Goal: Check status: Check status

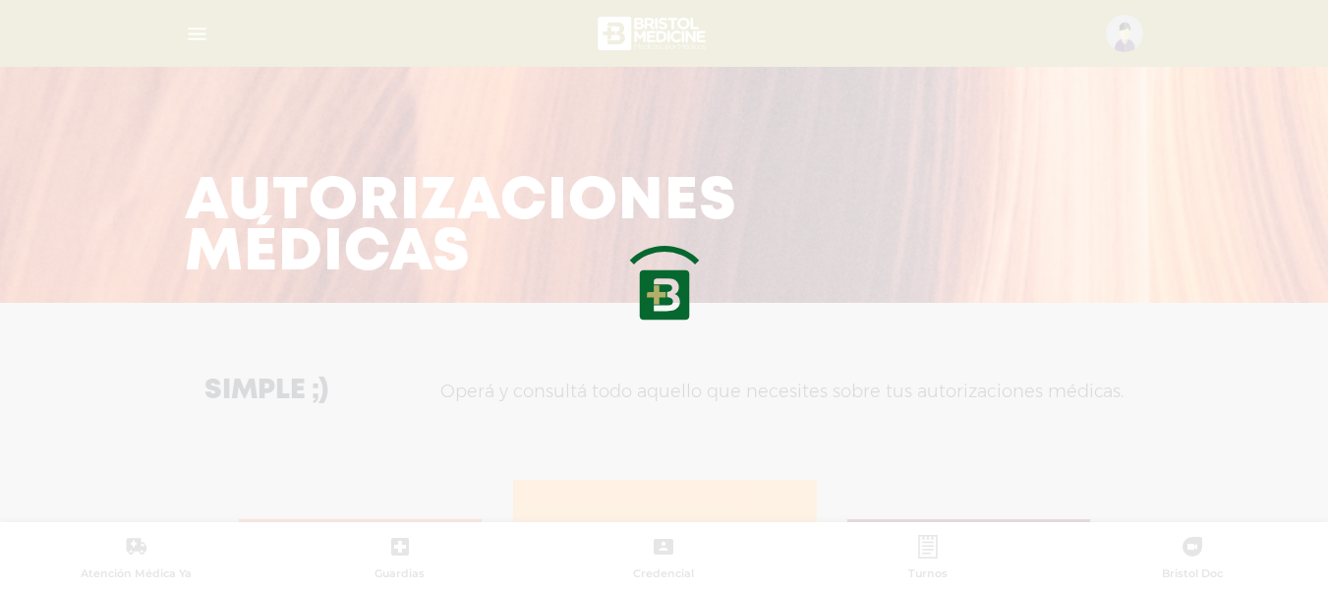
scroll to position [853, 0]
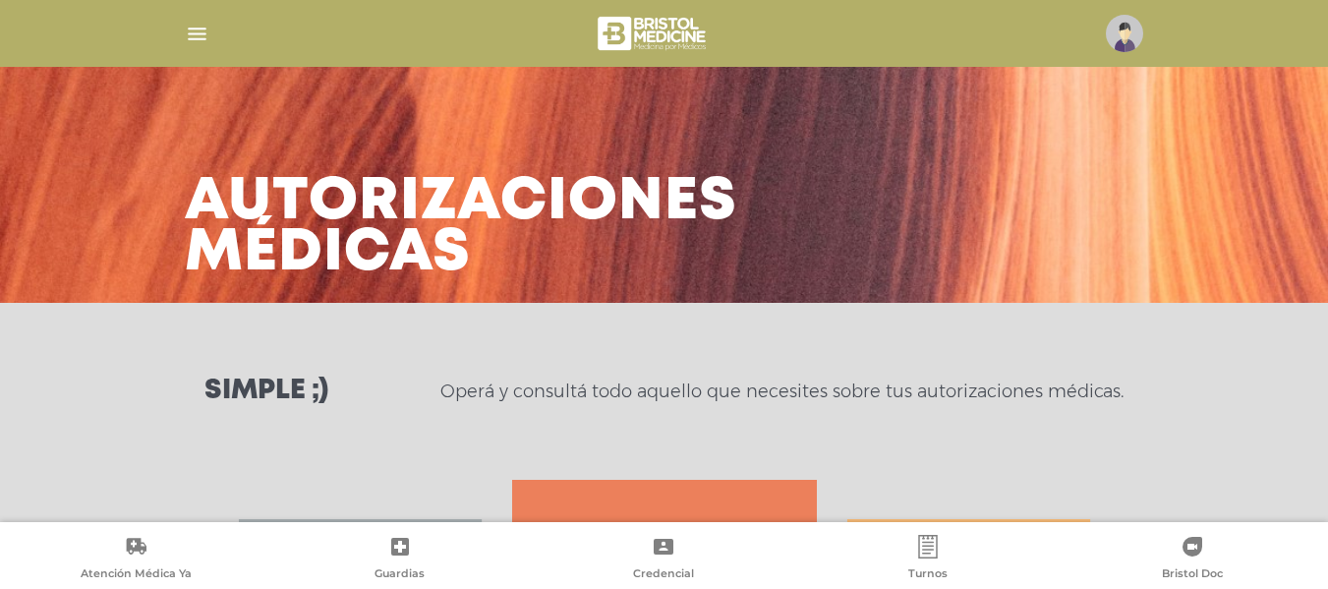
scroll to position [5, 0]
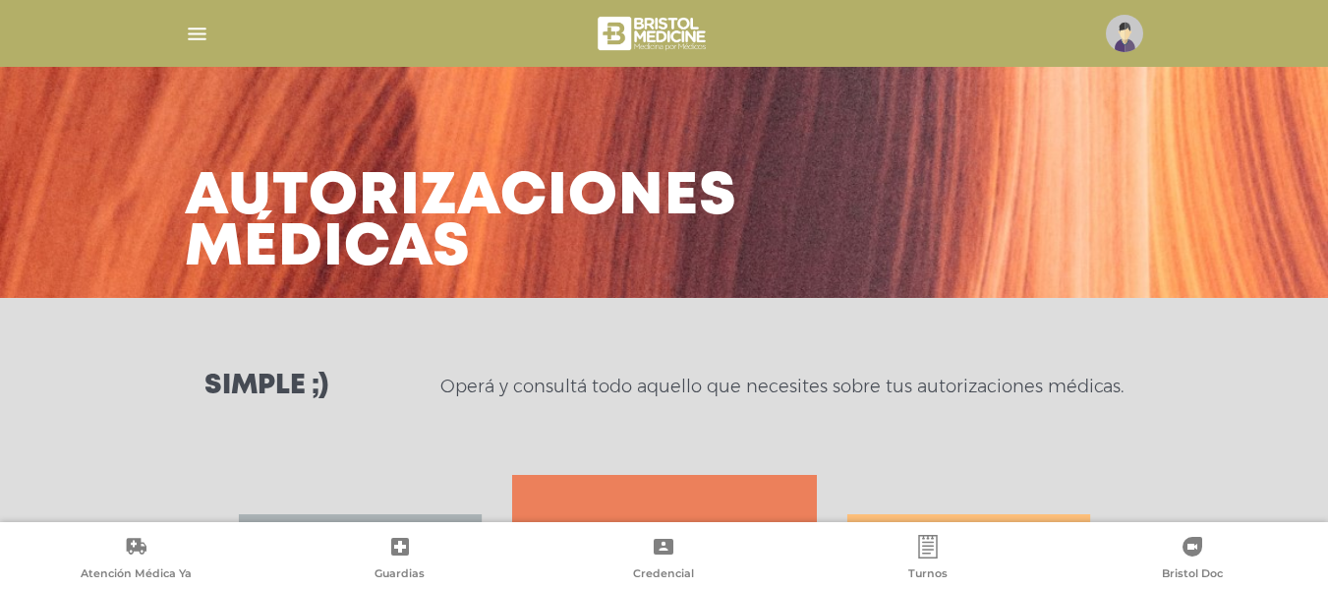
click at [1123, 28] on img at bounding box center [1124, 33] width 37 height 37
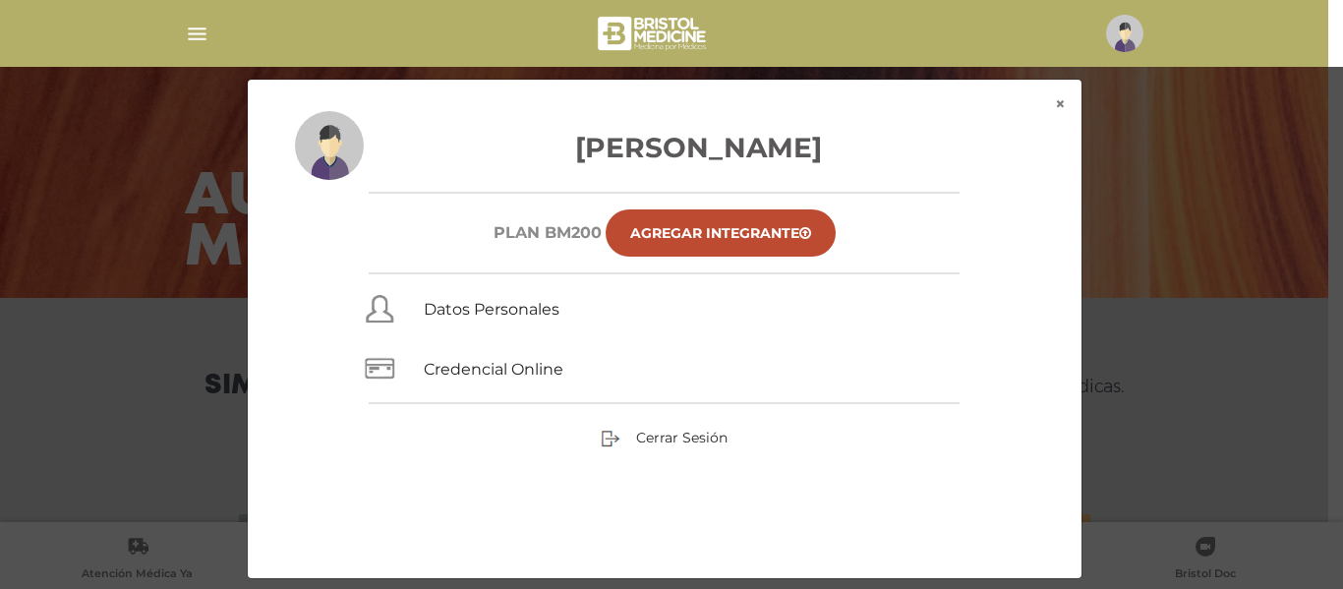
click at [1327, 87] on div at bounding box center [671, 361] width 1343 height 589
click at [1271, 148] on div "× × Galean Almendras Margarita Plan BM200 Agregar Integrante Datos Personales C…" at bounding box center [671, 329] width 1276 height 500
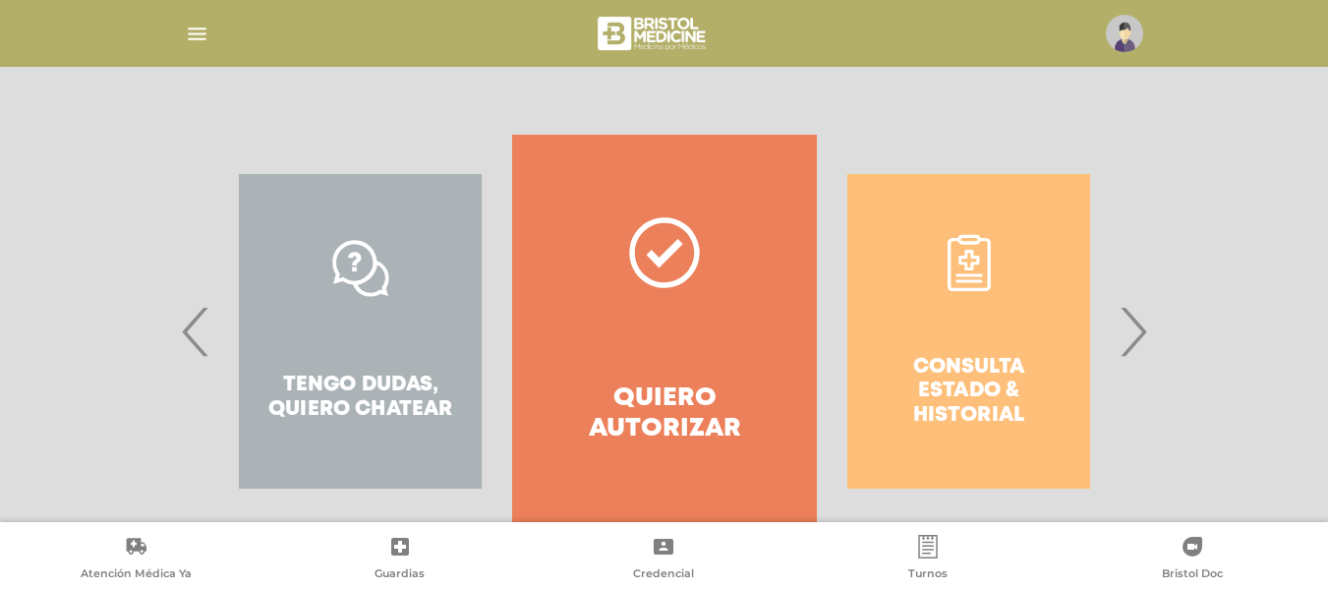
scroll to position [367, 0]
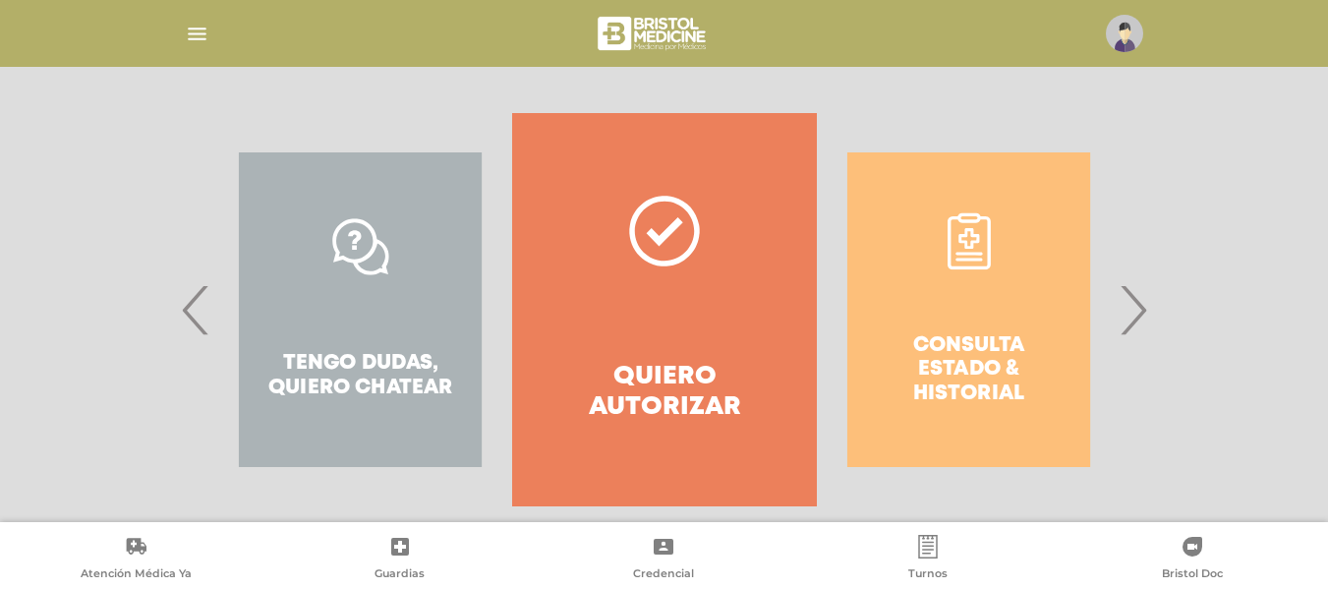
click at [948, 320] on div "Consulta estado & historial" at bounding box center [969, 309] width 304 height 393
click at [955, 253] on div "Consulta estado & historial" at bounding box center [969, 309] width 304 height 393
click at [962, 247] on div "Consulta estado & historial" at bounding box center [969, 309] width 304 height 393
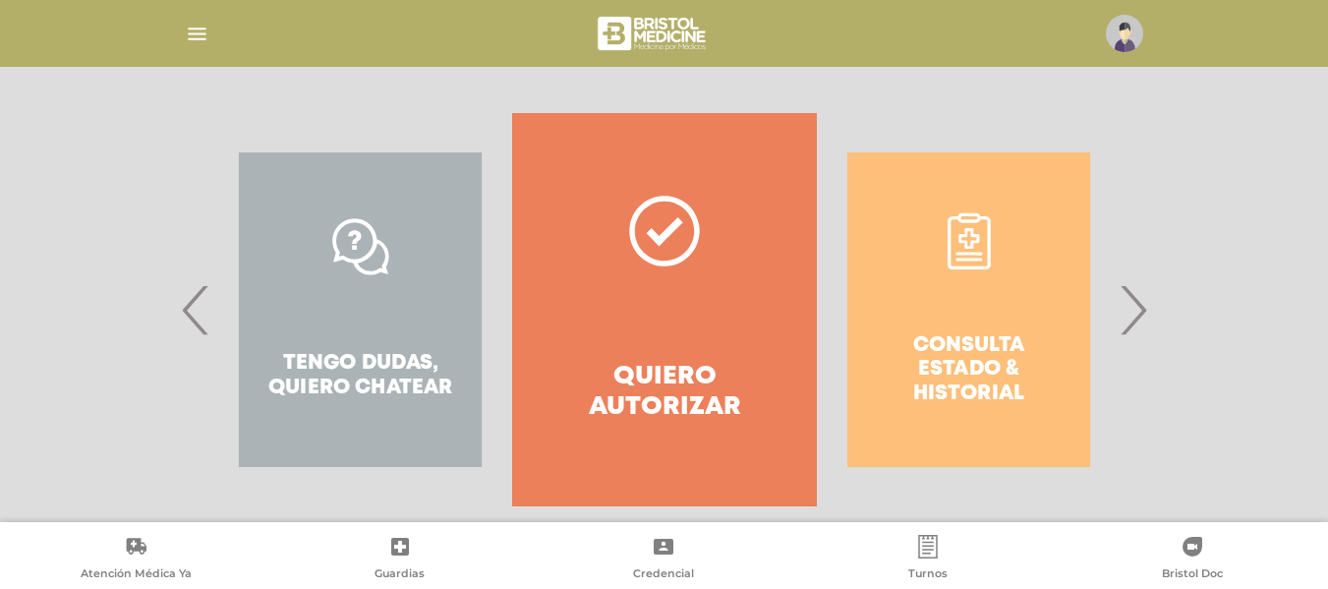
click at [966, 218] on div "Consulta estado & historial" at bounding box center [969, 309] width 304 height 393
click at [987, 377] on div "Consulta estado & historial" at bounding box center [969, 309] width 304 height 393
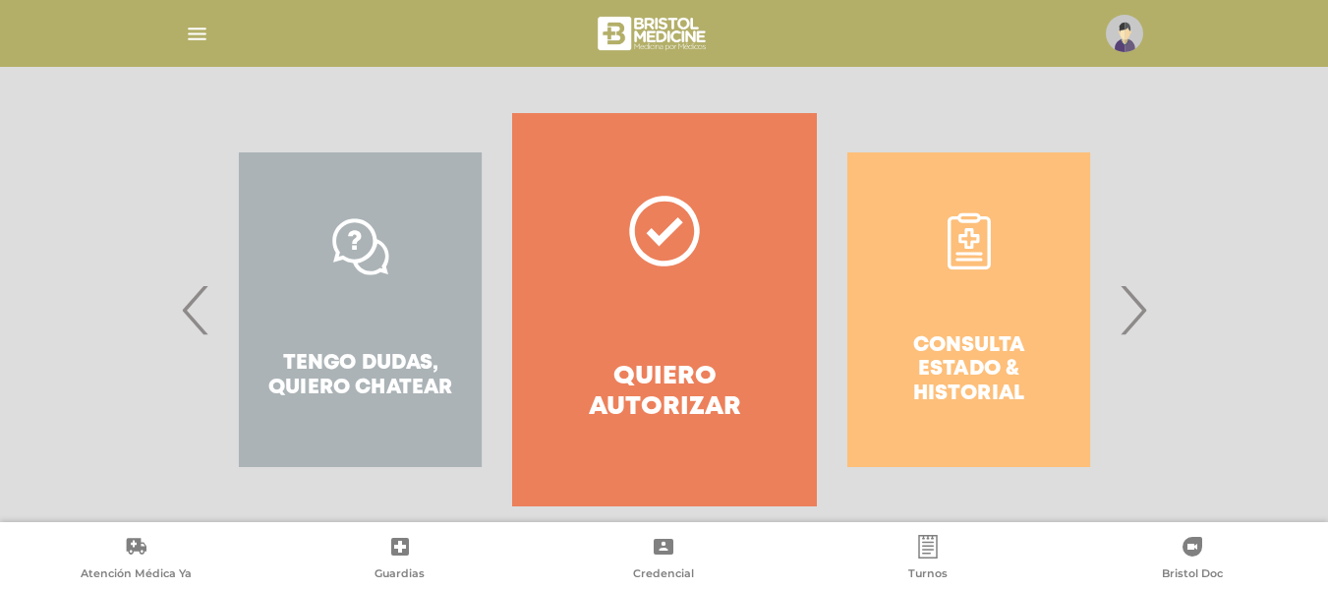
scroll to position [398, 0]
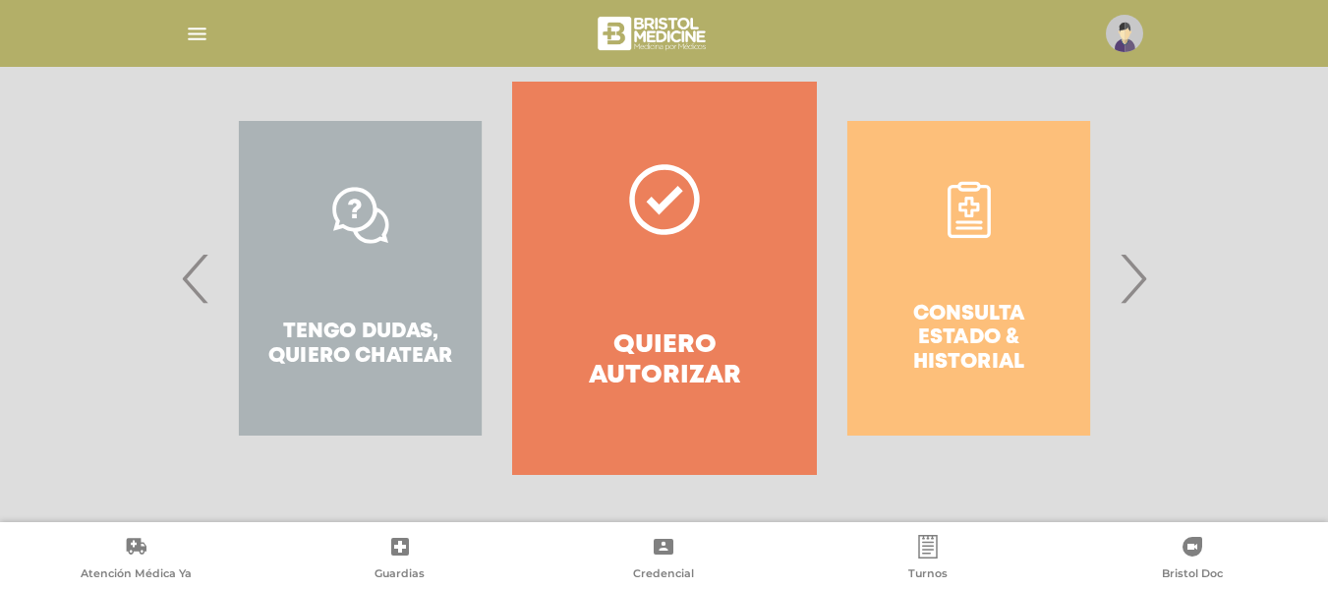
click at [1009, 242] on div "Consulta estado & historial" at bounding box center [969, 278] width 304 height 393
click at [969, 186] on div "Consulta estado & historial" at bounding box center [969, 278] width 304 height 393
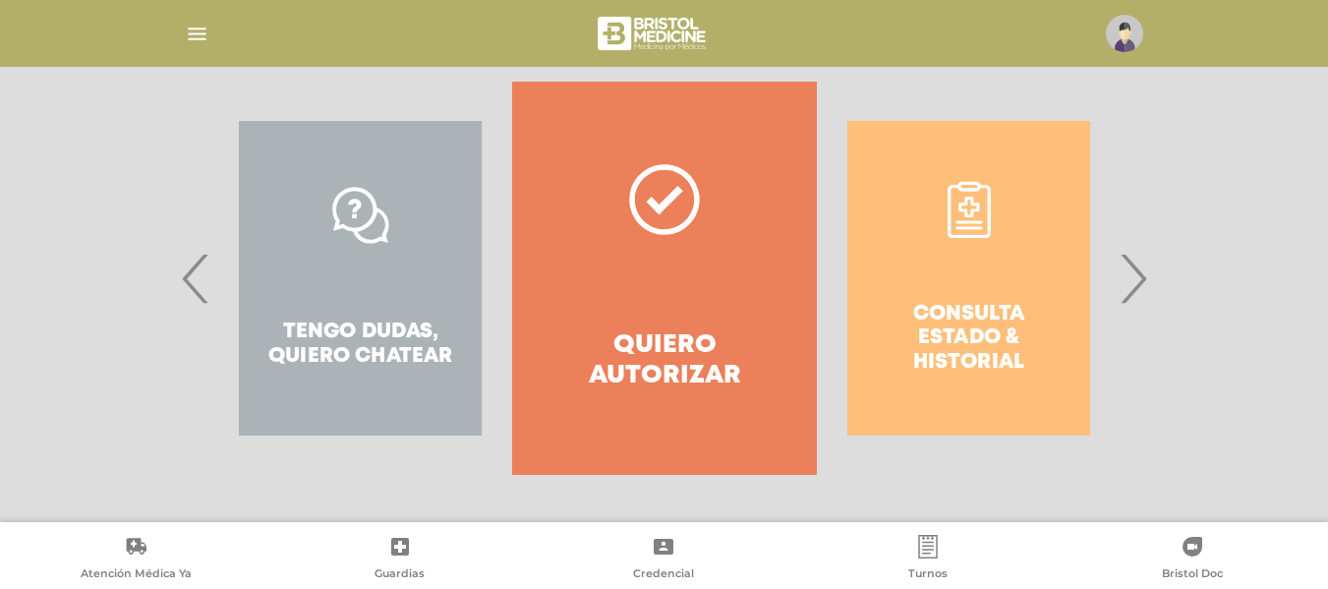
click at [968, 196] on div "Consulta estado & historial" at bounding box center [969, 278] width 304 height 393
click at [967, 204] on div "Consulta estado & historial" at bounding box center [969, 278] width 304 height 393
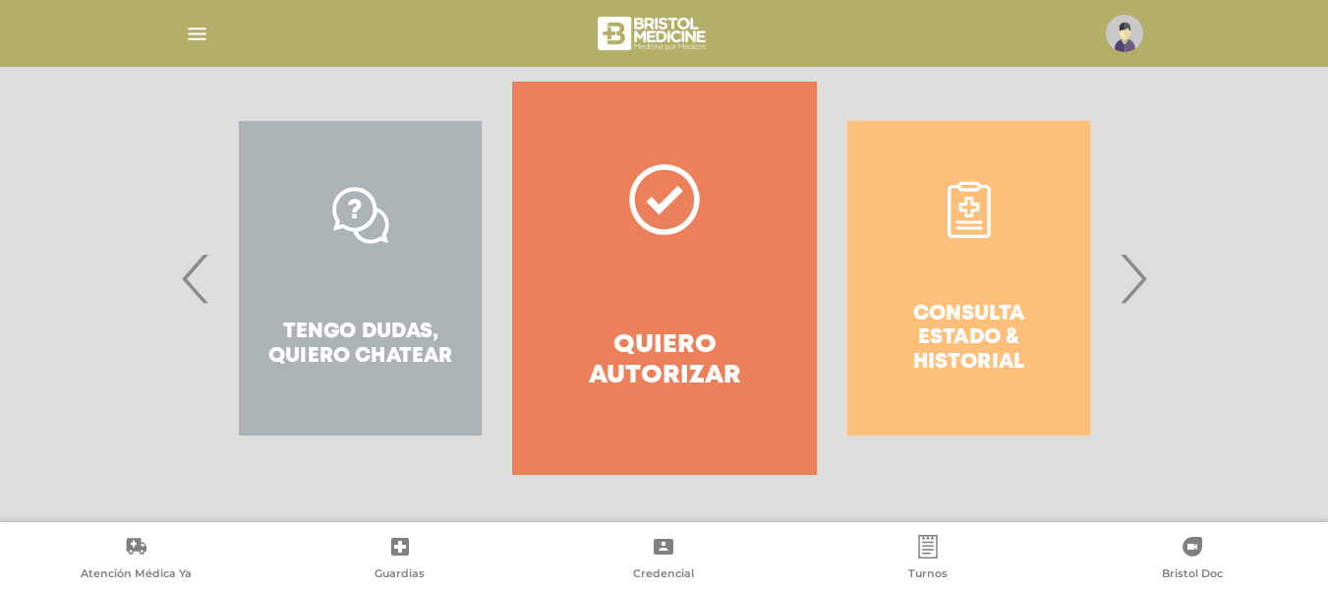
click at [967, 204] on div "Consulta estado & historial" at bounding box center [969, 278] width 304 height 393
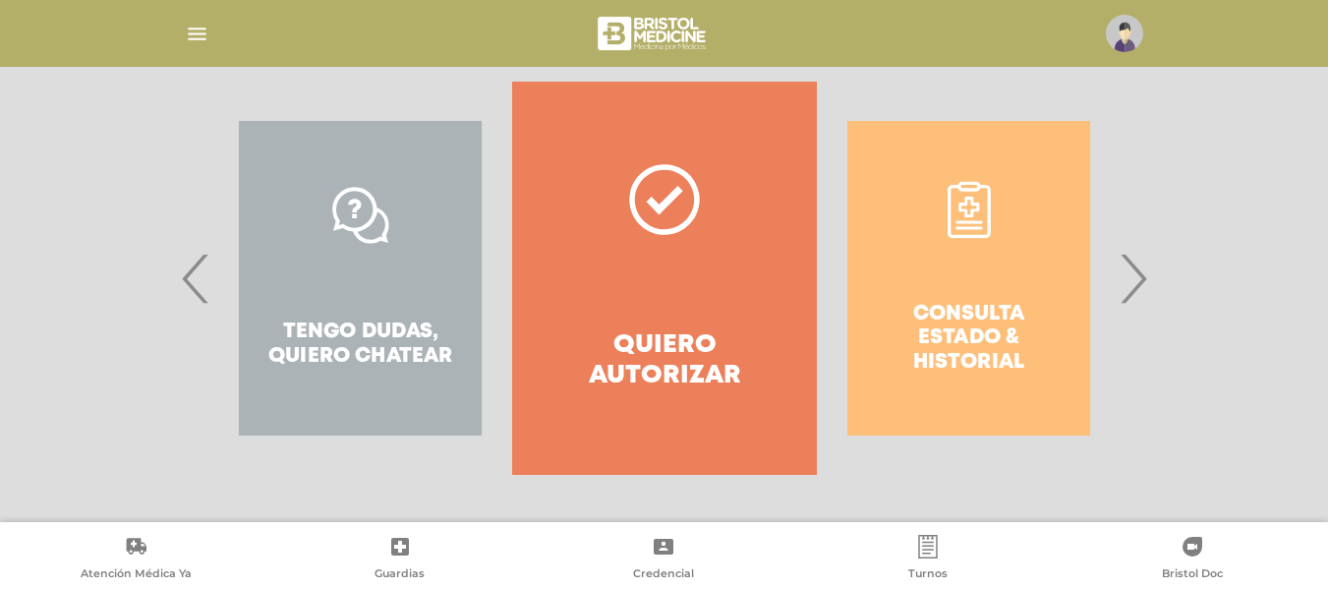
click at [967, 204] on div "Consulta estado & historial" at bounding box center [969, 278] width 304 height 393
click at [960, 161] on div "Consulta estado & historial" at bounding box center [969, 278] width 304 height 393
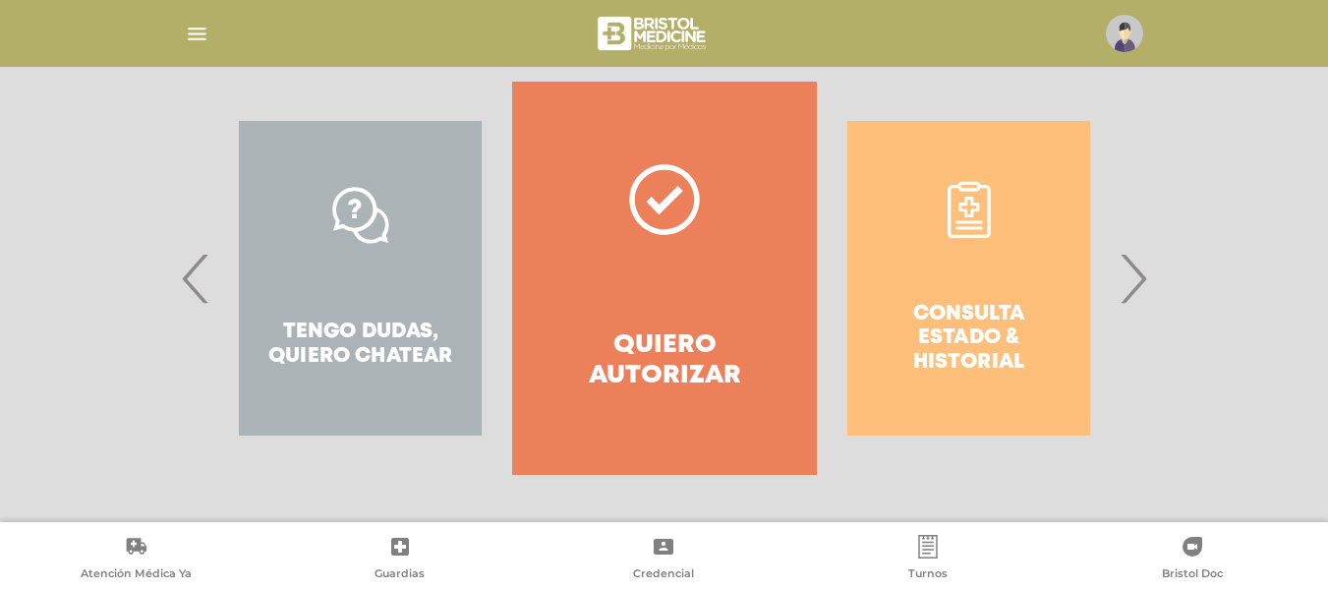
click at [960, 161] on div "Consulta estado & historial" at bounding box center [969, 278] width 304 height 393
click at [960, 220] on div "Consulta estado & historial" at bounding box center [969, 278] width 304 height 393
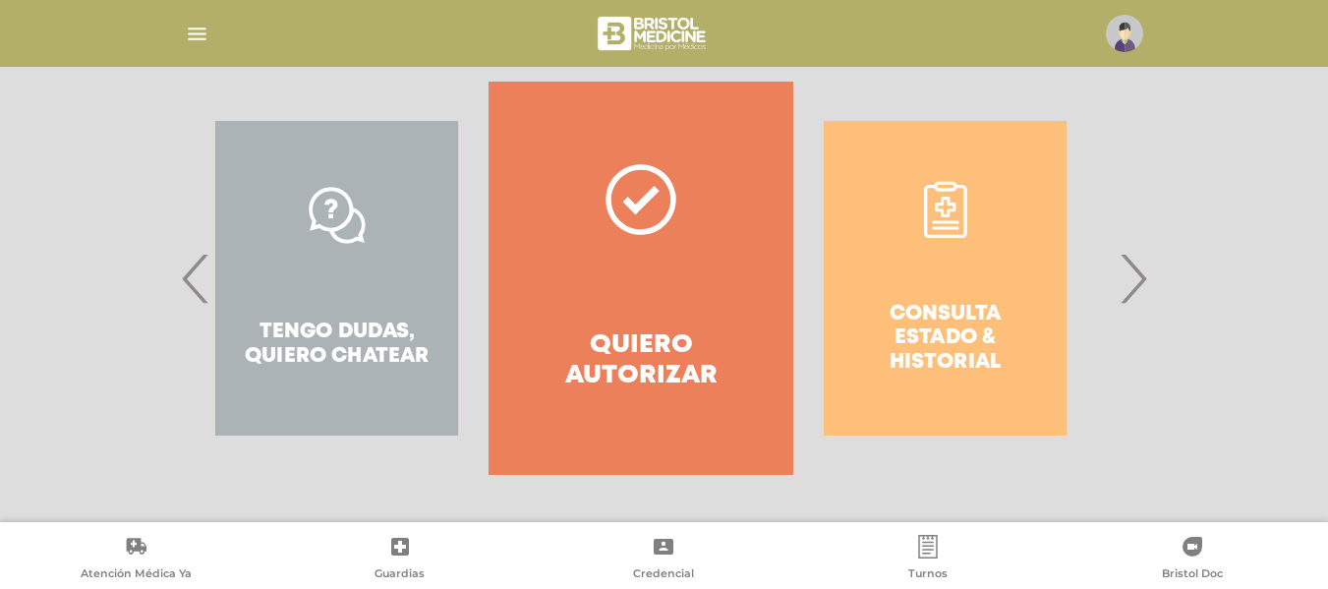
drag, startPoint x: 960, startPoint y: 220, endPoint x: 938, endPoint y: 209, distance: 24.2
click at [938, 209] on div "Consulta estado & historial" at bounding box center [945, 278] width 304 height 393
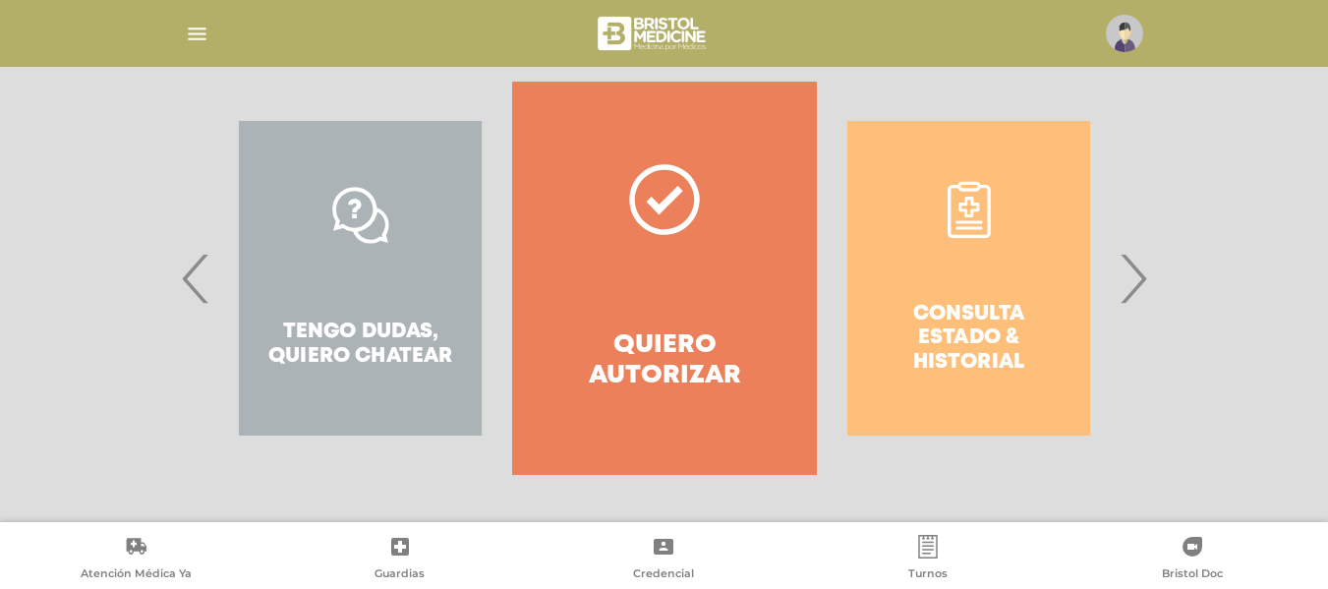
click at [938, 209] on div "Consulta estado & historial" at bounding box center [969, 278] width 304 height 393
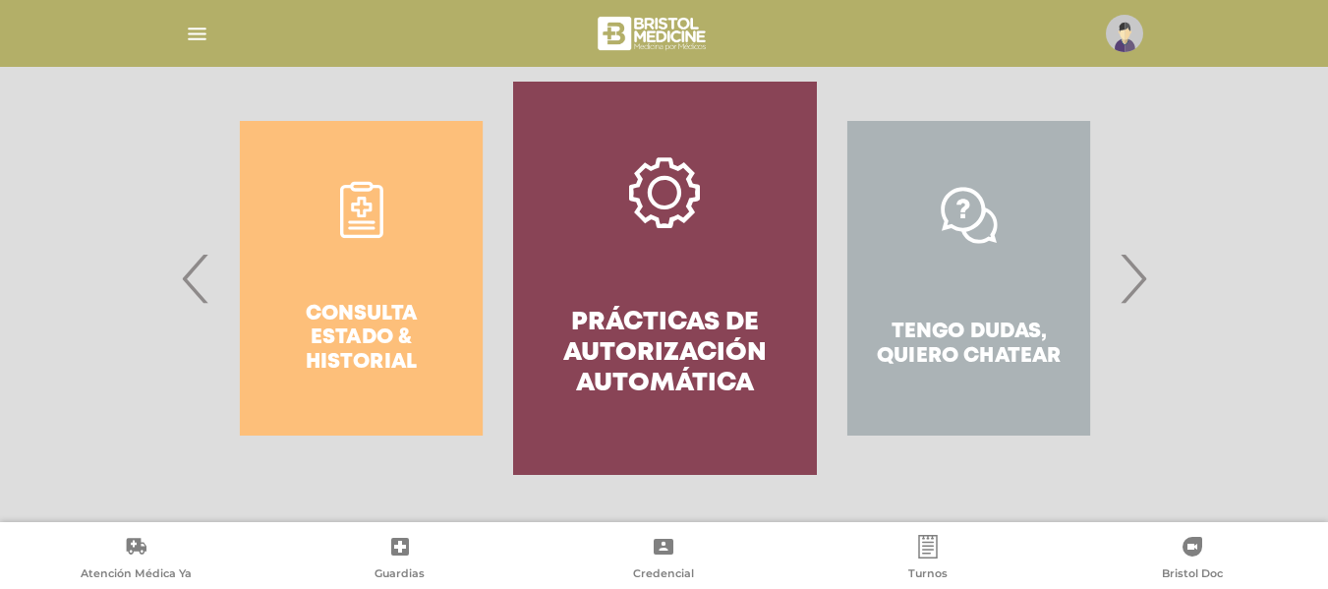
click at [938, 209] on div "Tengo dudas, quiero chatear" at bounding box center [969, 278] width 304 height 393
click at [1131, 296] on span "›" at bounding box center [1133, 278] width 38 height 106
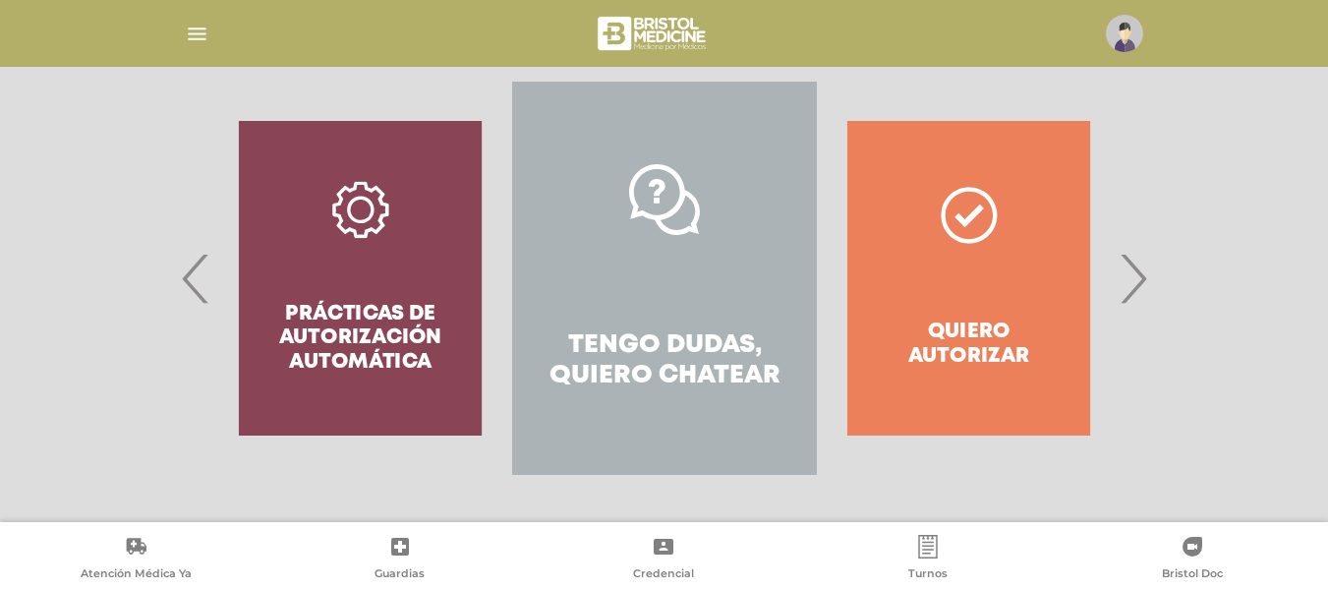
click at [198, 271] on span "‹" at bounding box center [196, 278] width 38 height 106
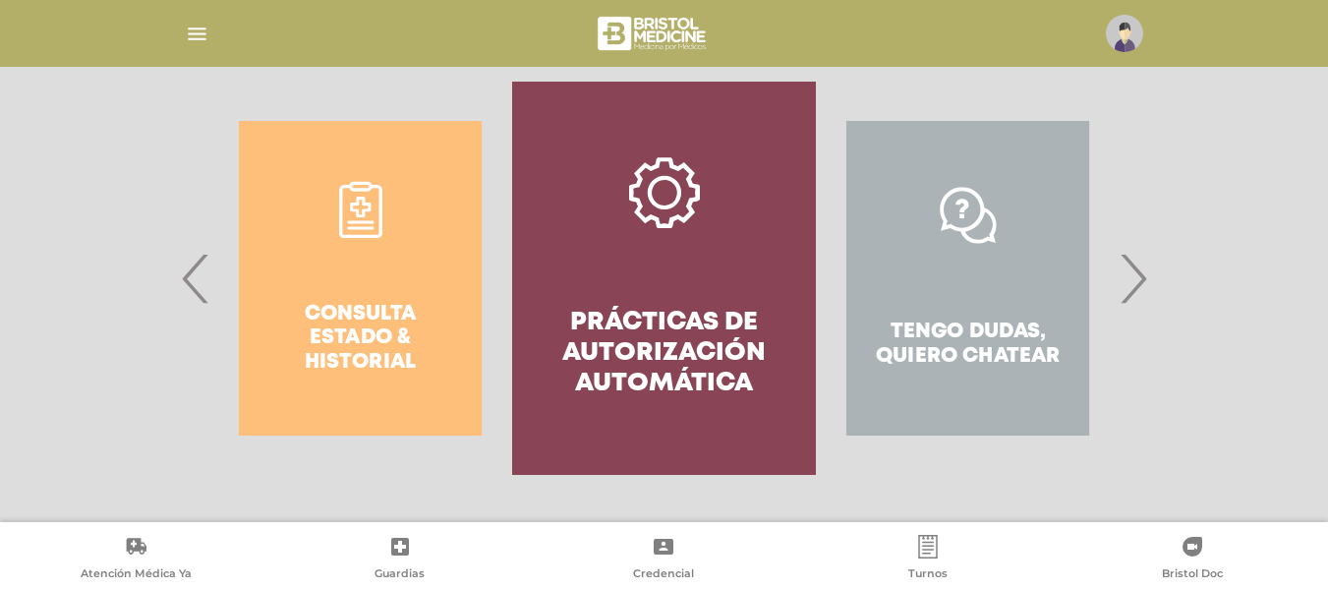
click at [378, 241] on div "Consulta estado & historial" at bounding box center [360, 278] width 304 height 393
click at [359, 209] on div "Consulta estado & historial" at bounding box center [360, 278] width 304 height 393
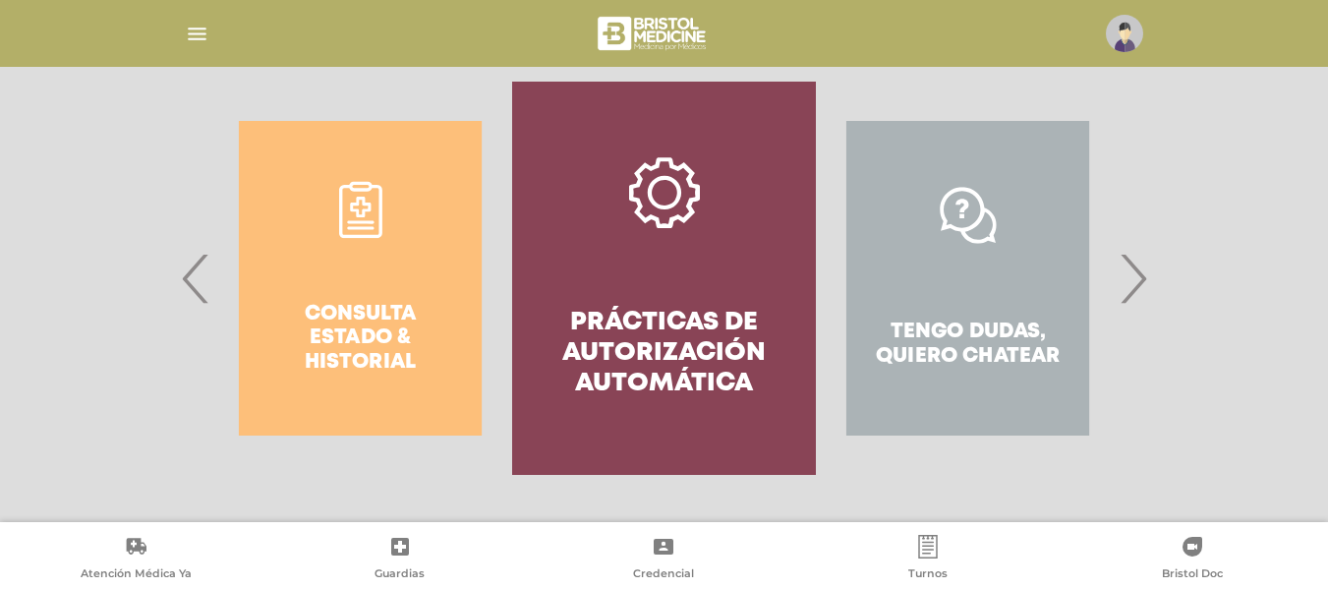
click at [325, 196] on div "Consulta estado & historial" at bounding box center [360, 278] width 304 height 393
click at [365, 251] on div "Consulta estado & historial" at bounding box center [360, 278] width 304 height 393
click at [366, 221] on div "Consulta estado & historial" at bounding box center [360, 278] width 304 height 393
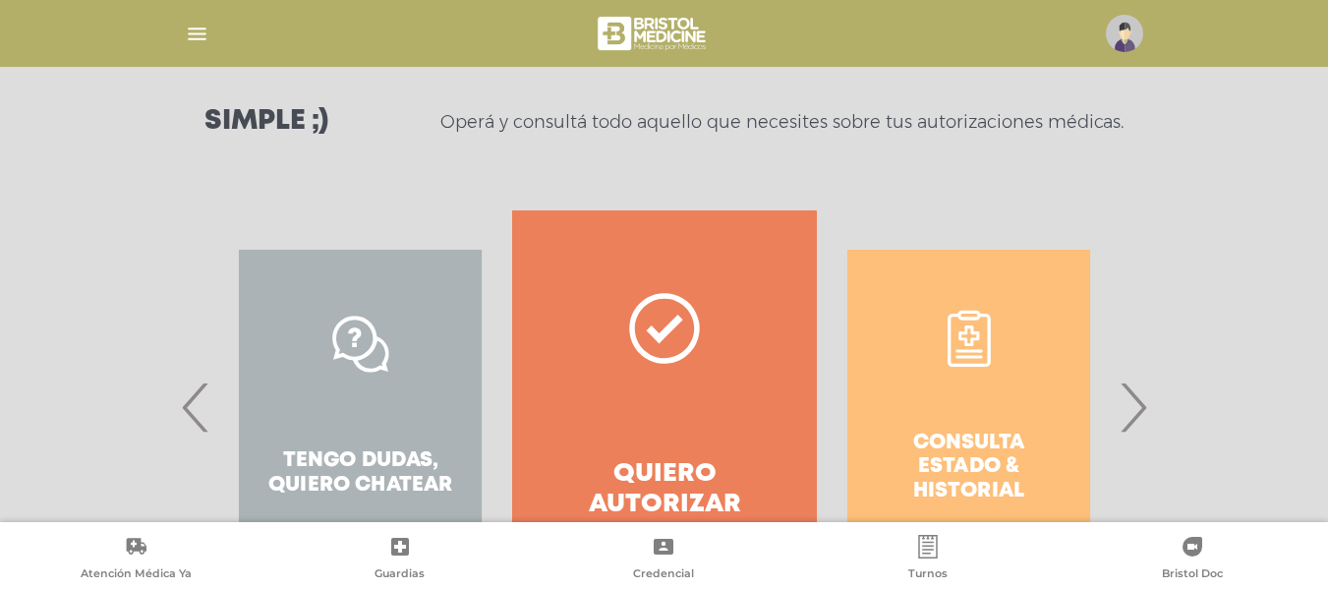
scroll to position [264, 0]
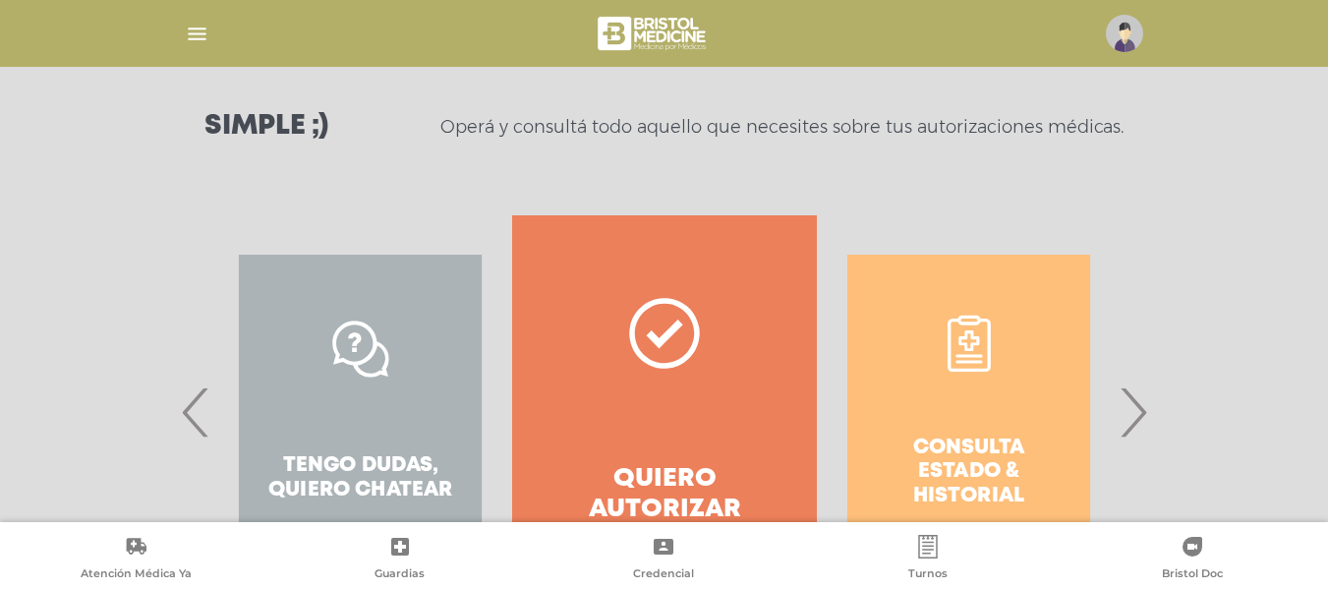
click at [951, 421] on div "Consulta estado & historial" at bounding box center [969, 411] width 304 height 393
click at [988, 345] on div "Consulta estado & historial" at bounding box center [969, 411] width 304 height 393
click at [969, 340] on div "Consulta estado & historial" at bounding box center [969, 411] width 304 height 393
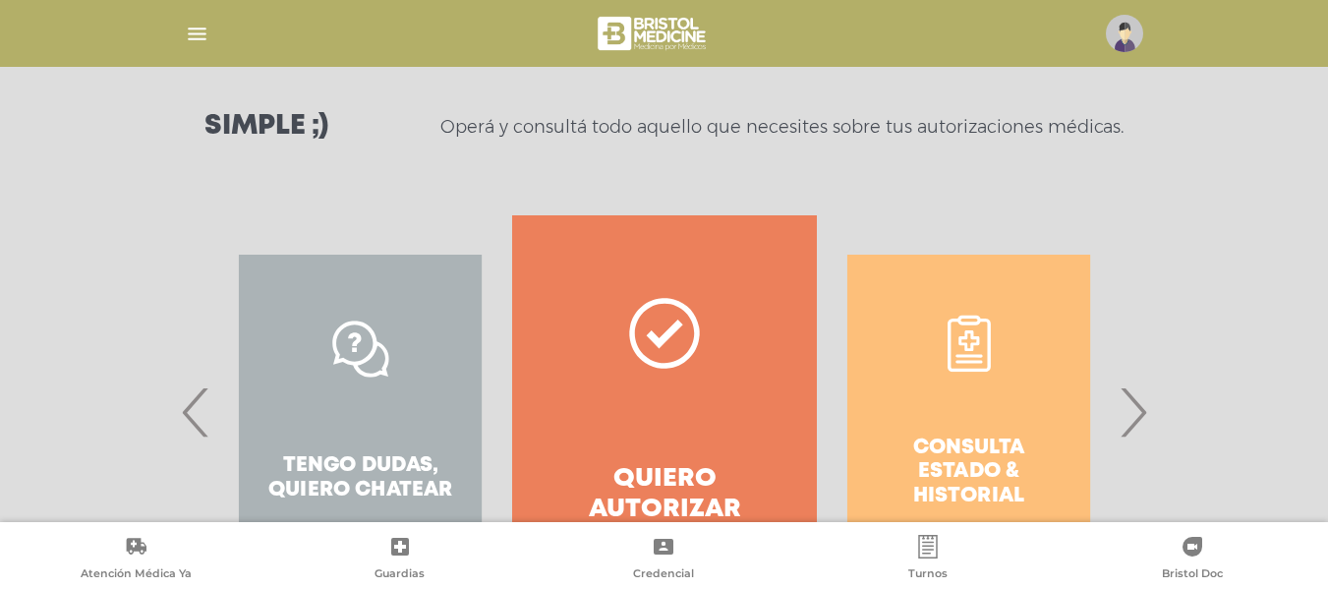
click at [969, 340] on div "Consulta estado & historial" at bounding box center [969, 411] width 304 height 393
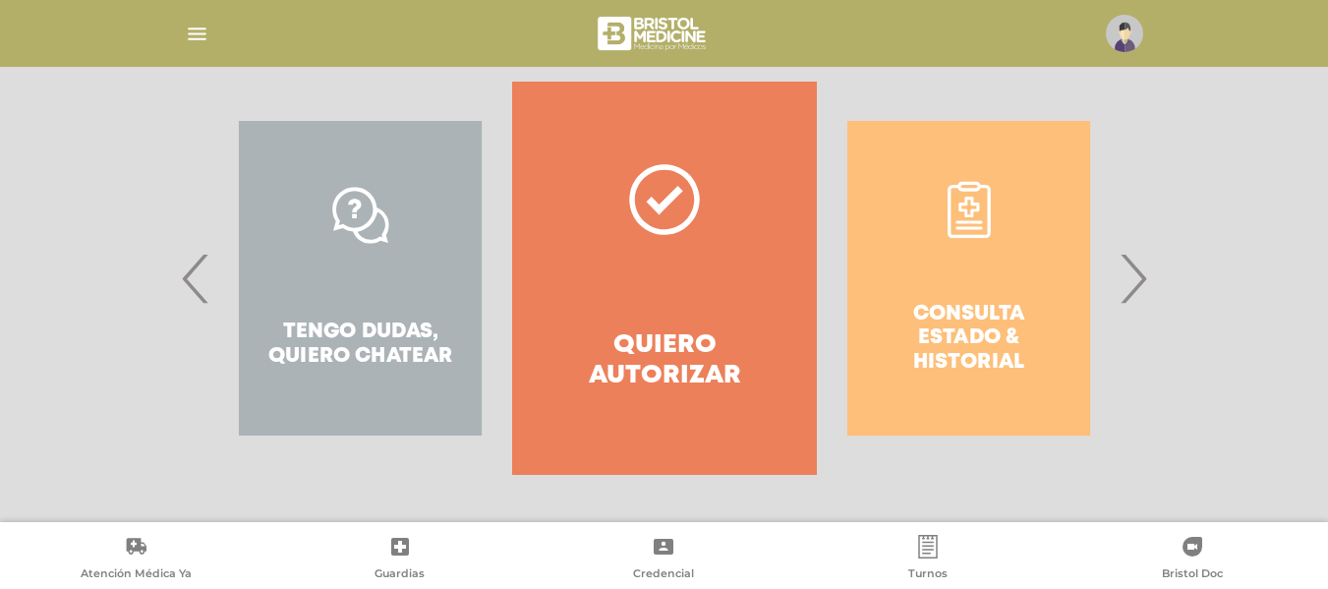
click at [1006, 227] on div "Consulta estado & historial" at bounding box center [969, 278] width 304 height 393
click at [978, 227] on div "Consulta estado & historial" at bounding box center [969, 278] width 304 height 393
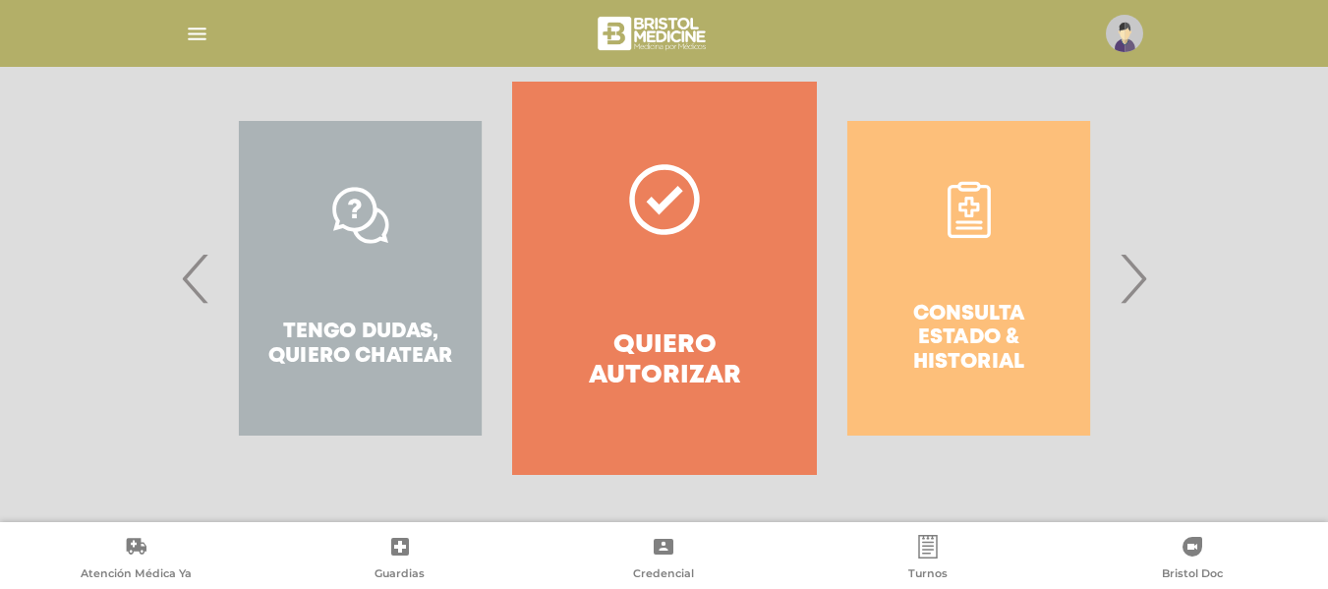
click at [978, 227] on div "Consulta estado & historial" at bounding box center [969, 278] width 304 height 393
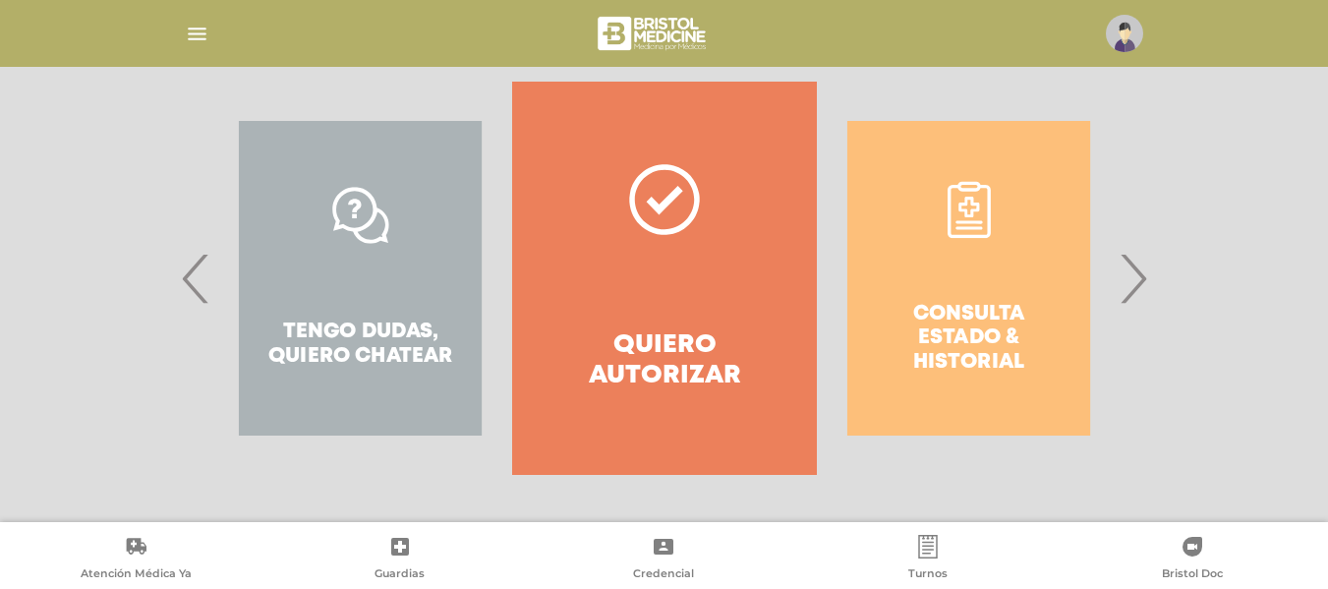
click at [978, 227] on div "Consulta estado & historial" at bounding box center [969, 278] width 304 height 393
drag, startPoint x: 978, startPoint y: 214, endPoint x: 960, endPoint y: 194, distance: 27.8
click at [978, 211] on div "Consulta estado & historial" at bounding box center [969, 278] width 304 height 393
click at [960, 194] on div "Consulta estado & historial" at bounding box center [969, 278] width 304 height 393
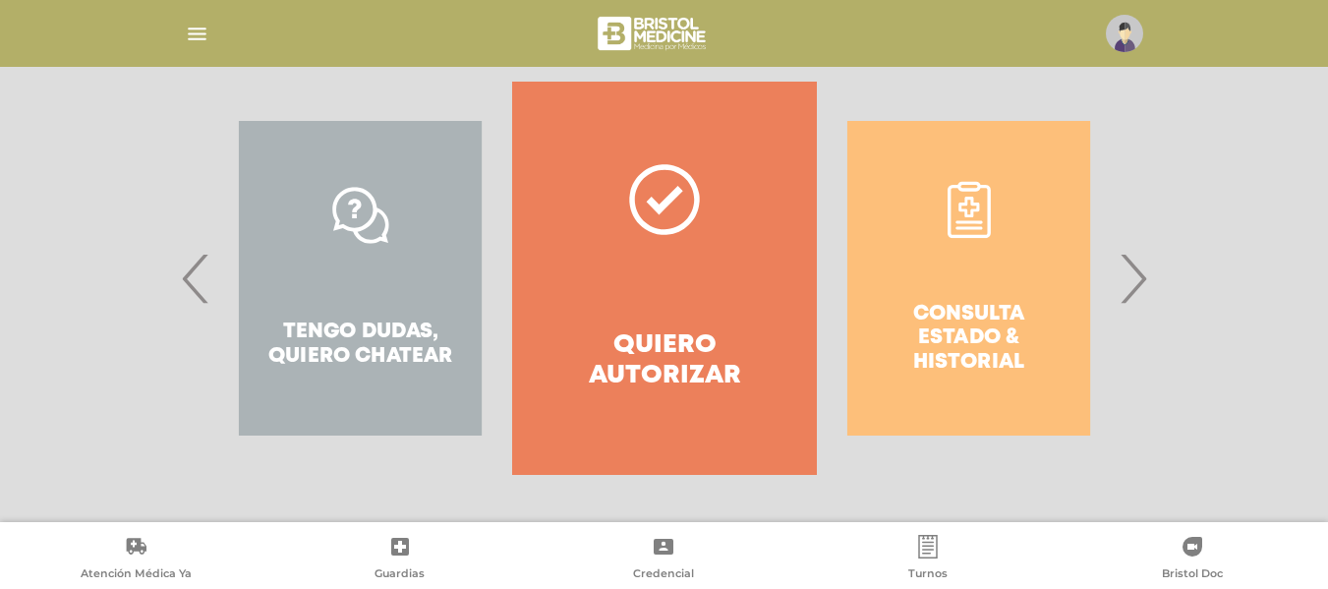
click at [960, 194] on div "Consulta estado & historial" at bounding box center [969, 278] width 304 height 393
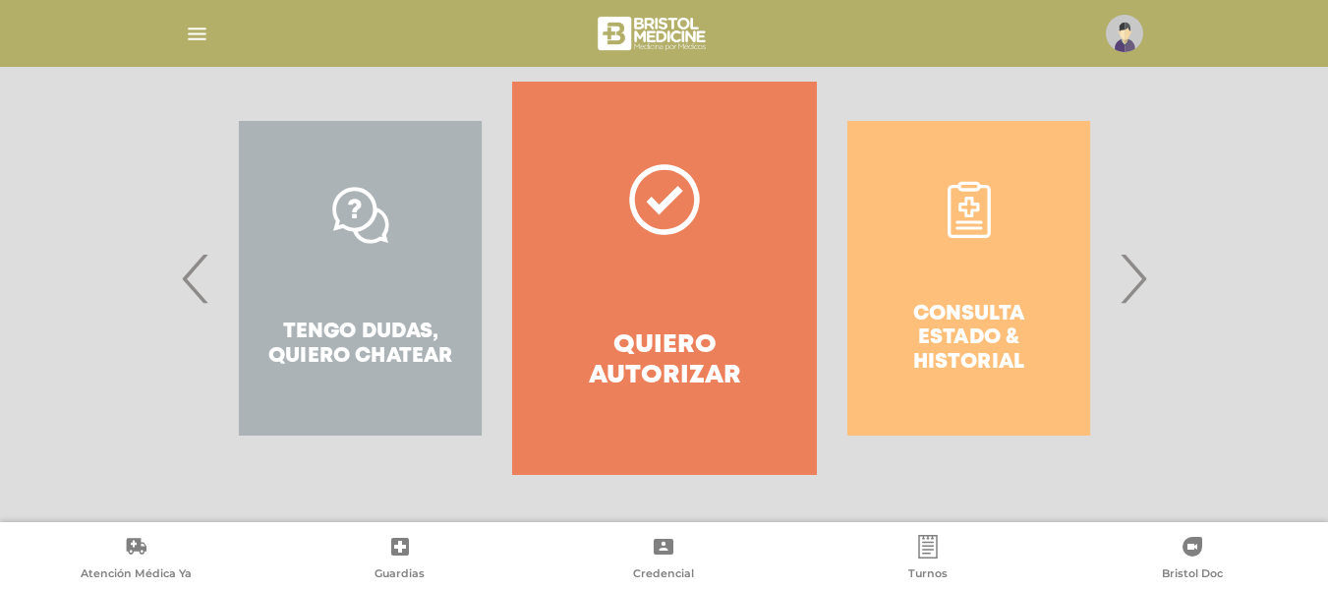
click at [962, 192] on div "Consulta estado & historial" at bounding box center [969, 278] width 304 height 393
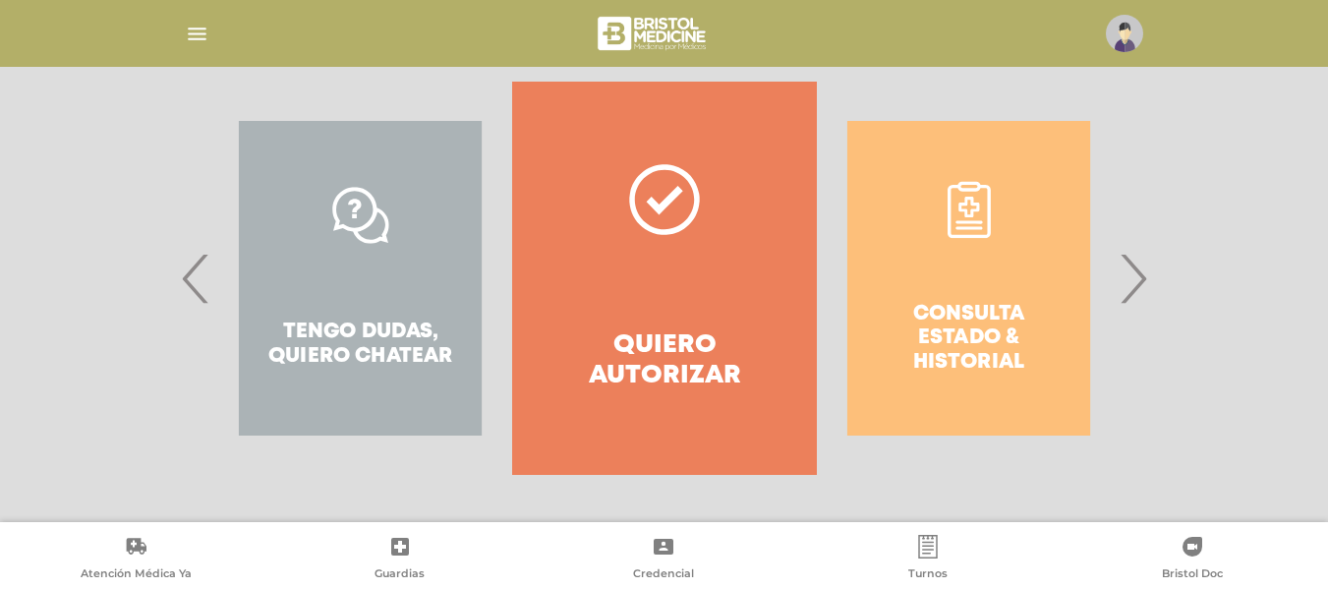
click at [962, 192] on div "Consulta estado & historial" at bounding box center [969, 278] width 304 height 393
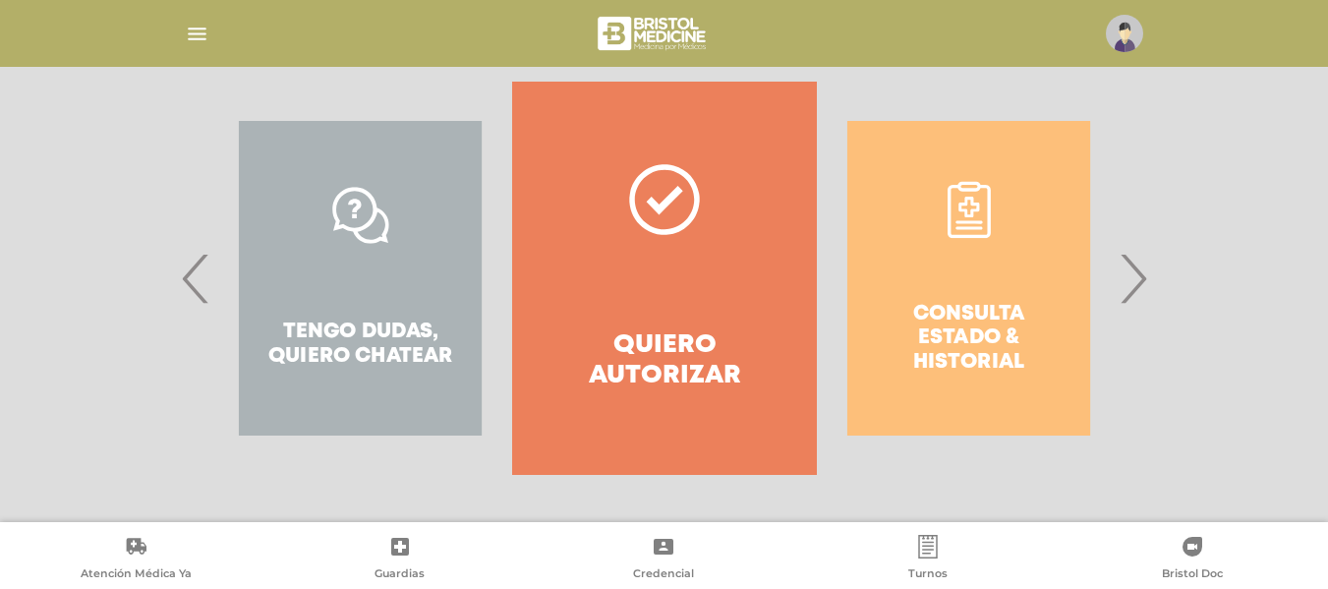
click at [962, 192] on div "Consulta estado & historial" at bounding box center [969, 278] width 304 height 393
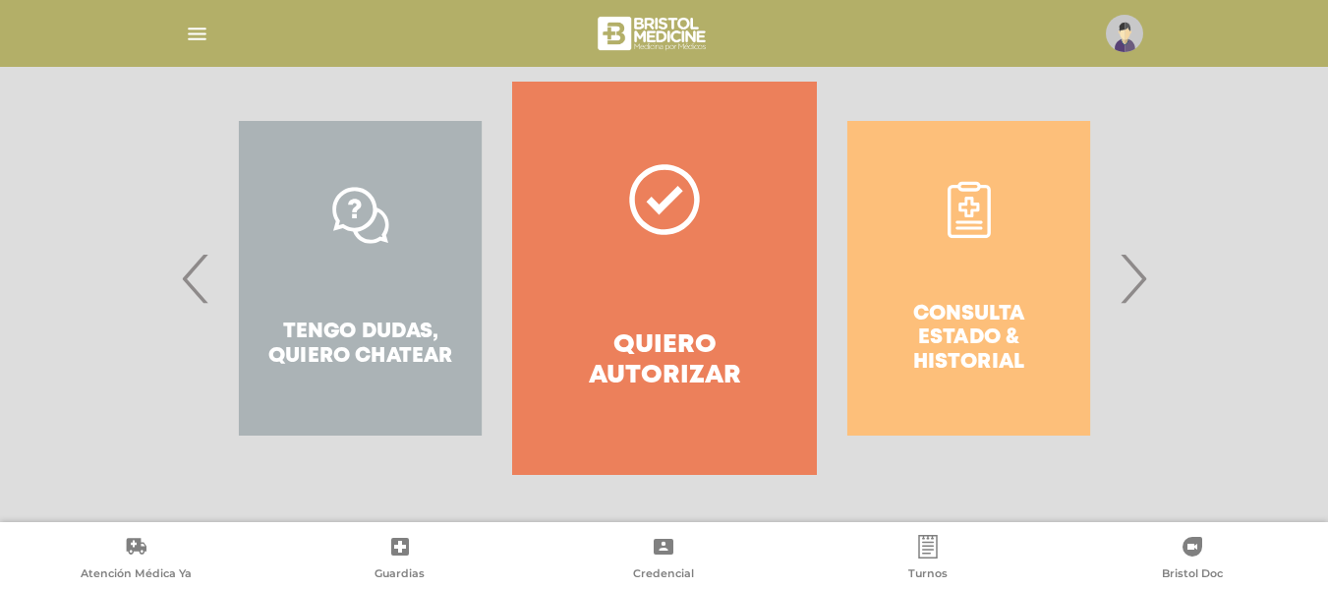
click at [962, 192] on div "Consulta estado & historial" at bounding box center [969, 278] width 304 height 393
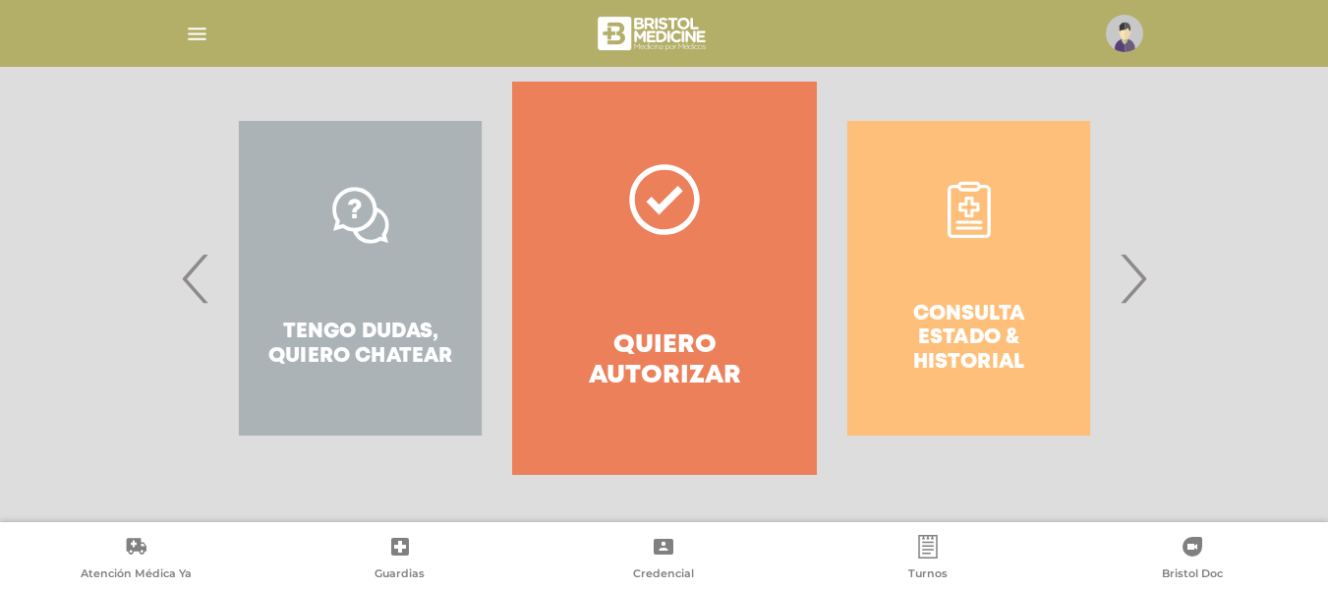
click at [962, 192] on div "Consulta estado & historial" at bounding box center [969, 278] width 304 height 393
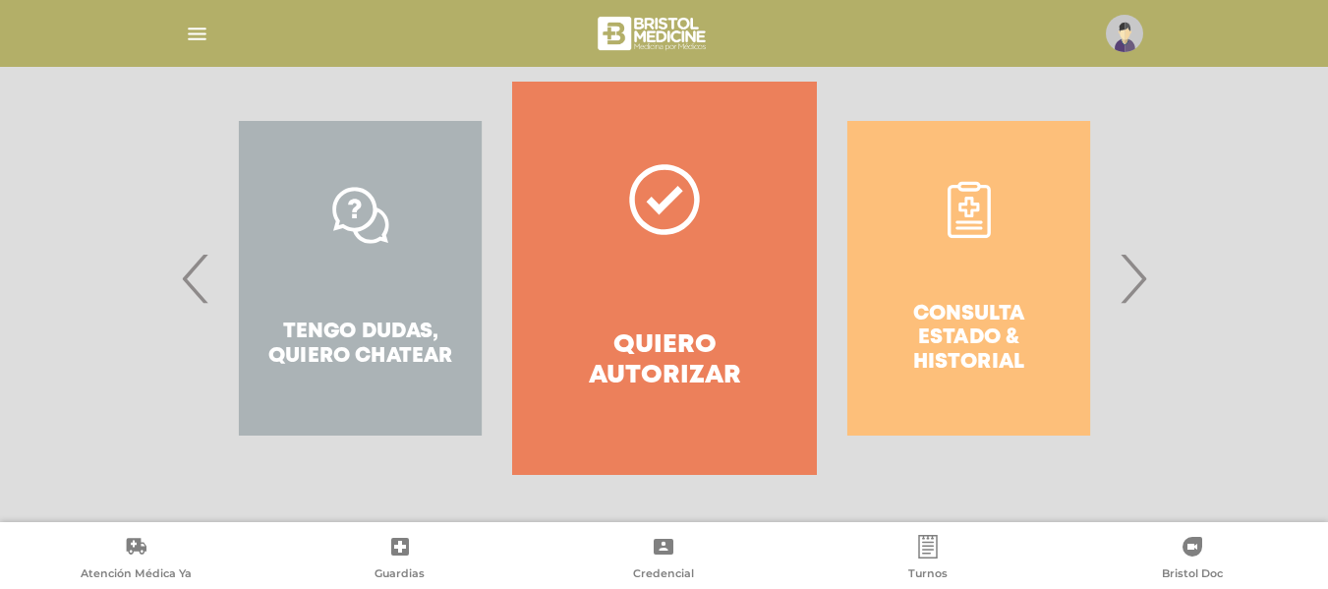
click at [962, 192] on div "Consulta estado & historial" at bounding box center [969, 278] width 304 height 393
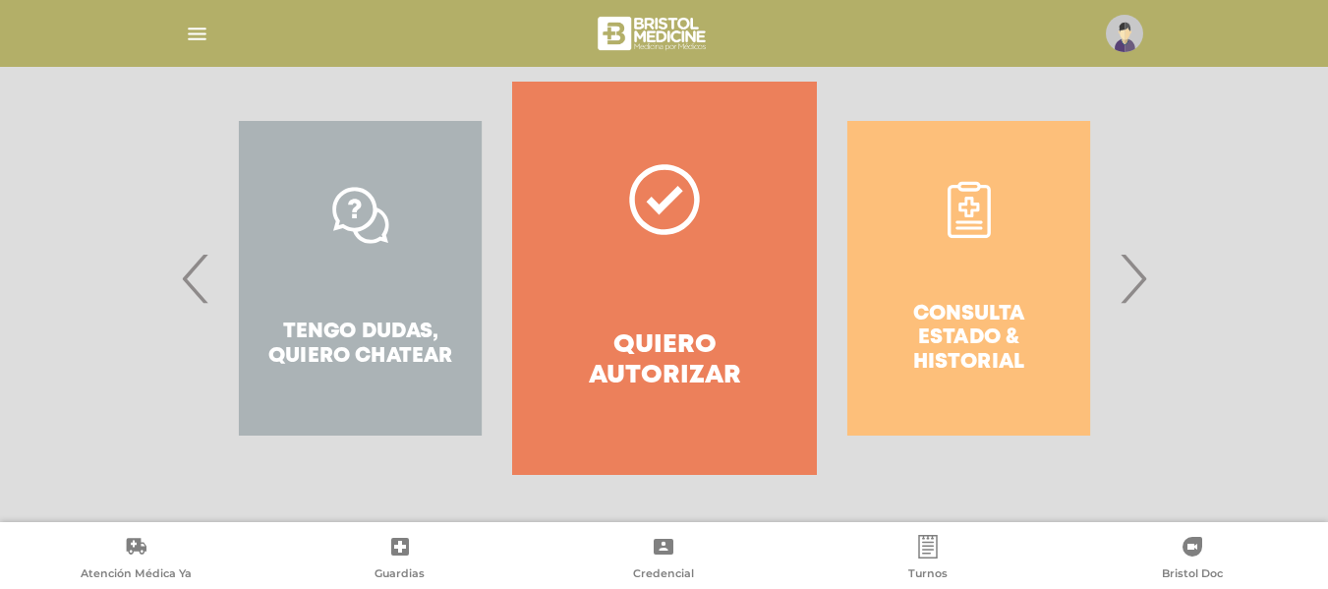
click at [962, 192] on div "Consulta estado & historial" at bounding box center [969, 278] width 304 height 393
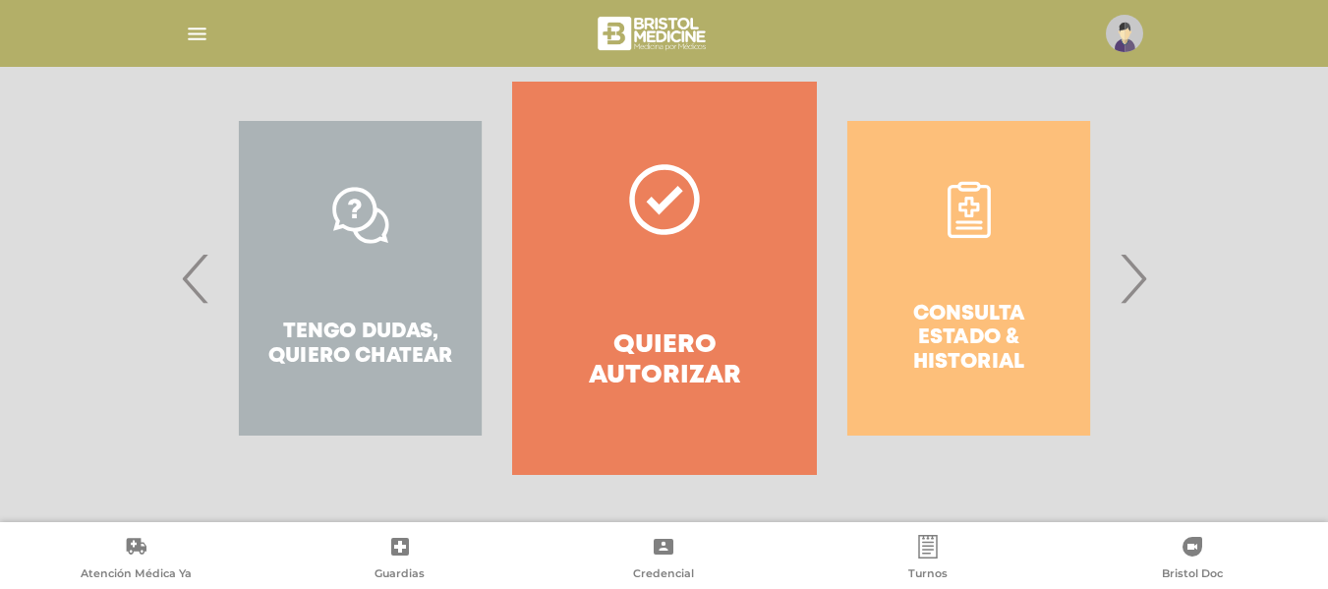
click at [962, 192] on div "Consulta estado & historial" at bounding box center [969, 278] width 304 height 393
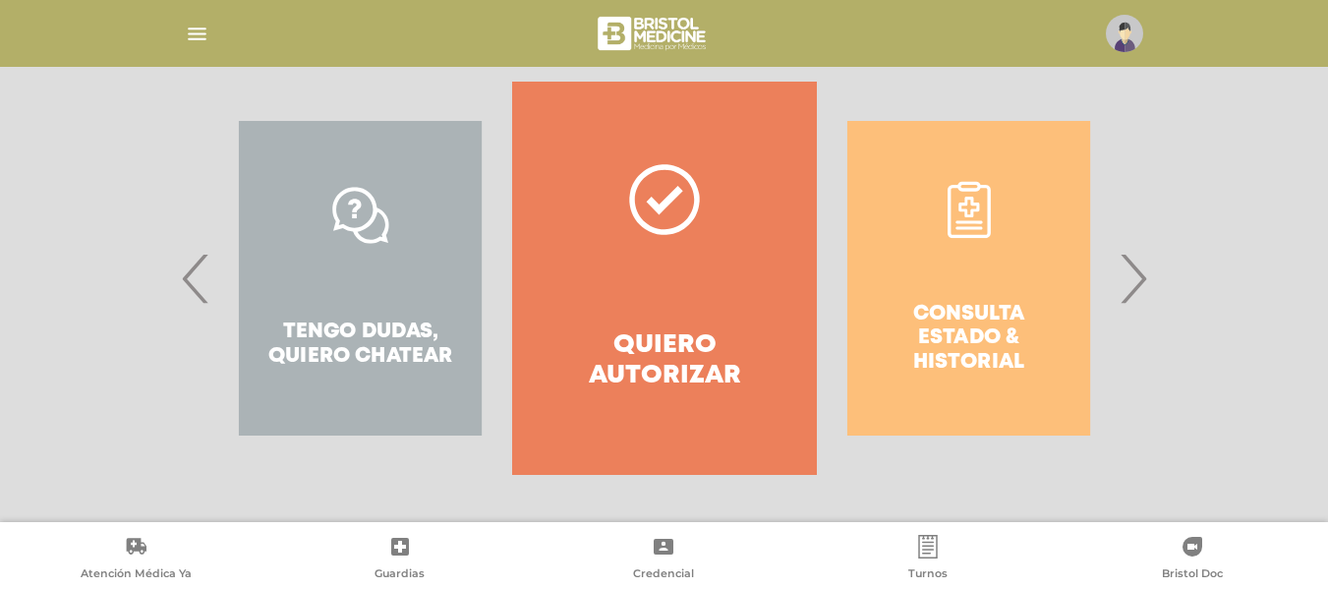
click at [962, 192] on div "Consulta estado & historial" at bounding box center [969, 278] width 304 height 393
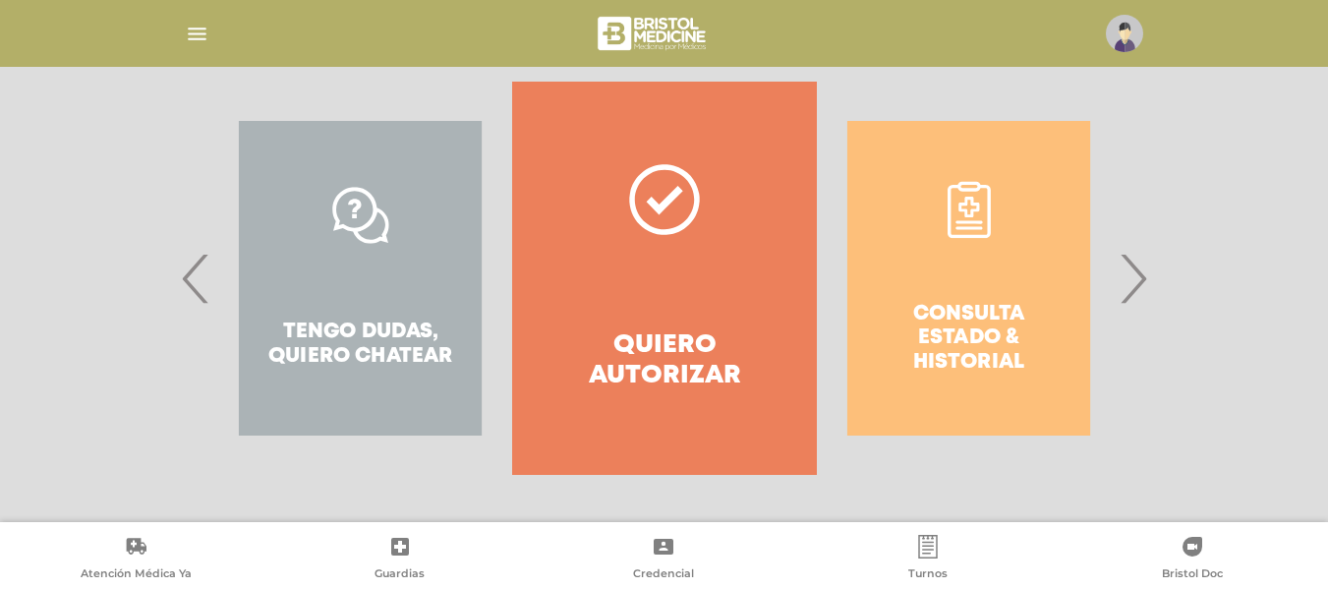
click at [962, 192] on div "Consulta estado & historial" at bounding box center [969, 278] width 304 height 393
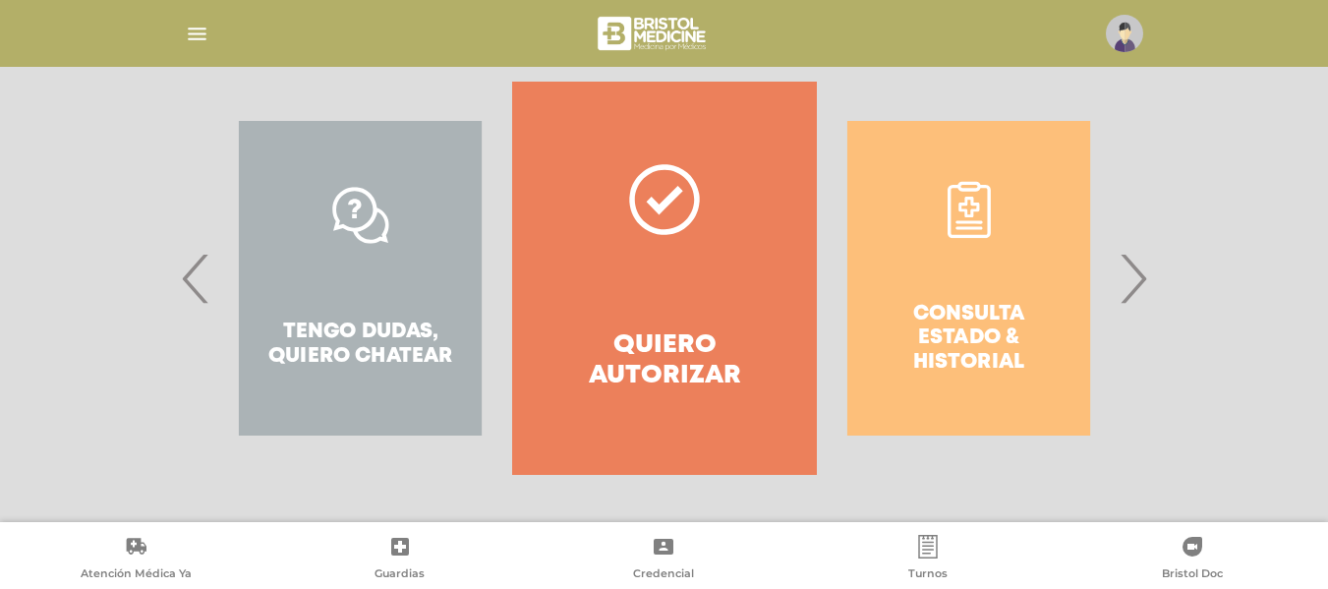
click at [962, 192] on div "Consulta estado & historial" at bounding box center [969, 278] width 304 height 393
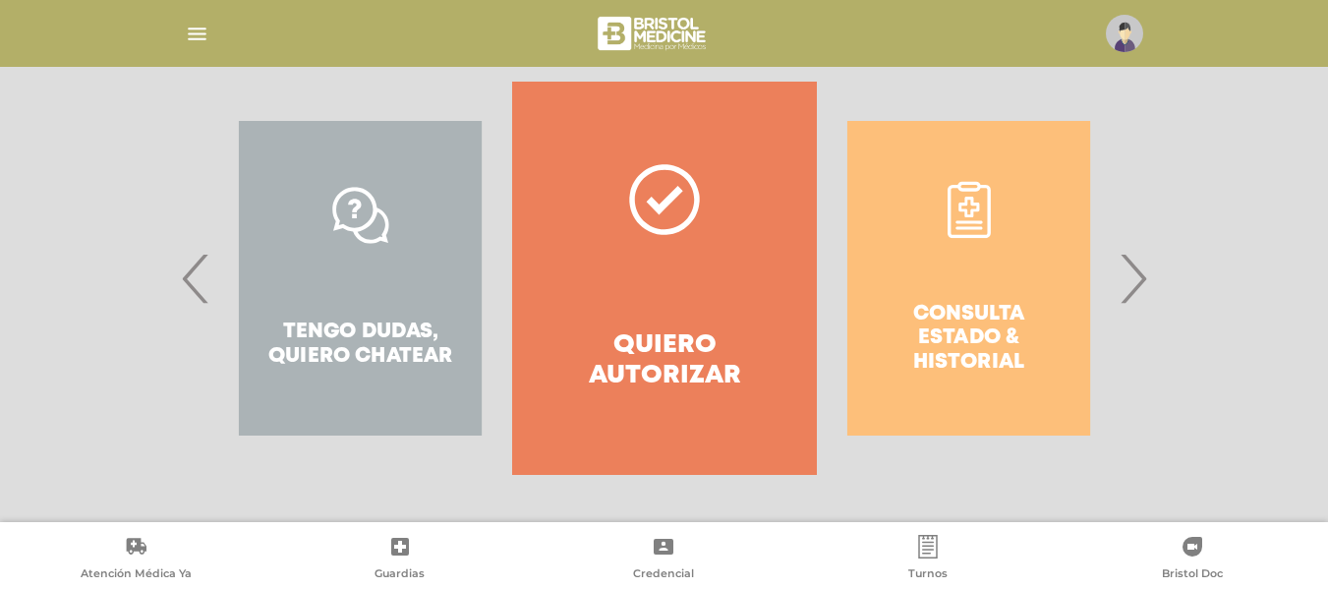
click at [962, 192] on div "Consulta estado & historial" at bounding box center [969, 278] width 304 height 393
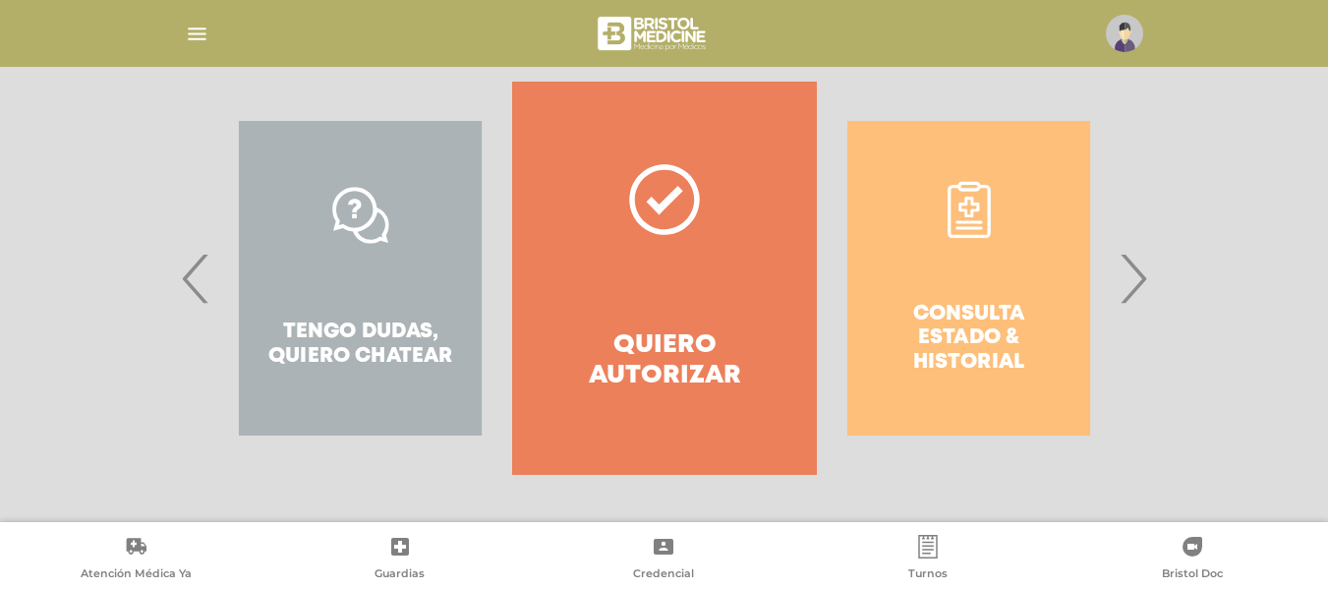
click at [962, 192] on div "Consulta estado & historial" at bounding box center [969, 278] width 304 height 393
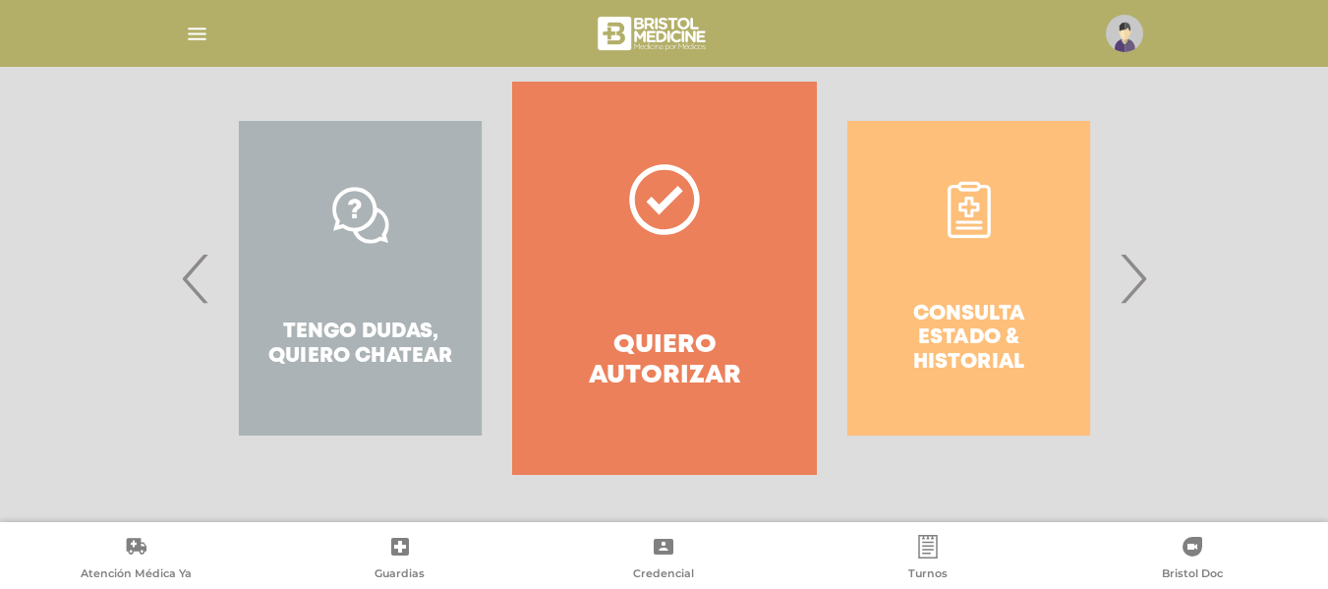
click at [962, 192] on div "Consulta estado & historial" at bounding box center [969, 278] width 304 height 393
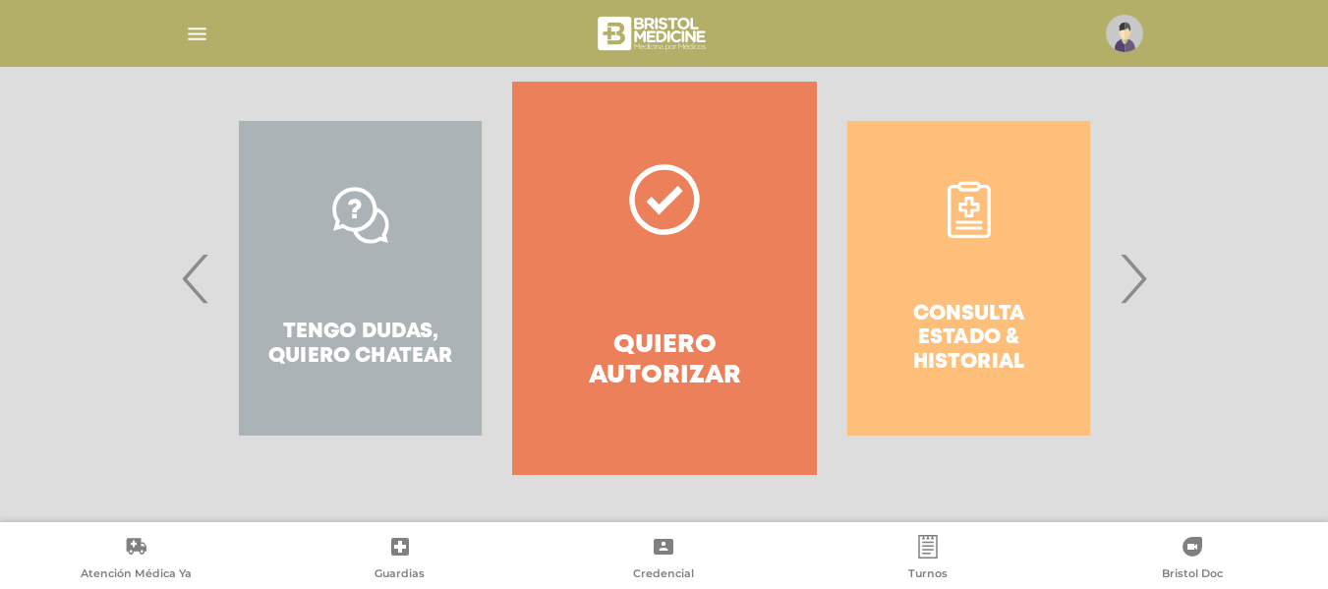
click at [962, 192] on div "Consulta estado & historial" at bounding box center [969, 278] width 304 height 393
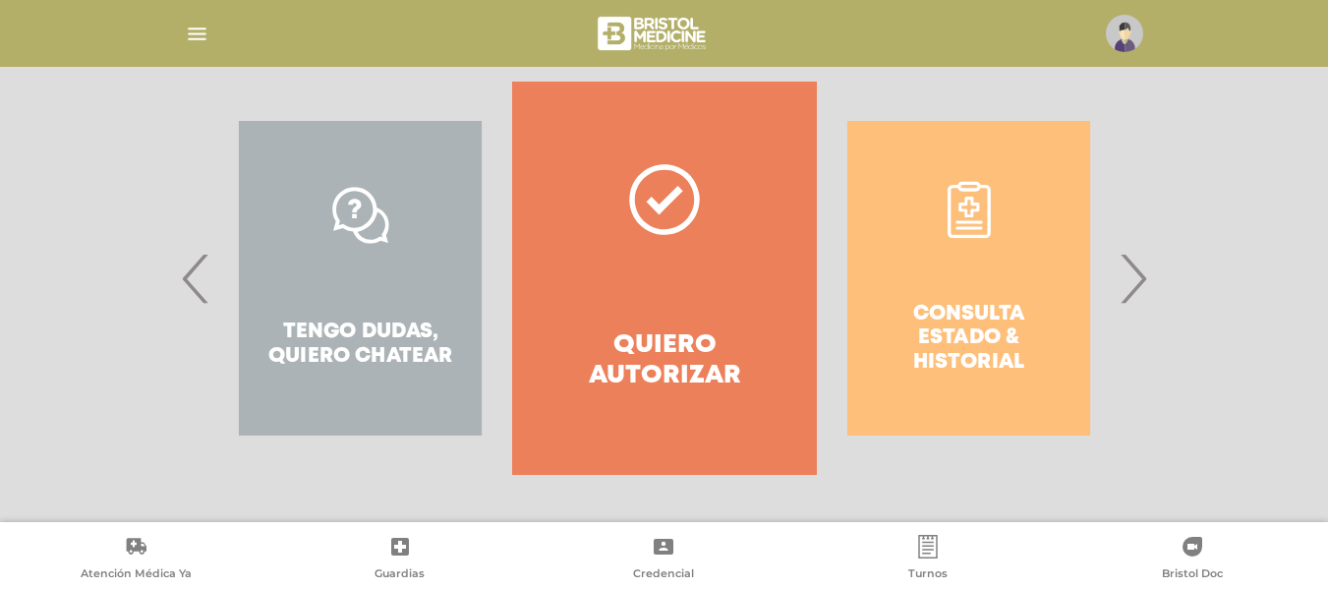
click at [962, 192] on div "Consulta estado & historial" at bounding box center [969, 278] width 304 height 393
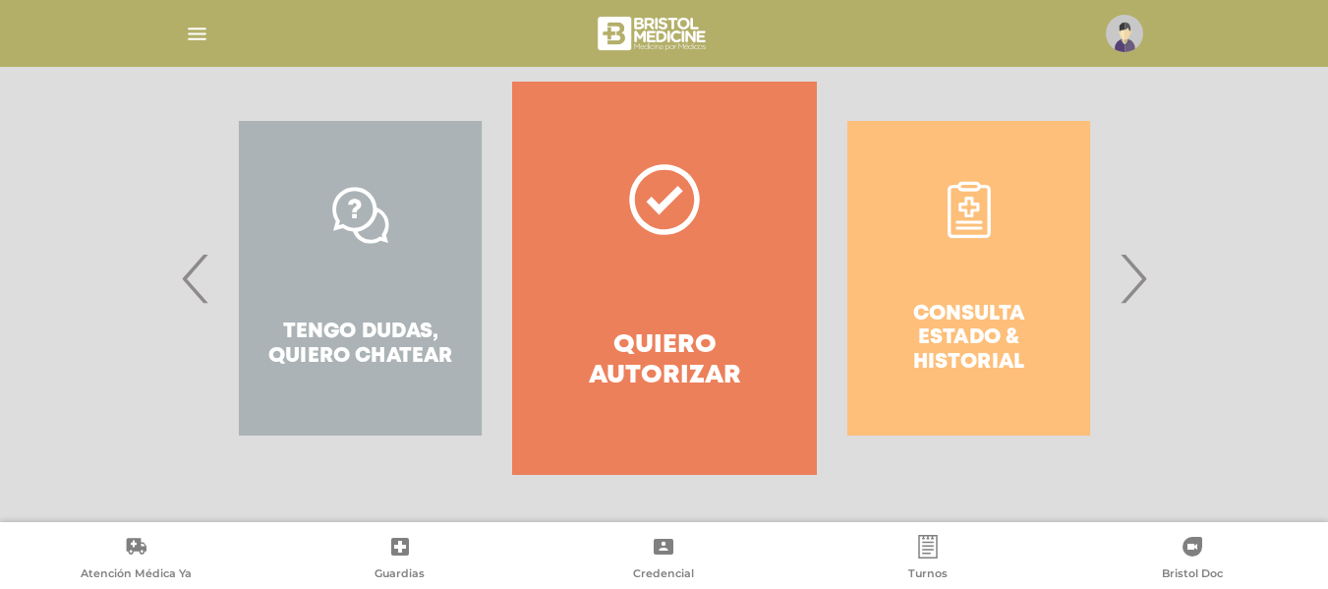
click at [962, 192] on div "Consulta estado & historial" at bounding box center [969, 278] width 304 height 393
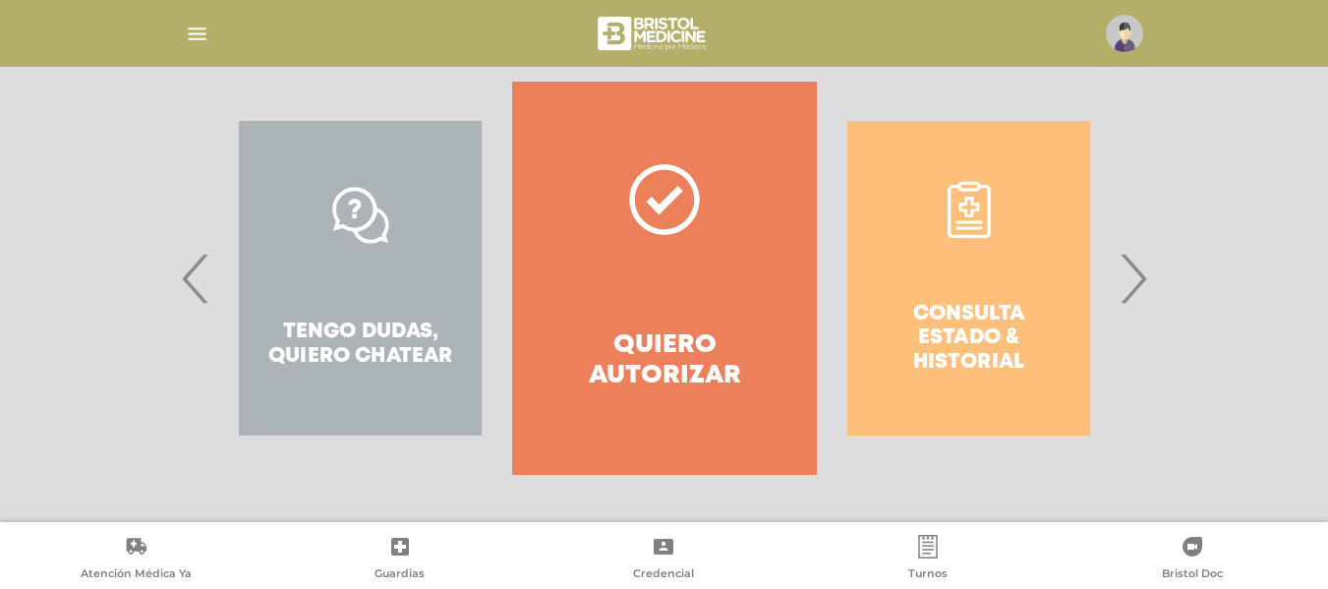
click at [962, 192] on div "Consulta estado & historial" at bounding box center [969, 278] width 304 height 393
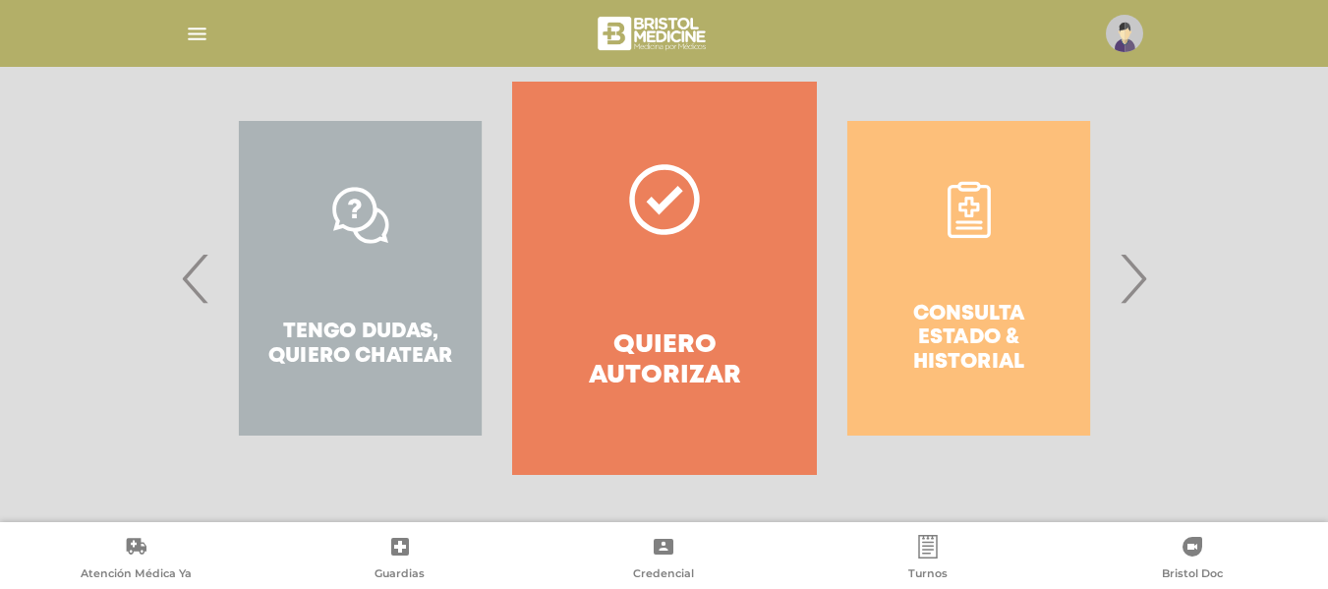
click at [962, 192] on div "Consulta estado & historial" at bounding box center [969, 278] width 304 height 393
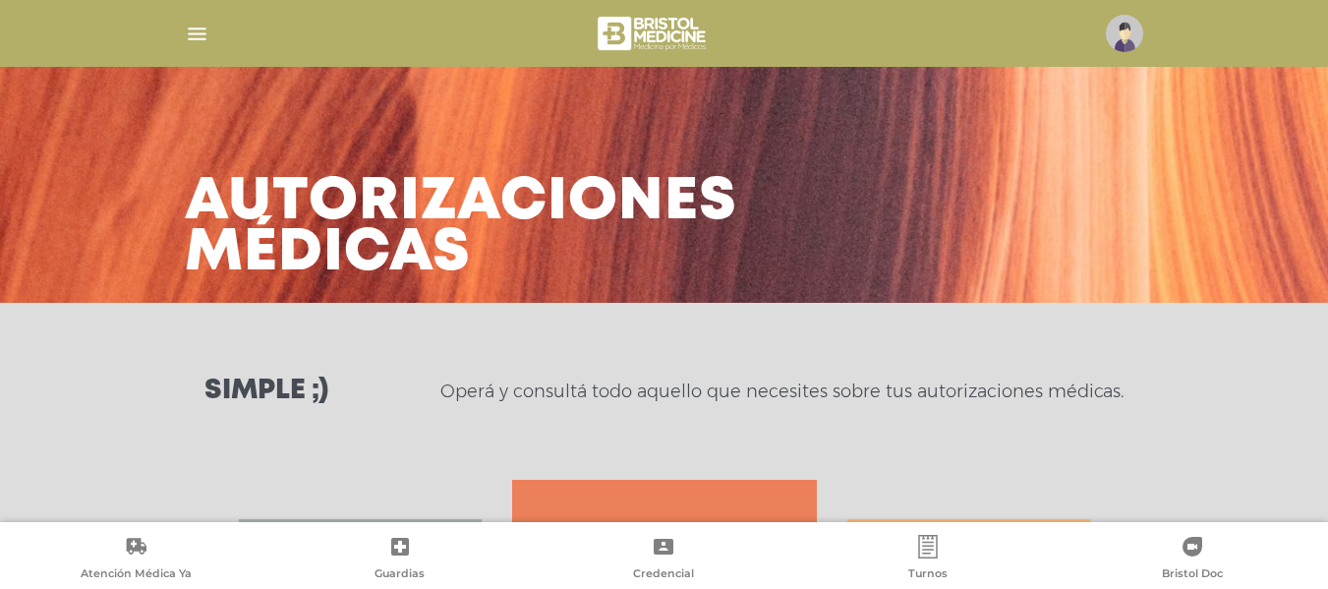
scroll to position [398, 0]
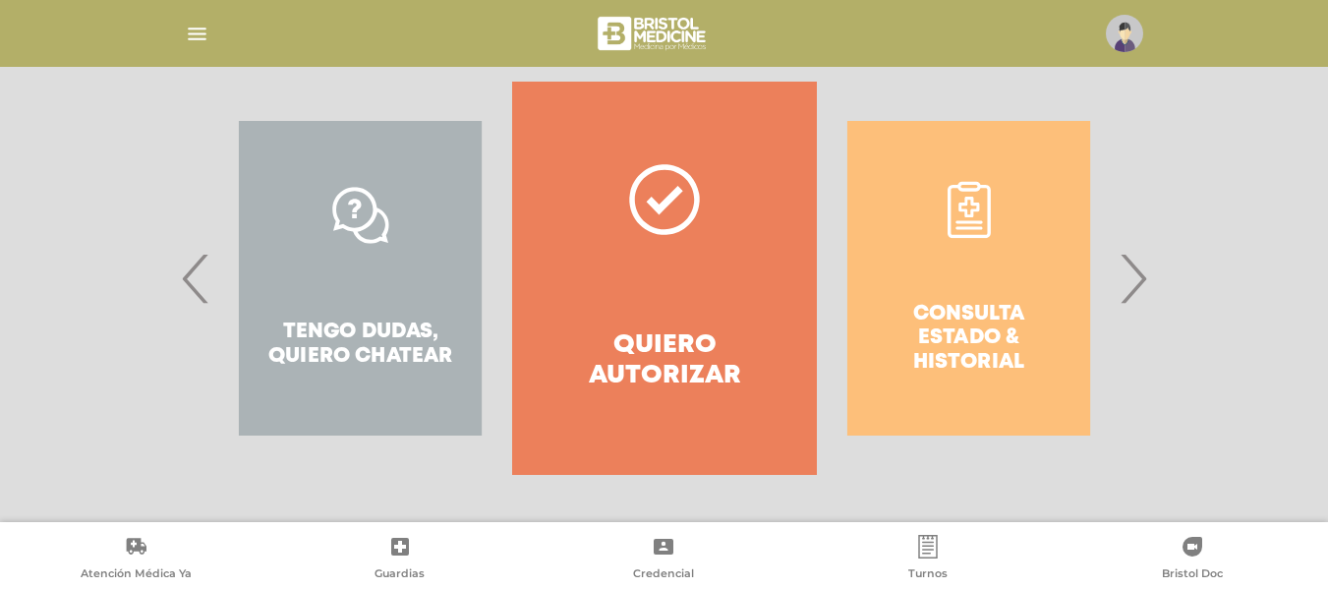
click at [1002, 285] on div "Consulta estado & historial" at bounding box center [969, 278] width 304 height 393
drag, startPoint x: 1327, startPoint y: 405, endPoint x: 1342, endPoint y: 495, distance: 90.7
click at [968, 206] on div "Consulta estado & historial" at bounding box center [969, 278] width 304 height 393
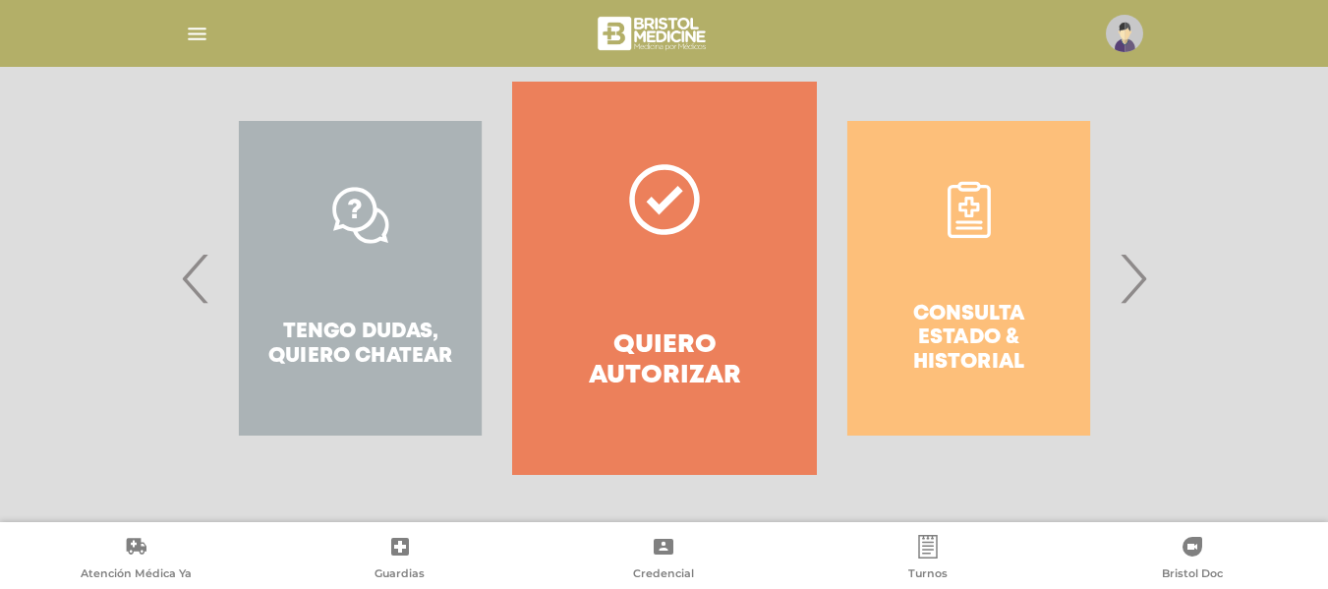
click at [968, 206] on div "Consulta estado & historial" at bounding box center [969, 278] width 304 height 393
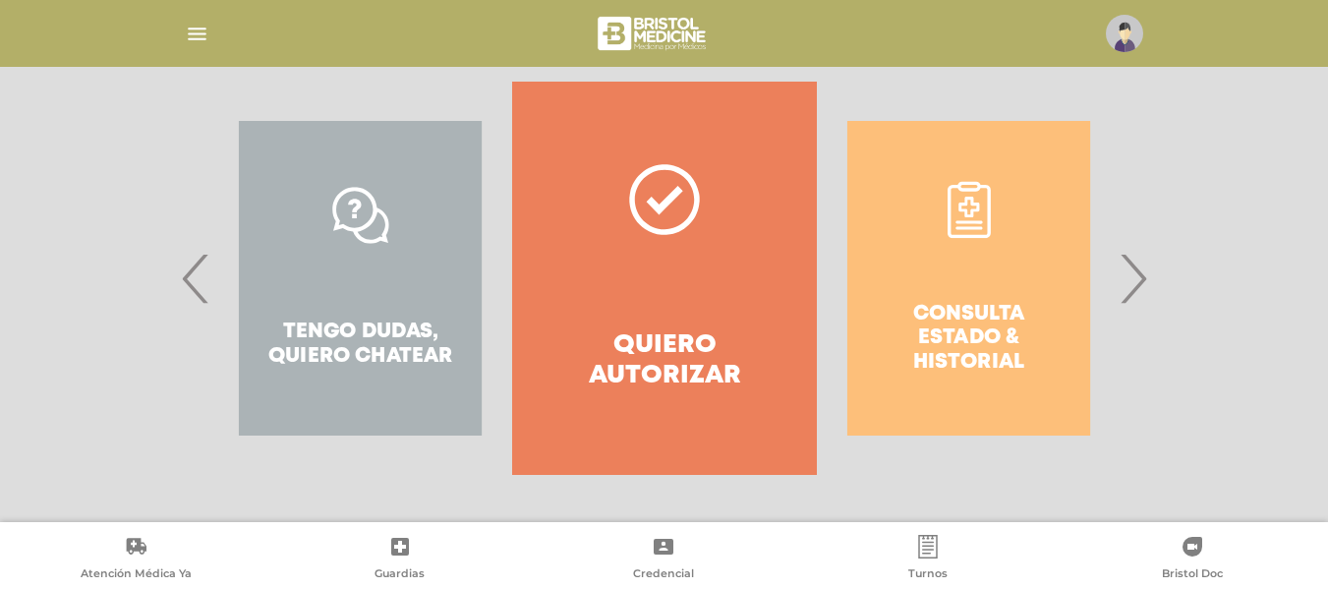
click at [968, 206] on div "Consulta estado & historial" at bounding box center [969, 278] width 304 height 393
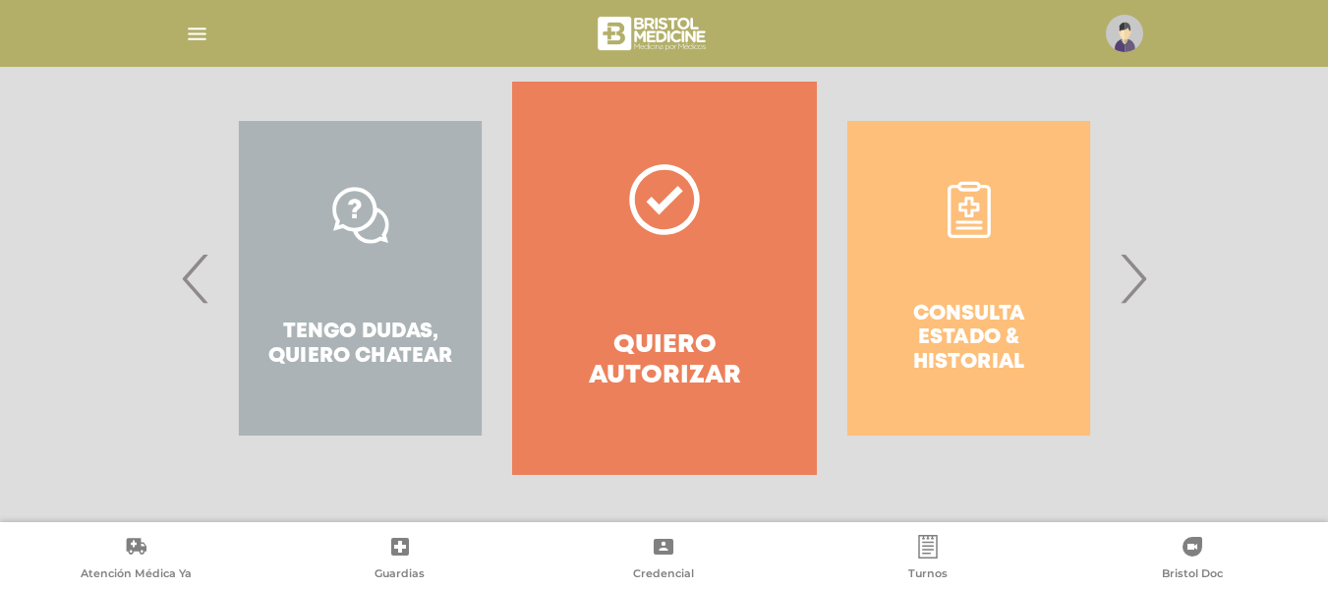
click at [968, 206] on div "Consulta estado & historial" at bounding box center [969, 278] width 304 height 393
click at [969, 208] on div "Consulta estado & historial" at bounding box center [969, 278] width 304 height 393
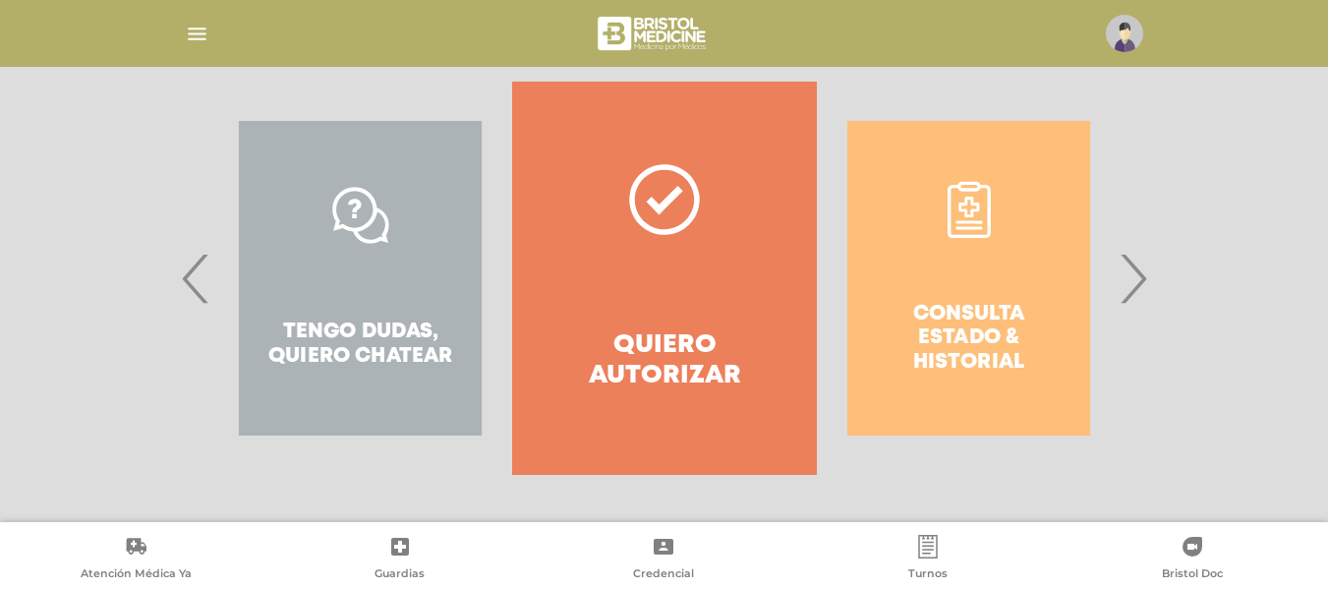
click at [969, 205] on div "Consulta estado & historial" at bounding box center [969, 278] width 304 height 393
click at [967, 204] on div "Consulta estado & historial" at bounding box center [969, 278] width 304 height 393
click at [967, 201] on div "Consulta estado & historial" at bounding box center [969, 278] width 304 height 393
click at [967, 201] on icon at bounding box center [969, 207] width 21 height 21
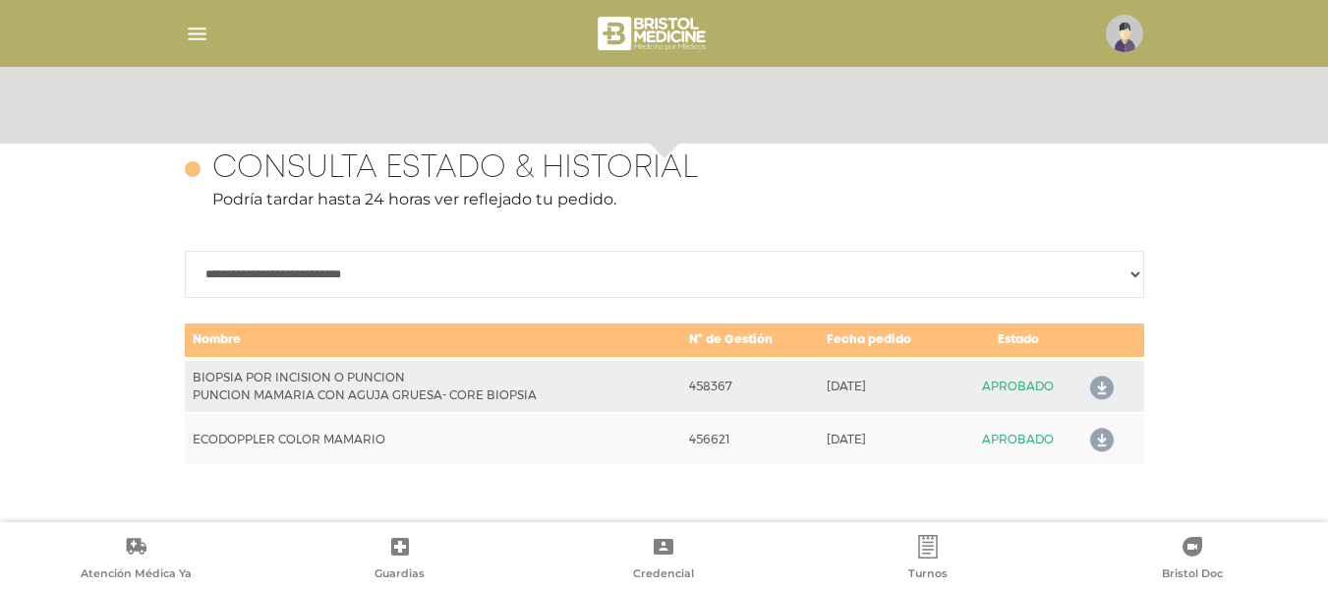
click at [967, 201] on div "Simple ;) Operá y consultá todo aquello que necesites sobre tus autorizaciones …" at bounding box center [664, 62] width 1328 height 1073
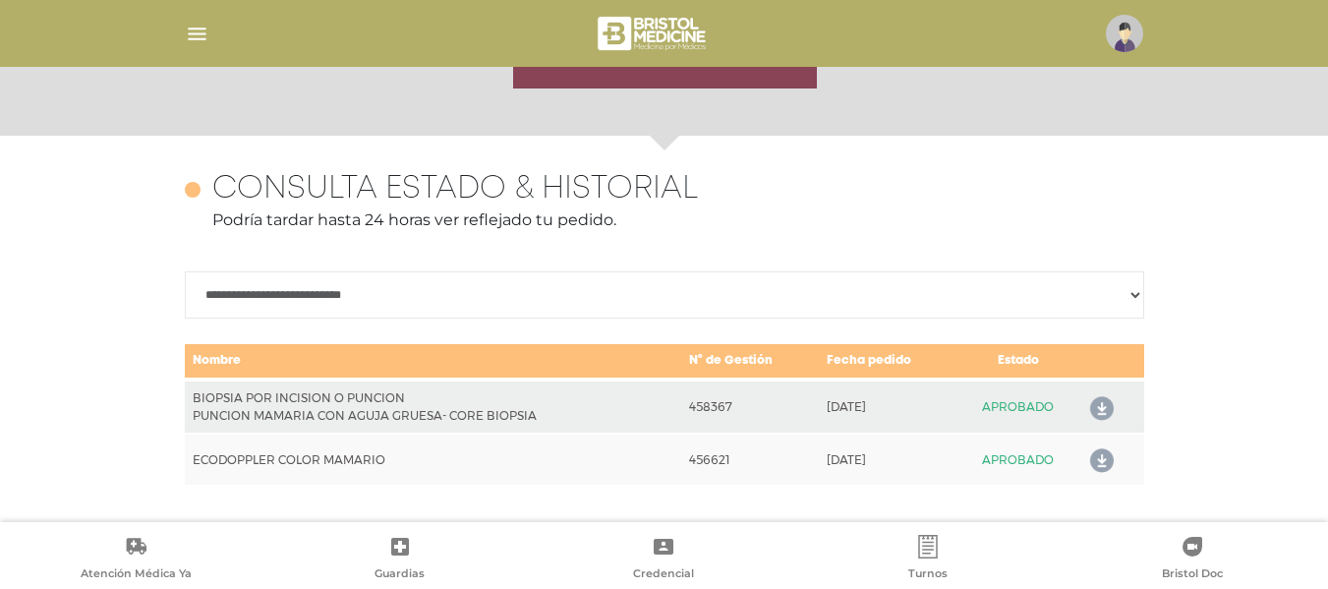
scroll to position [853, 0]
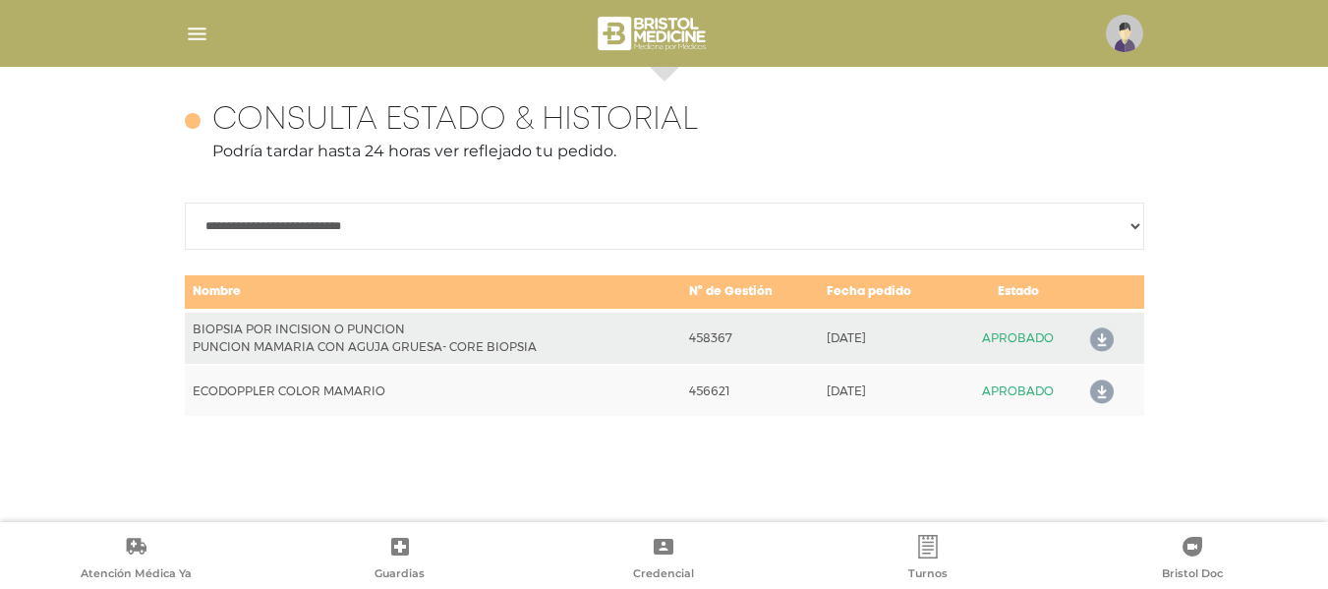
click at [212, 32] on div at bounding box center [664, 33] width 1007 height 47
click at [206, 36] on img "button" at bounding box center [197, 34] width 25 height 25
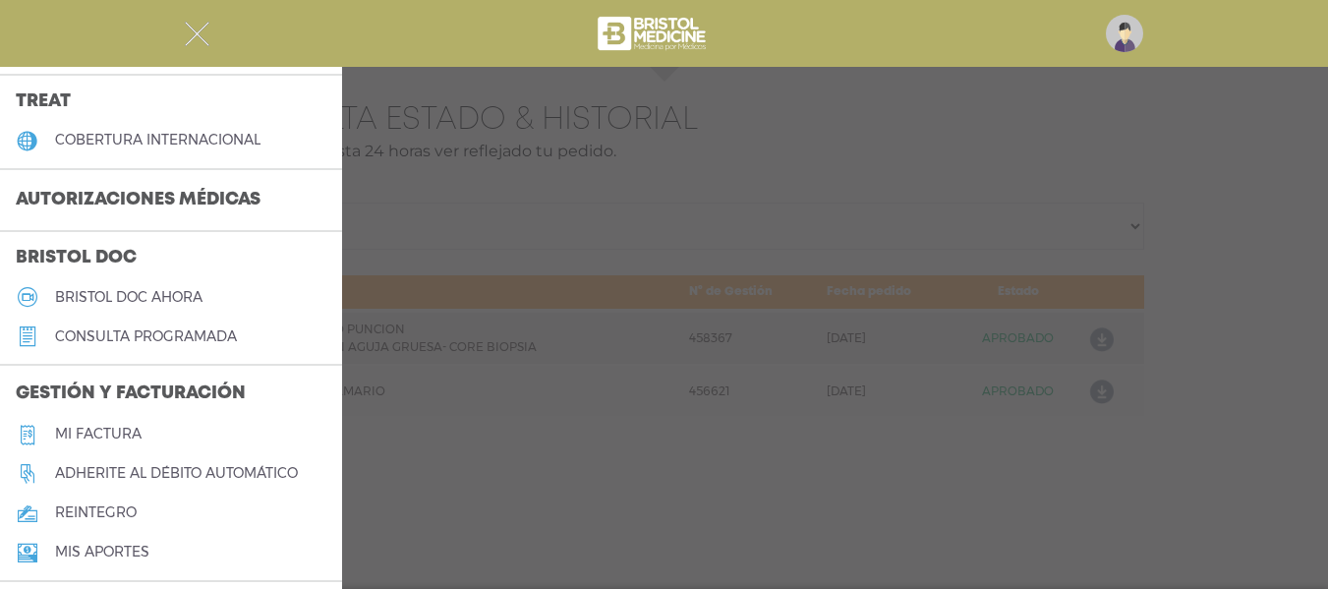
scroll to position [464, 0]
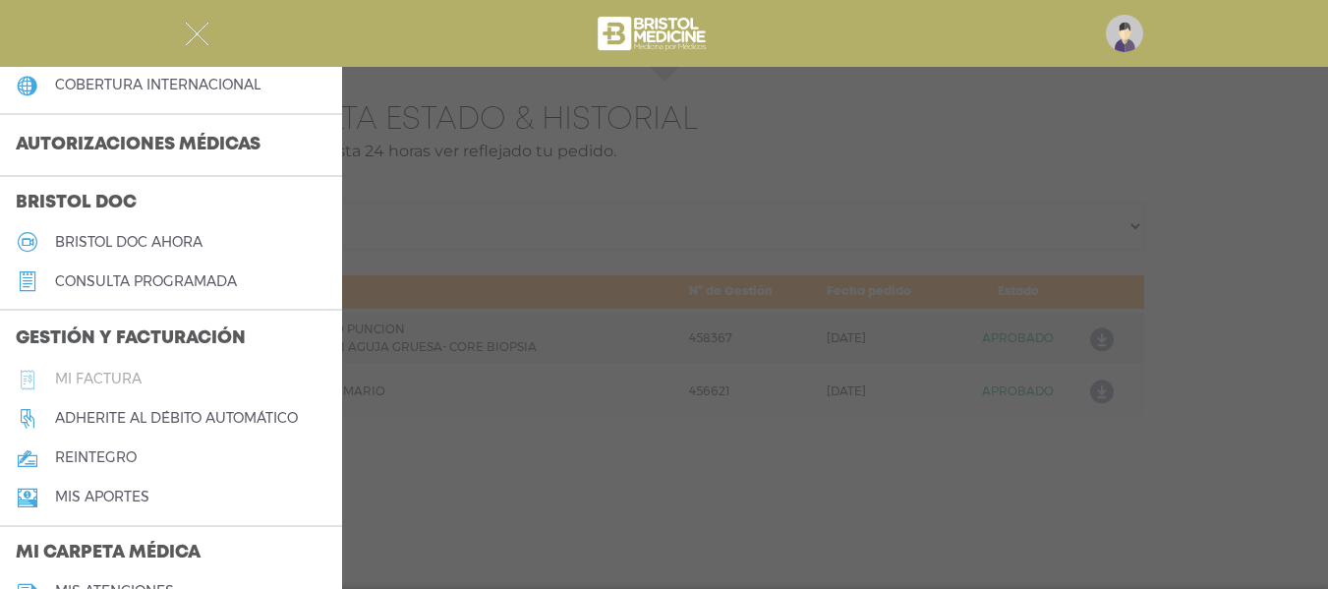
click at [112, 362] on link "Mi factura" at bounding box center [171, 379] width 342 height 39
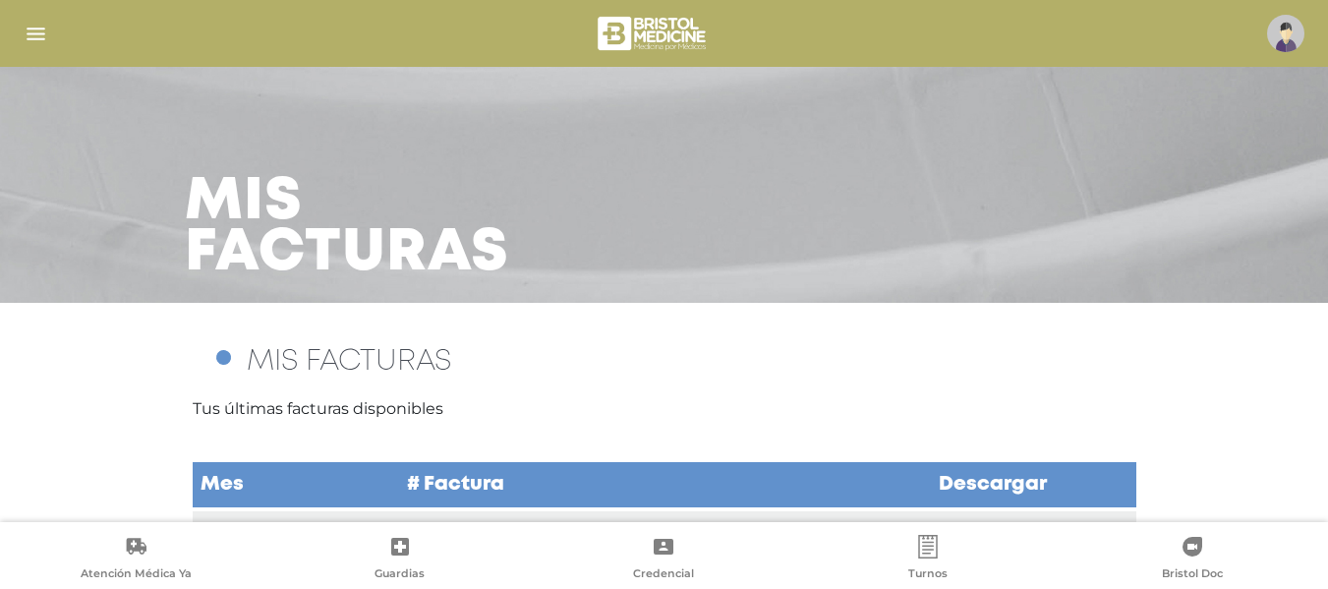
scroll to position [101, 0]
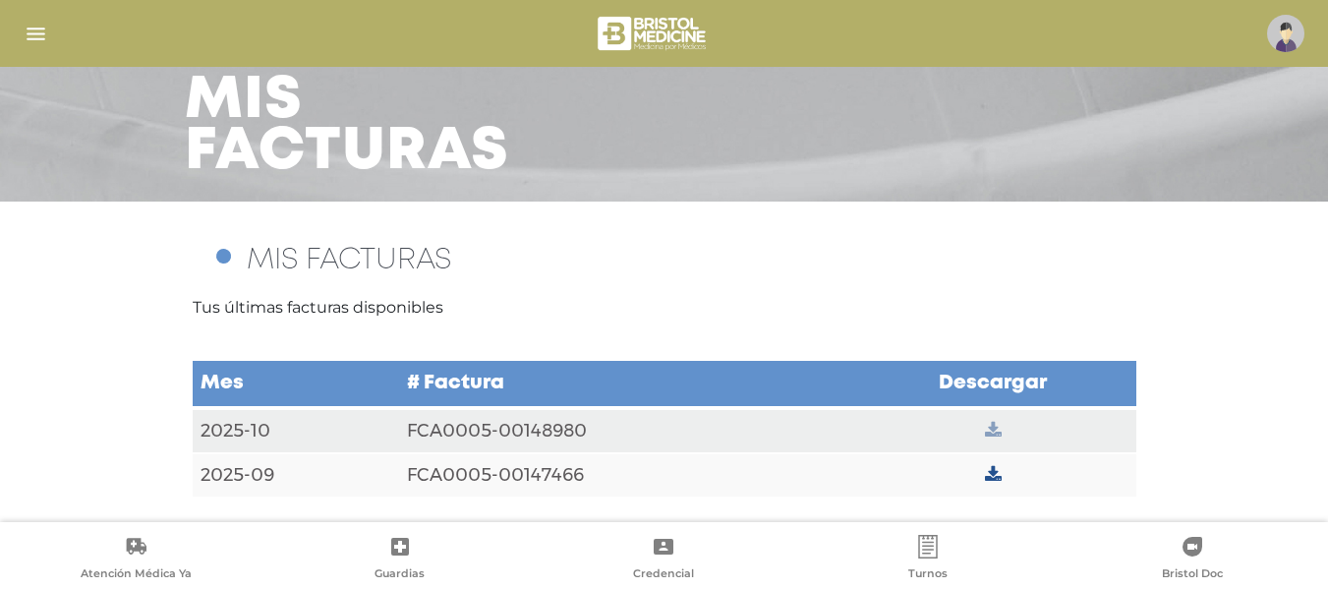
click at [985, 426] on icon at bounding box center [993, 431] width 17 height 18
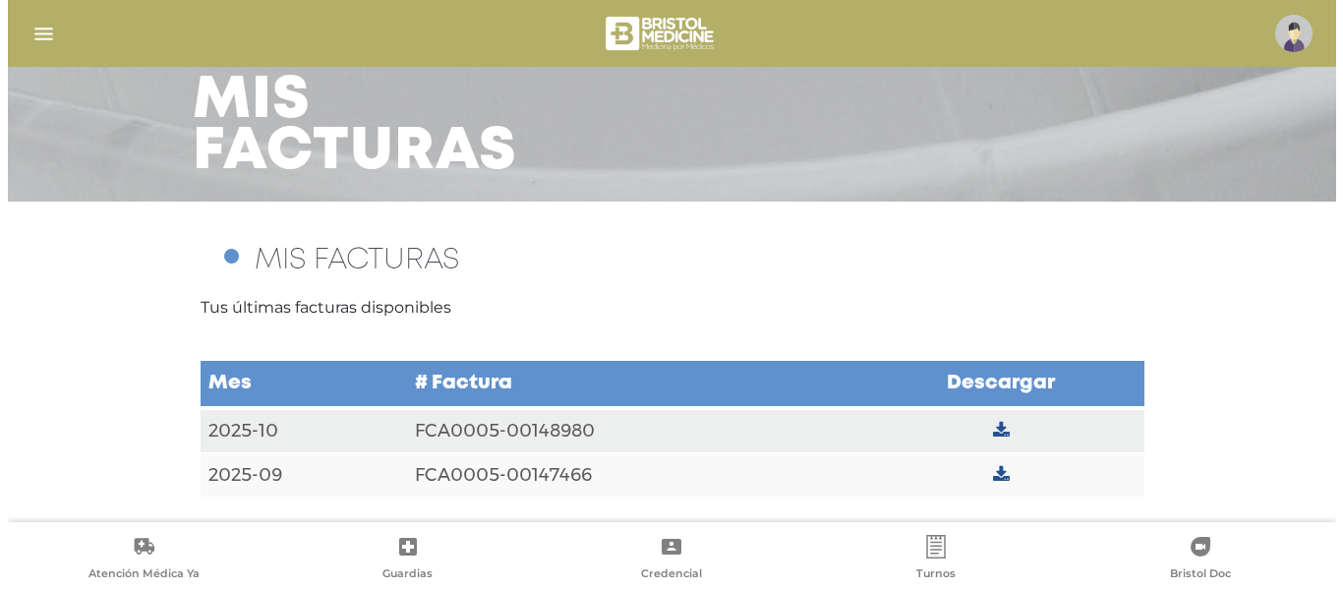
scroll to position [0, 0]
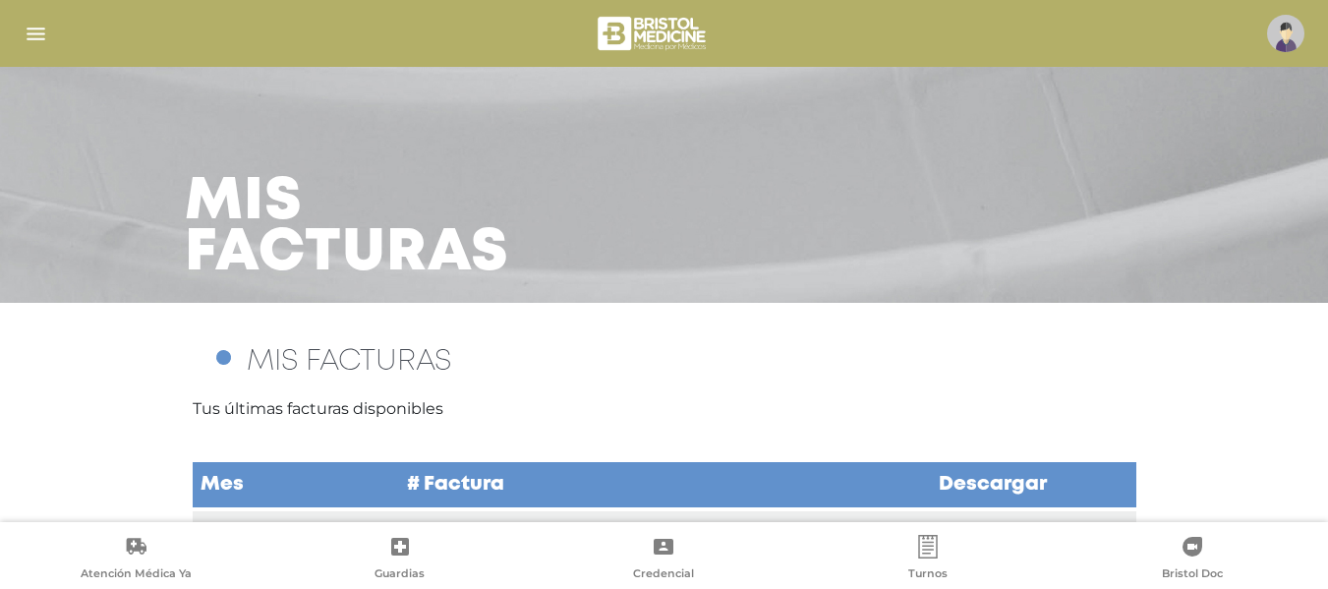
click at [9, 32] on div at bounding box center [664, 33] width 1328 height 47
click at [21, 34] on div at bounding box center [664, 33] width 1328 height 47
click at [29, 34] on img "button" at bounding box center [36, 34] width 25 height 25
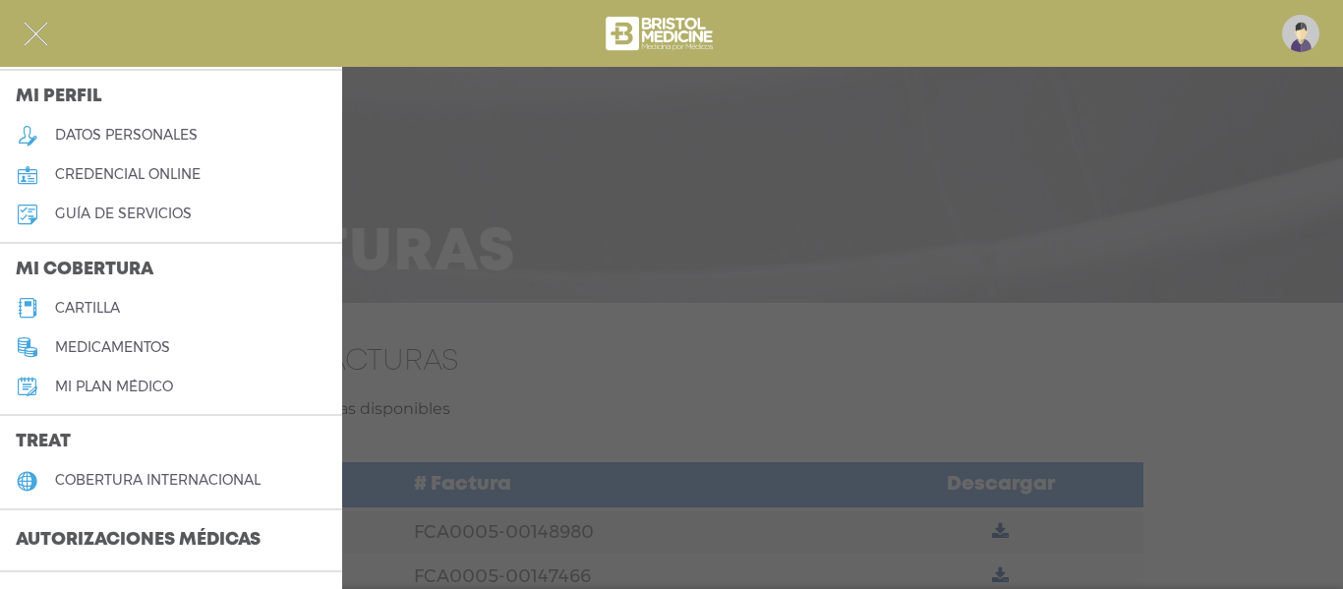
scroll to position [61, 0]
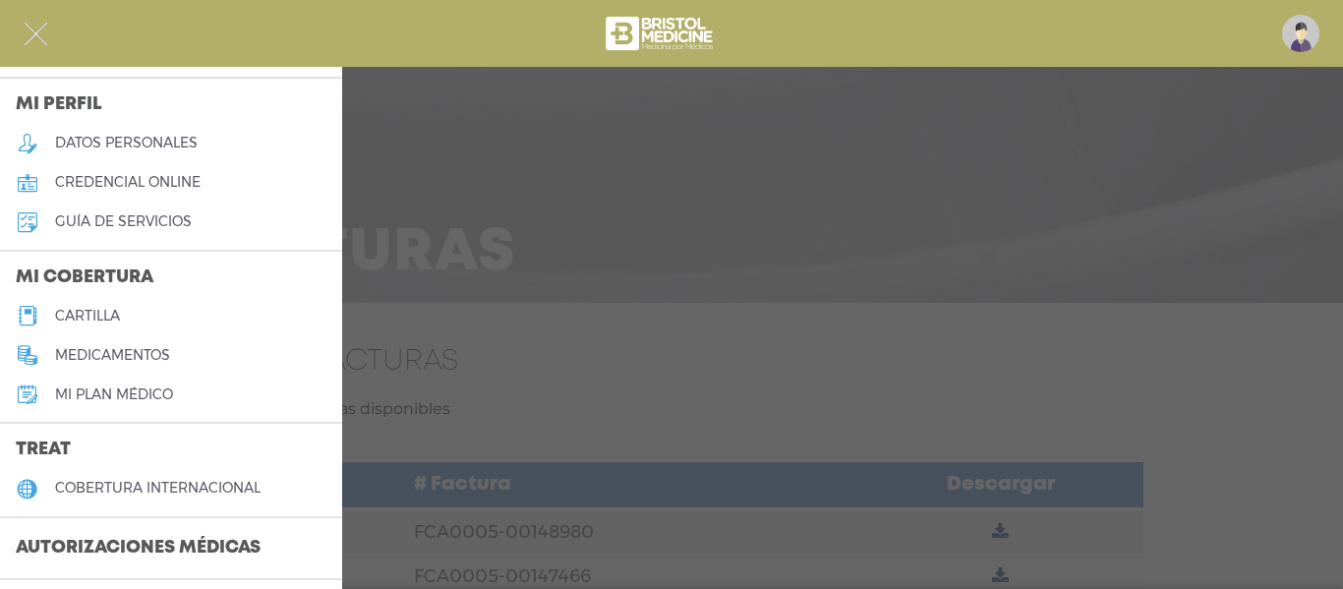
click at [532, 275] on div at bounding box center [671, 294] width 1343 height 589
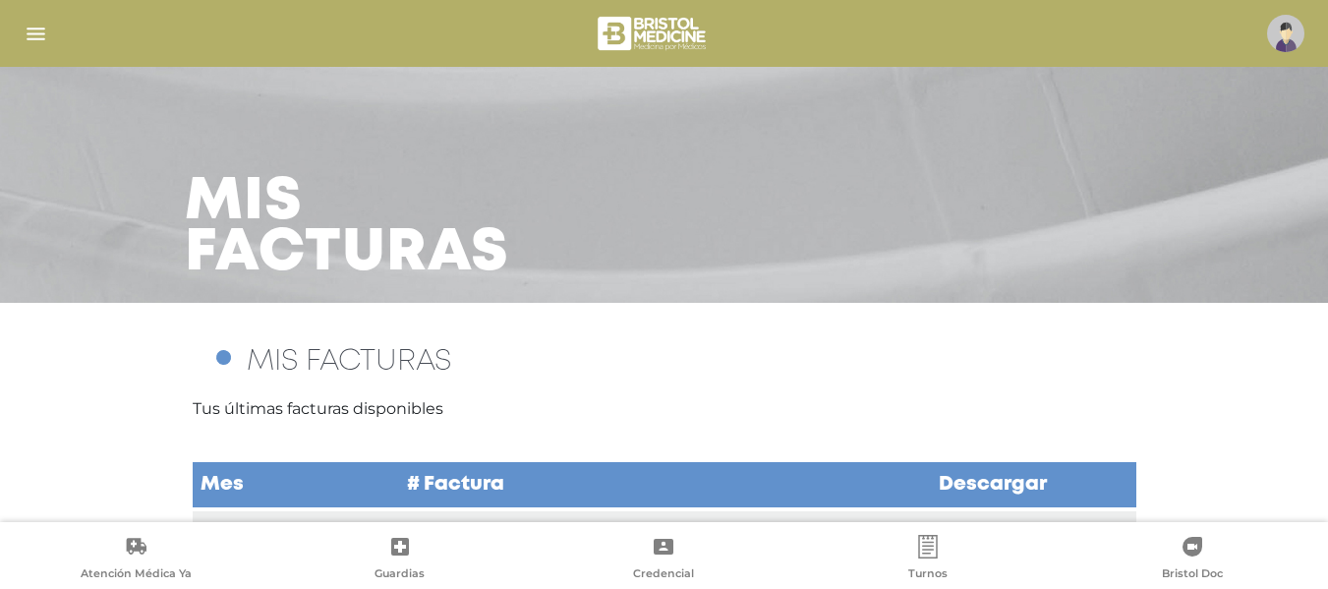
drag, startPoint x: 40, startPoint y: 30, endPoint x: 66, endPoint y: 42, distance: 28.2
click at [41, 31] on img "button" at bounding box center [36, 34] width 25 height 25
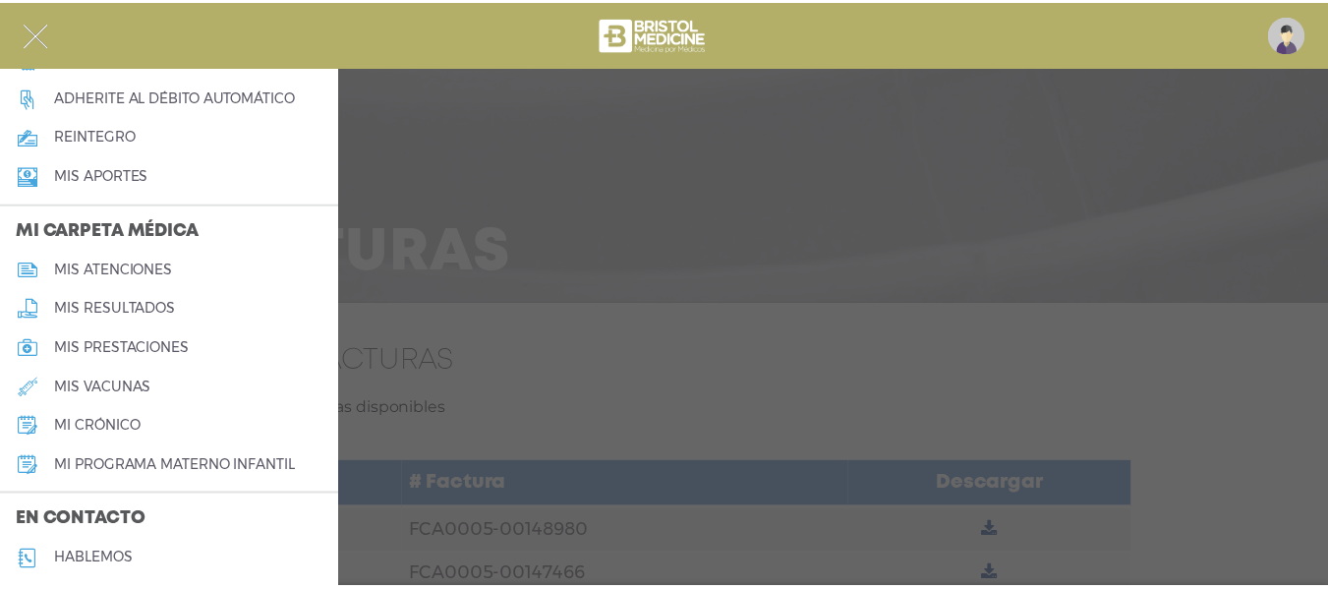
scroll to position [783, 0]
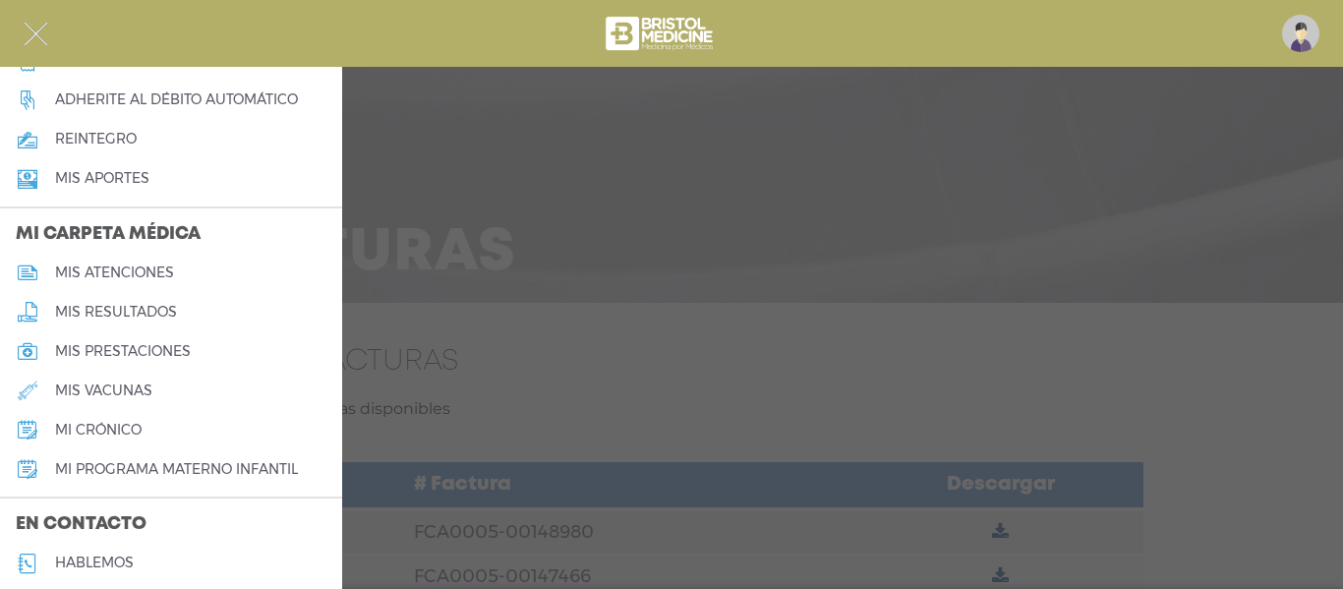
click at [92, 434] on h5 "mi crónico" at bounding box center [98, 430] width 87 height 17
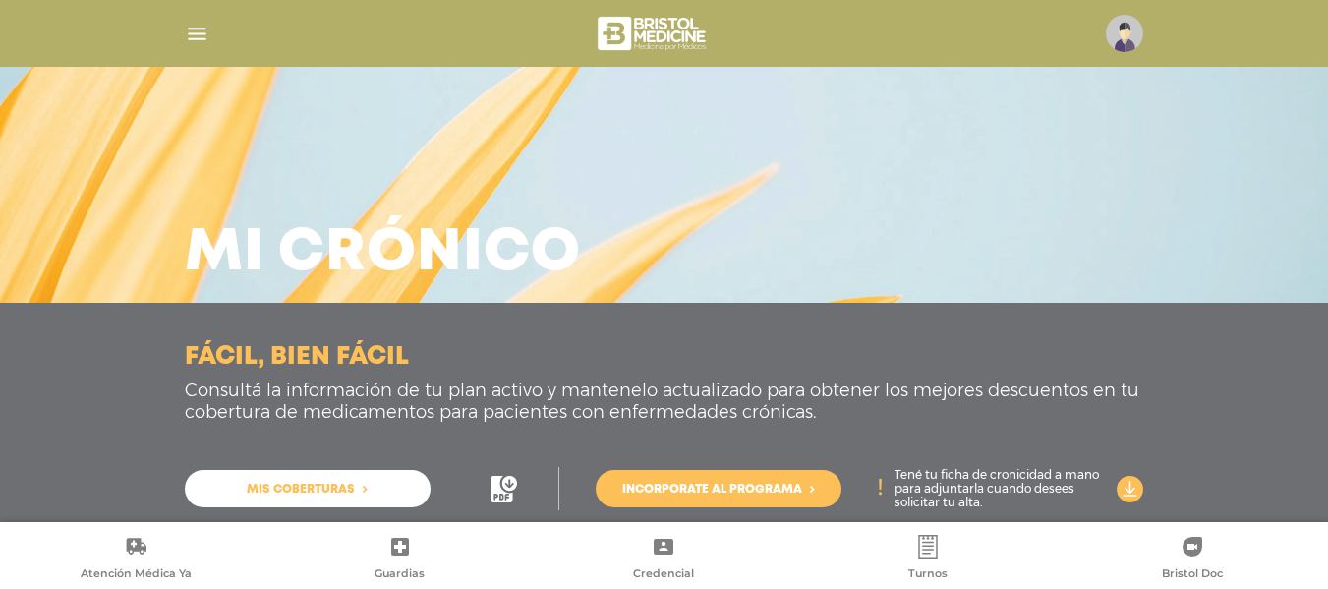
scroll to position [40, 0]
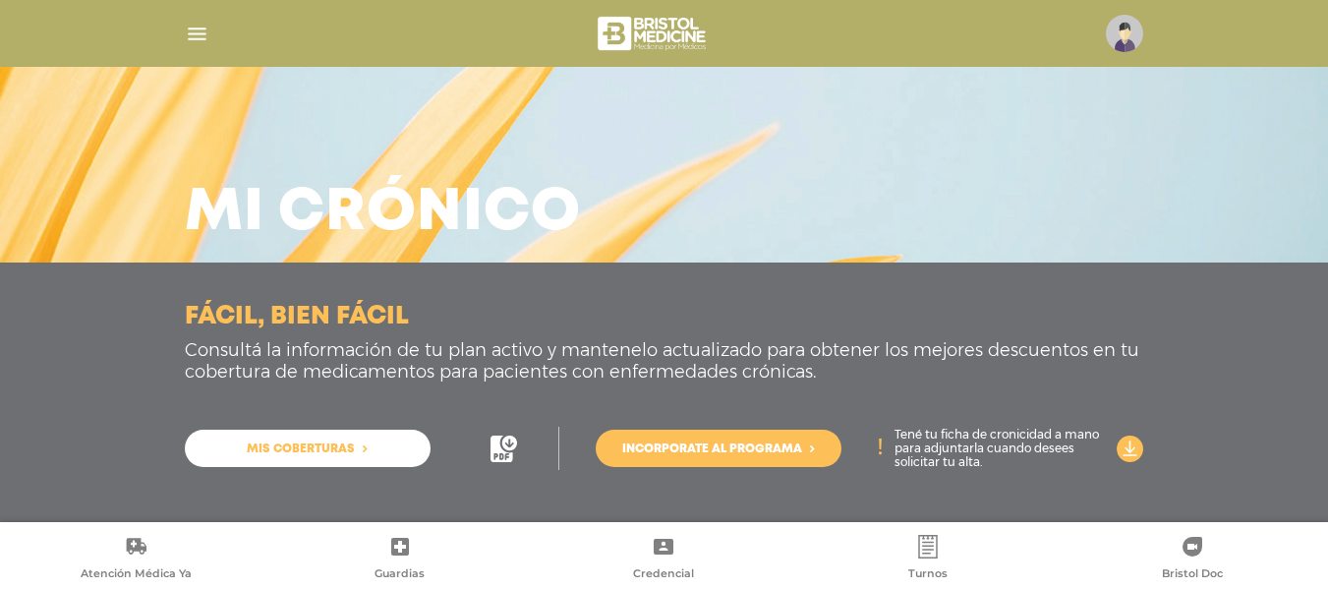
drag, startPoint x: 1342, startPoint y: 214, endPoint x: 1341, endPoint y: 415, distance: 200.6
click at [1327, 415] on html "Bristol Touch - Desktop Mobile inicio Mi perfil datos personales" at bounding box center [664, 254] width 1328 height 589
click at [204, 38] on img "button" at bounding box center [197, 34] width 25 height 25
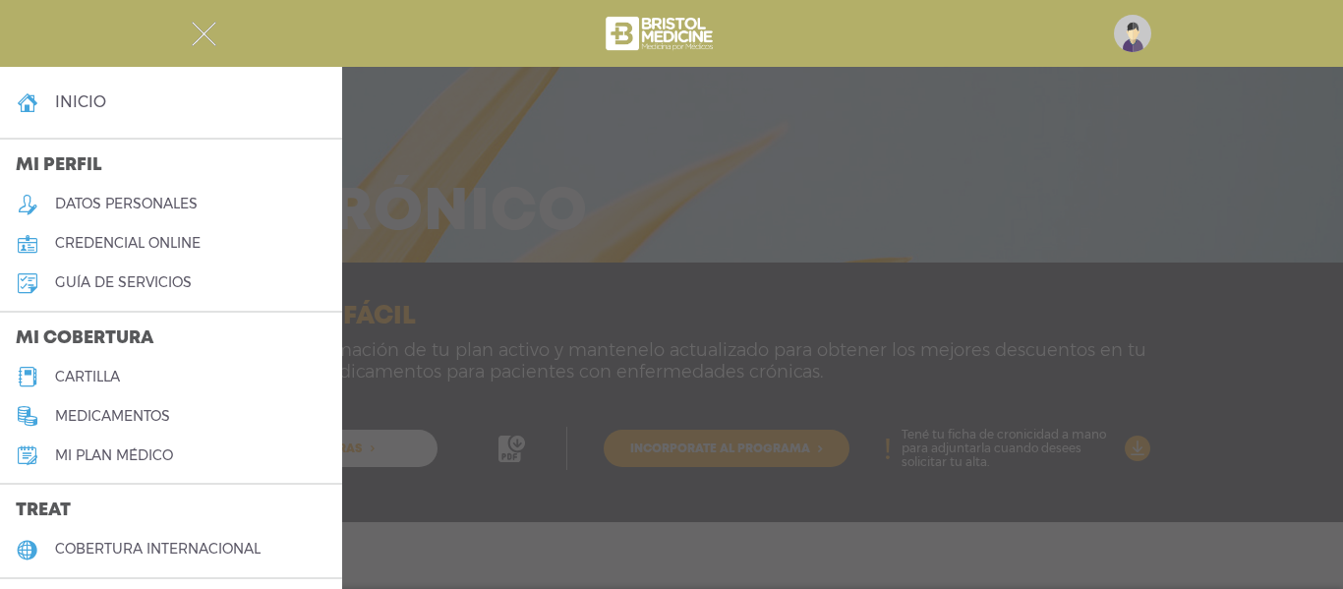
click at [226, 104] on link "inicio" at bounding box center [171, 102] width 342 height 39
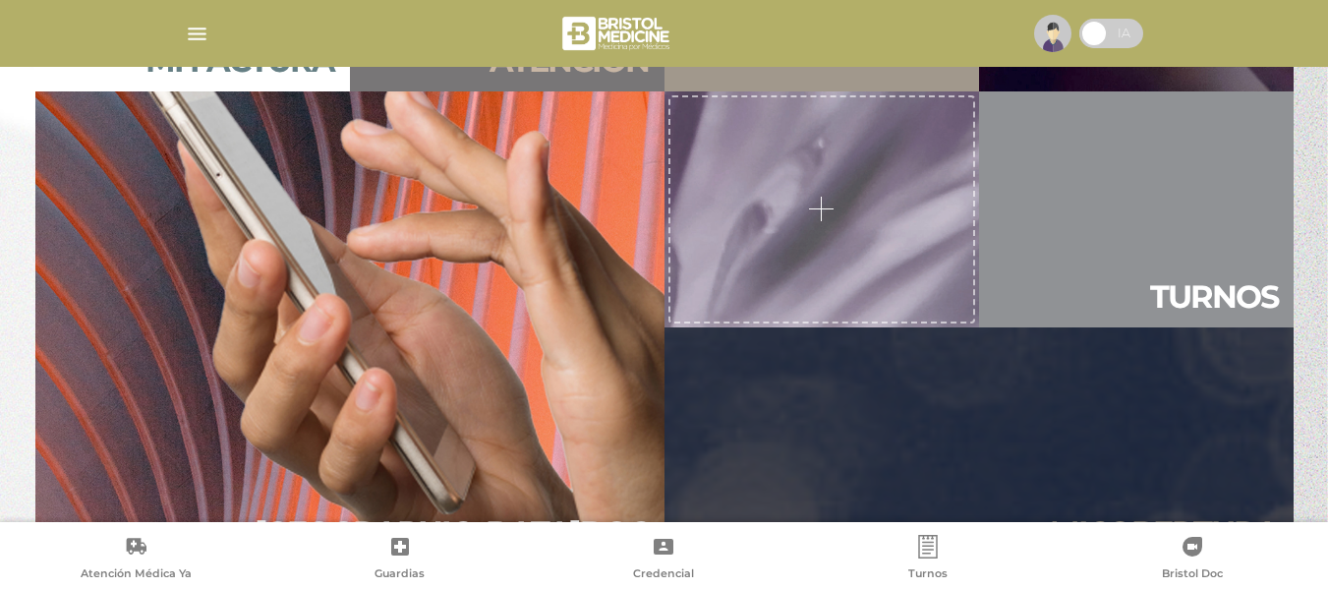
scroll to position [1672, 0]
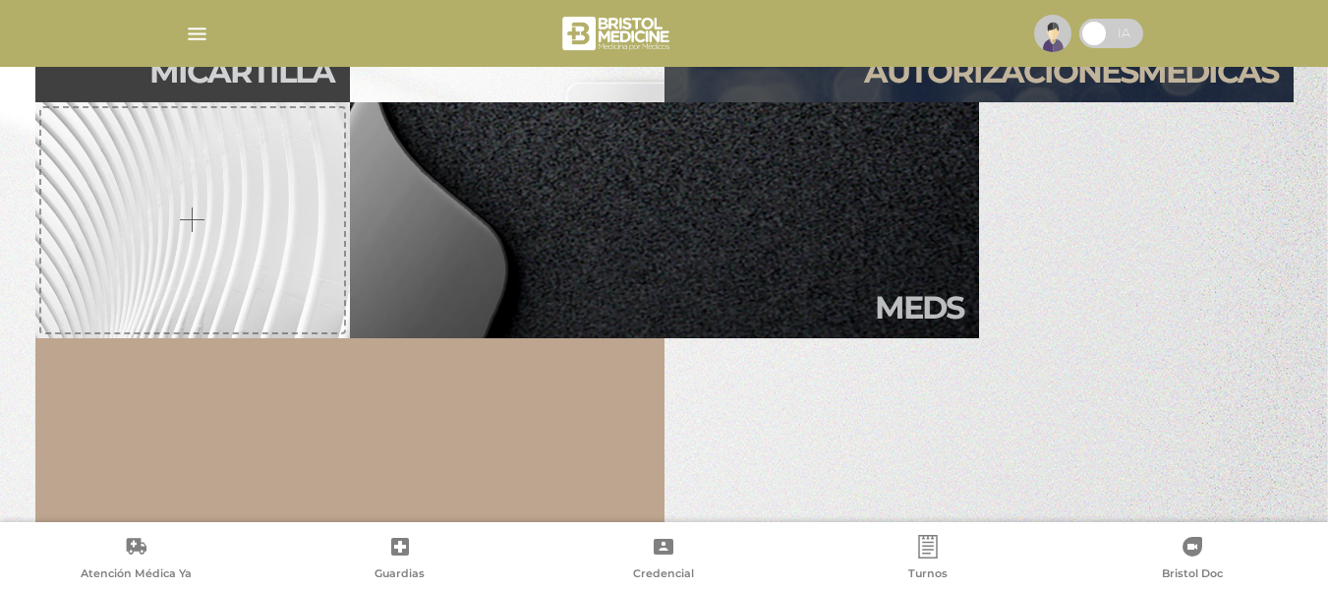
scroll to position [572, 0]
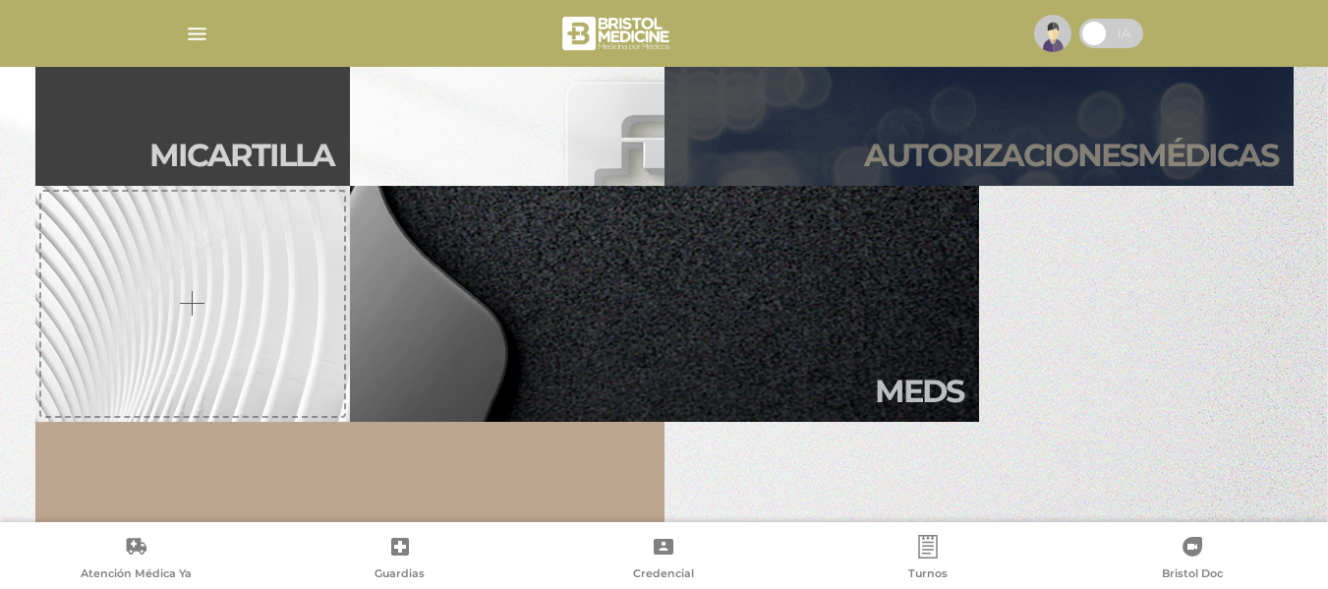
click at [1144, 124] on link "Autori zaciones médicas" at bounding box center [979, 68] width 629 height 236
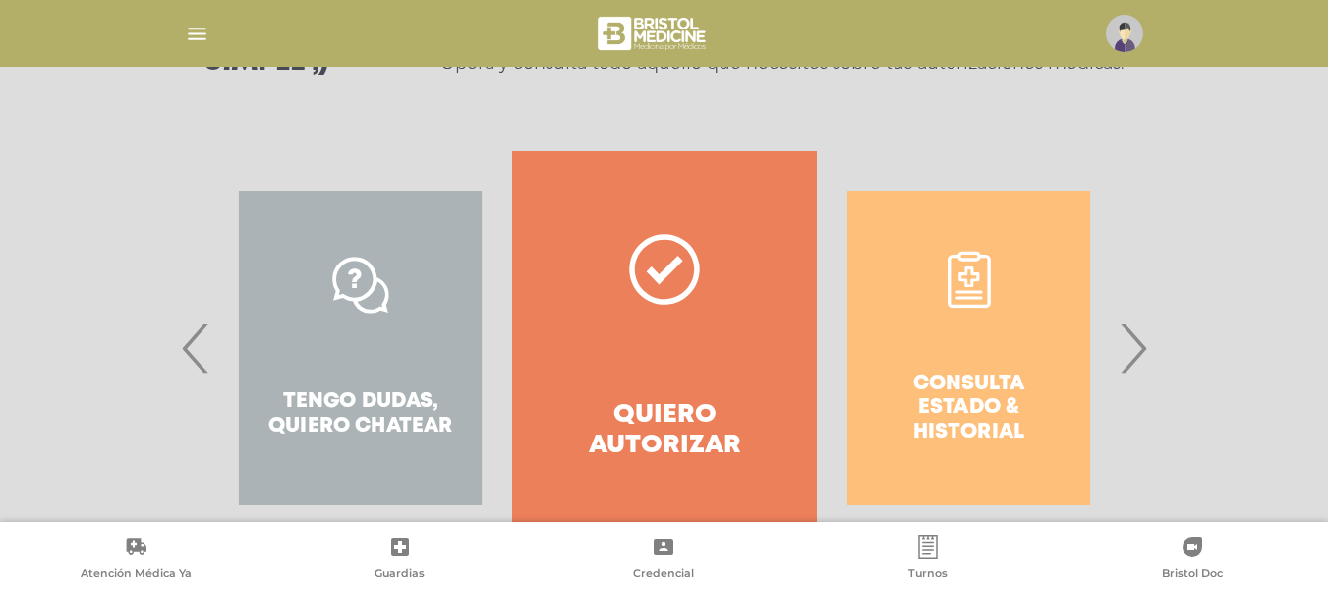
scroll to position [345, 0]
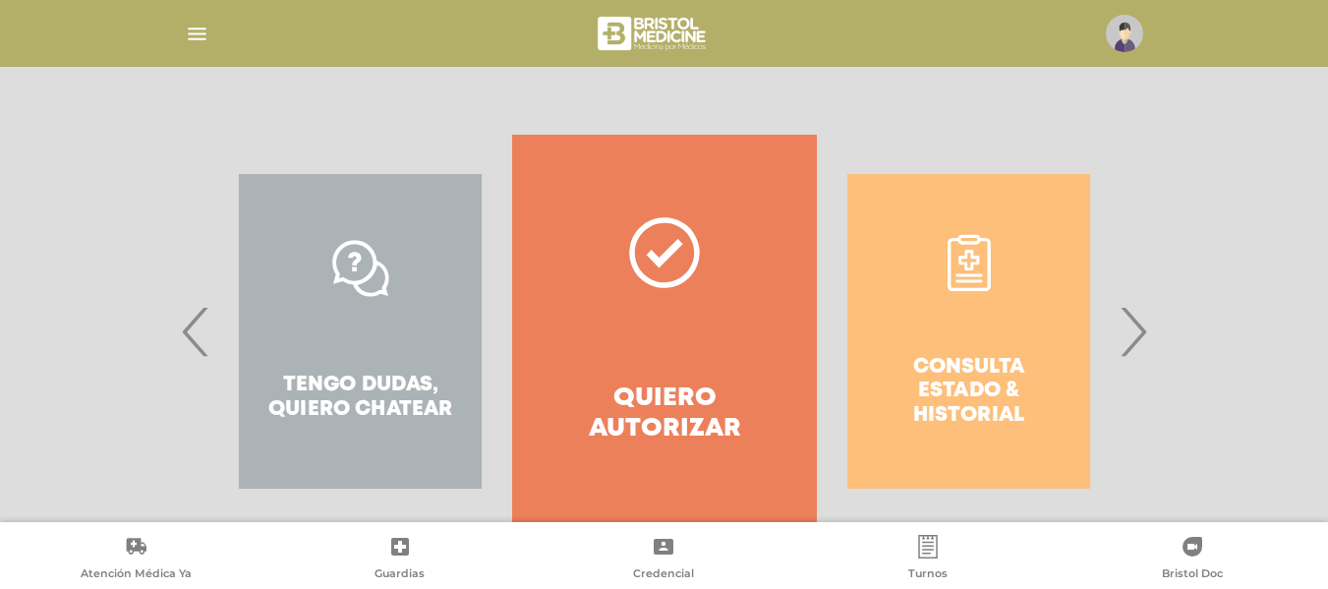
click at [1035, 264] on div "Consulta estado & historial" at bounding box center [969, 331] width 304 height 393
click at [986, 262] on div "Consulta estado & historial" at bounding box center [969, 331] width 304 height 393
drag, startPoint x: 982, startPoint y: 261, endPoint x: 974, endPoint y: 245, distance: 17.6
click at [974, 245] on div "Consulta estado & historial" at bounding box center [969, 331] width 304 height 393
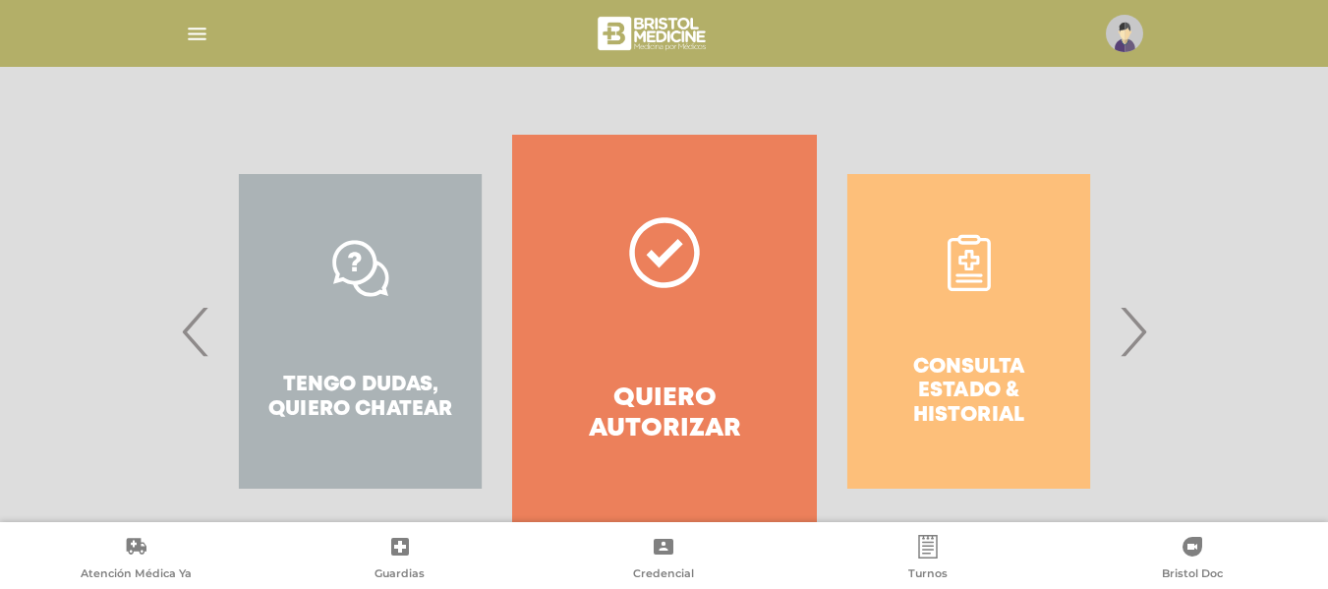
click at [974, 245] on div "Consulta estado & historial" at bounding box center [969, 331] width 304 height 393
click at [966, 281] on div "Consulta estado & historial" at bounding box center [969, 331] width 304 height 393
click at [963, 367] on div "Consulta estado & historial" at bounding box center [969, 331] width 304 height 393
click at [965, 401] on div "Consulta estado & historial" at bounding box center [969, 331] width 304 height 393
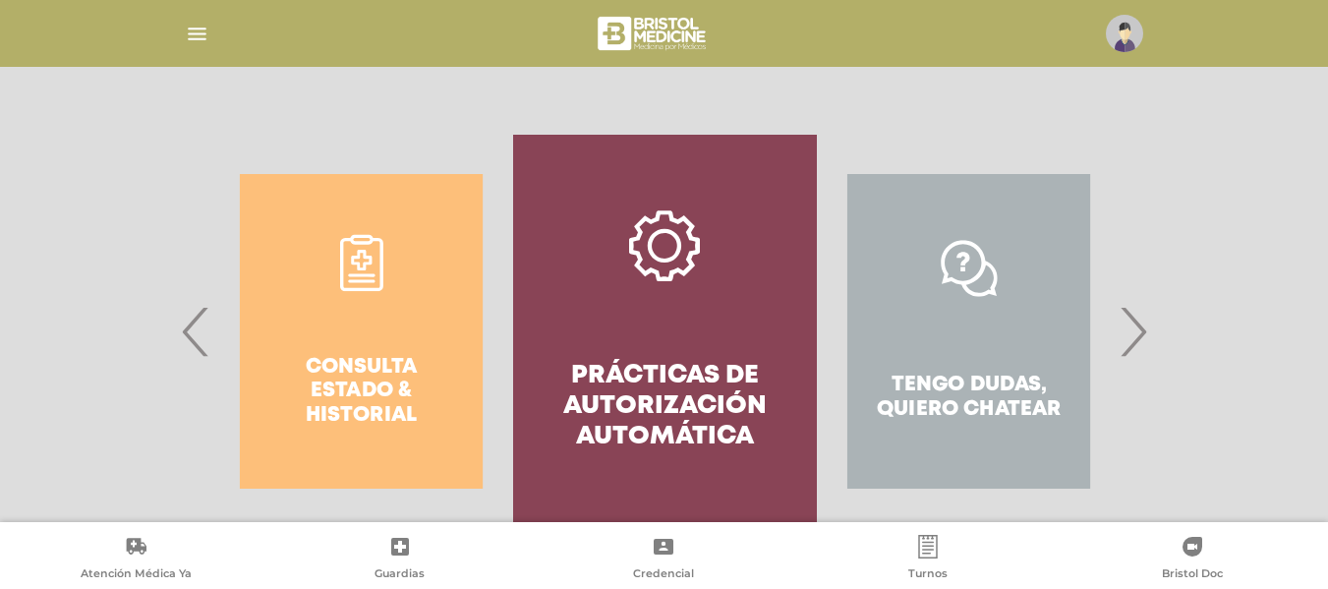
click at [965, 401] on div "Tengo dudas, quiero chatear" at bounding box center [969, 331] width 304 height 393
drag, startPoint x: 285, startPoint y: 378, endPoint x: 329, endPoint y: 316, distance: 76.1
click at [329, 316] on div "Consulta estado & historial" at bounding box center [361, 331] width 304 height 393
click at [380, 252] on div "Consulta estado & historial" at bounding box center [361, 331] width 304 height 393
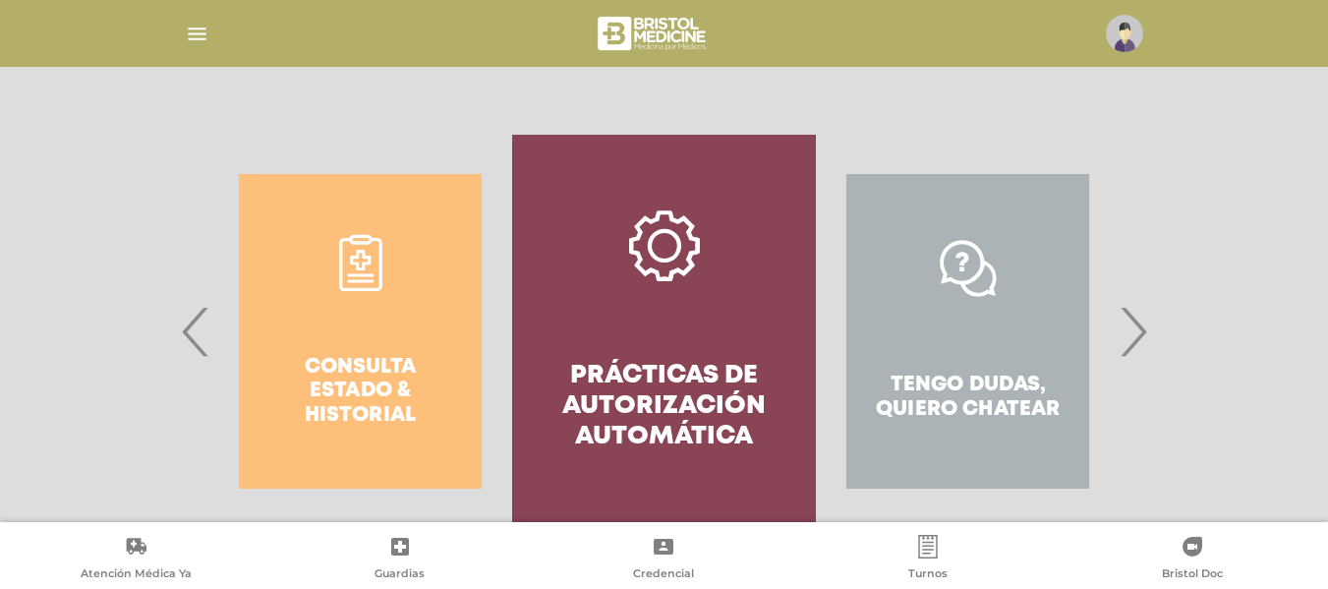
click at [366, 256] on div "Consulta estado & historial" at bounding box center [360, 331] width 304 height 393
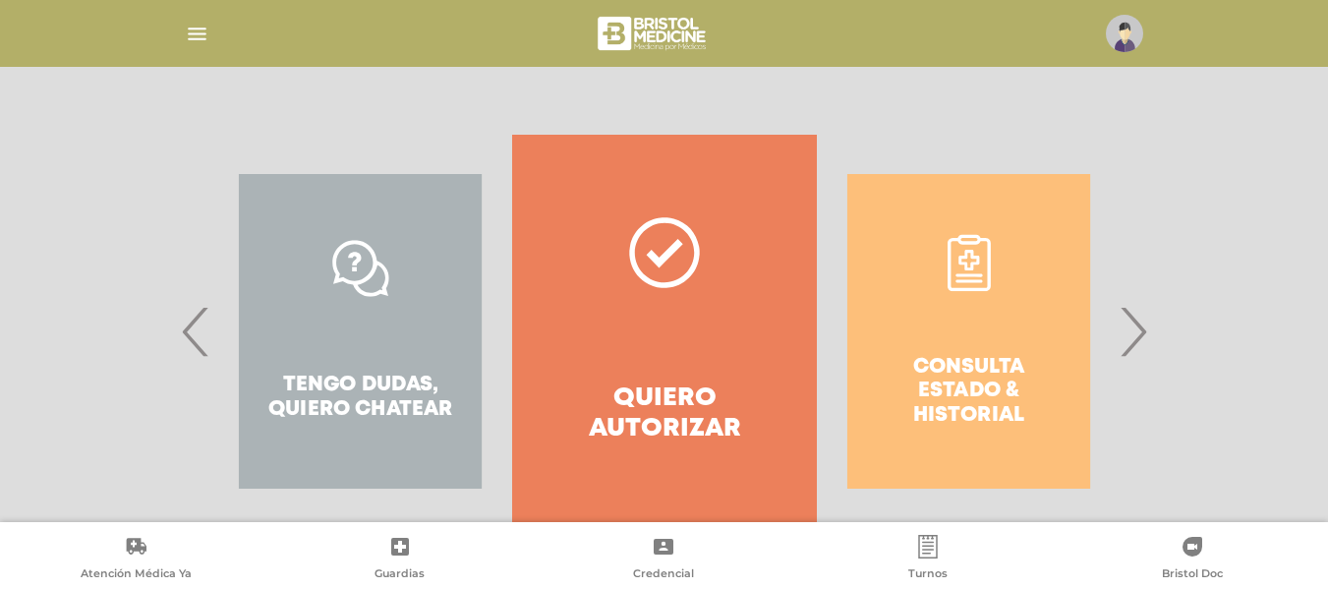
click at [986, 245] on div "Consulta estado & historial" at bounding box center [969, 331] width 304 height 393
click at [977, 262] on div "Consulta estado & historial" at bounding box center [969, 331] width 304 height 393
click at [978, 262] on div "Consulta estado & historial" at bounding box center [969, 331] width 304 height 393
click at [972, 407] on div "Consulta estado & historial" at bounding box center [969, 331] width 304 height 393
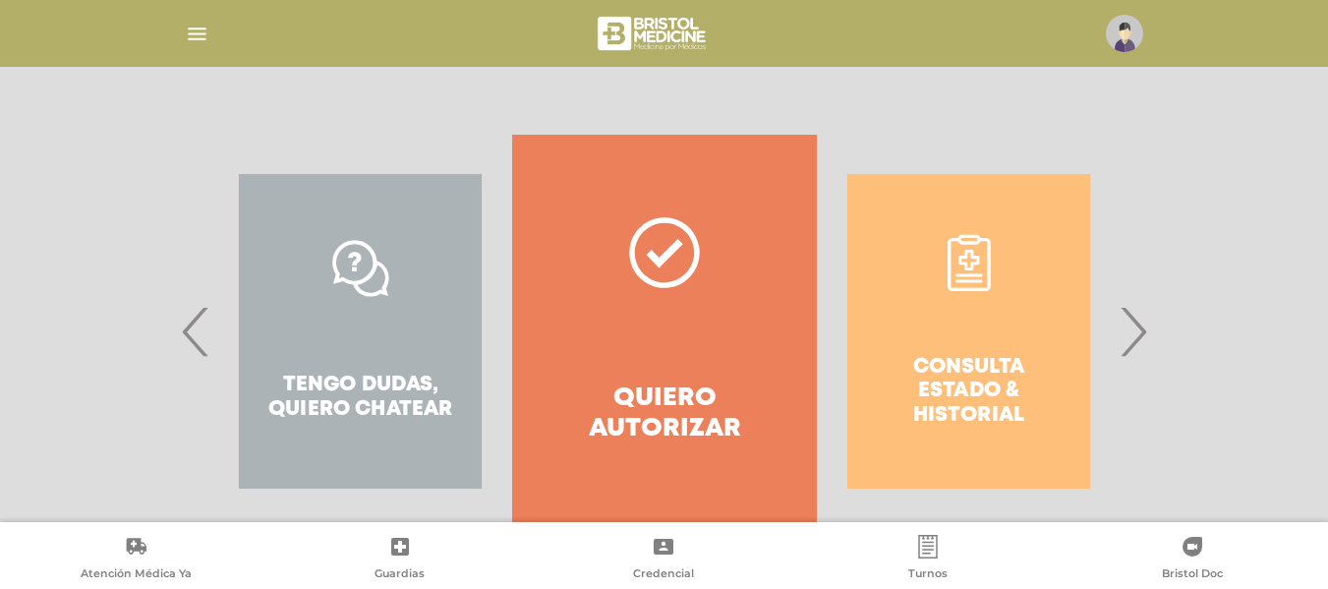
click at [972, 407] on div "Consulta estado & historial" at bounding box center [969, 331] width 304 height 393
click at [966, 298] on div "Consulta estado & historial" at bounding box center [969, 331] width 304 height 393
click at [971, 264] on div "Consulta estado & historial" at bounding box center [969, 331] width 304 height 393
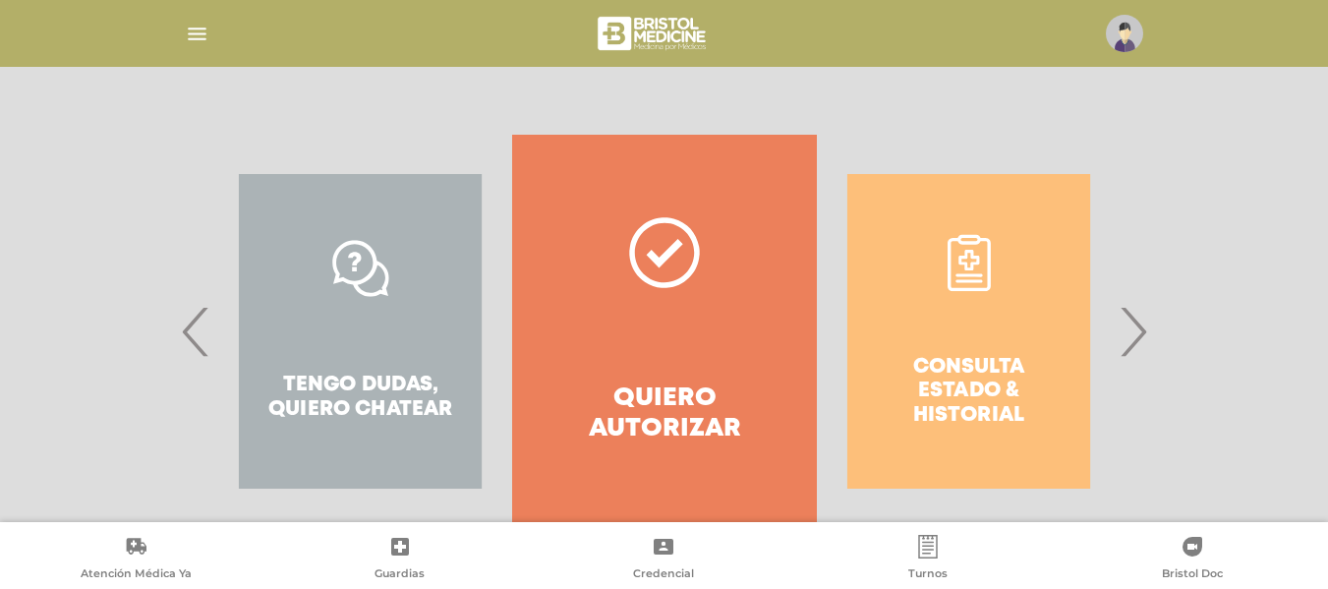
click at [971, 264] on div "Consulta estado & historial" at bounding box center [969, 331] width 304 height 393
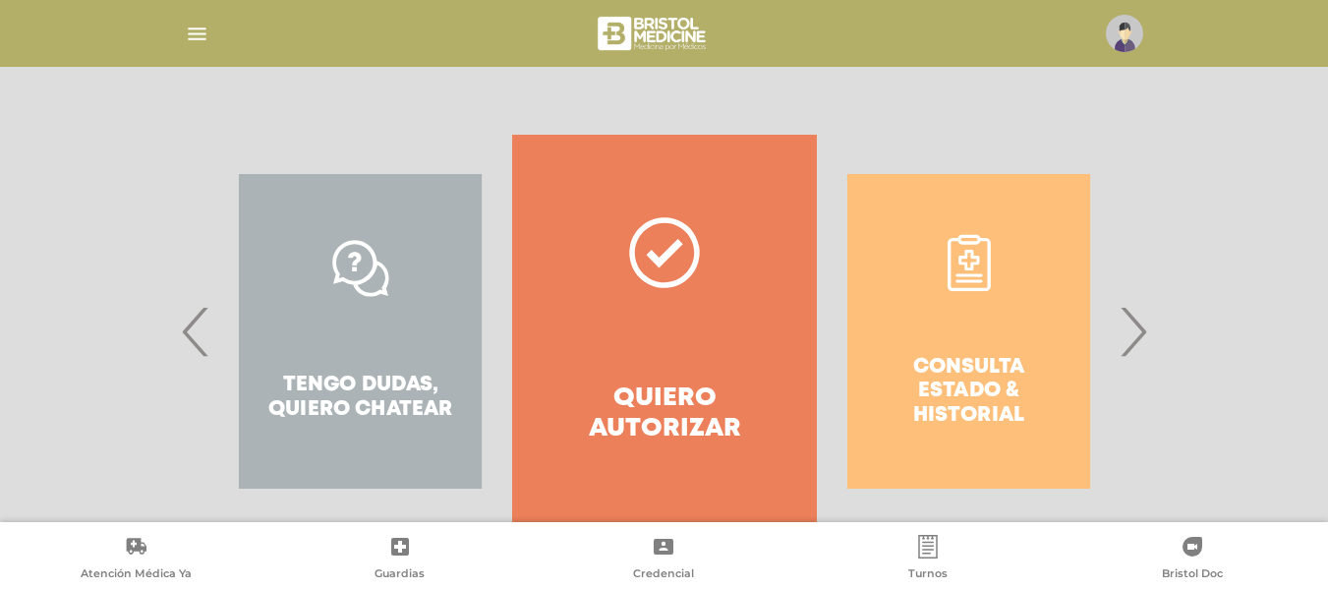
click at [971, 264] on div "Consulta estado & historial" at bounding box center [969, 331] width 304 height 393
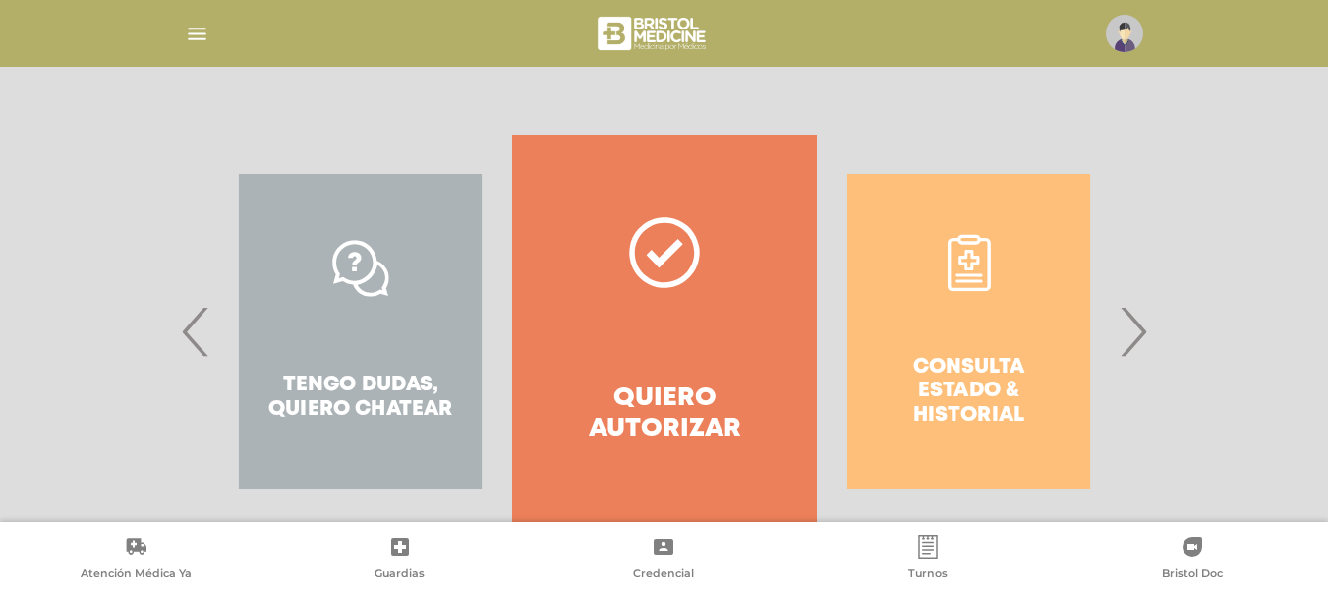
click at [969, 255] on div "Consulta estado & historial" at bounding box center [969, 331] width 304 height 393
click at [956, 254] on div "Consulta estado & historial" at bounding box center [969, 331] width 304 height 393
click at [958, 273] on div "Consulta estado & historial" at bounding box center [969, 331] width 304 height 393
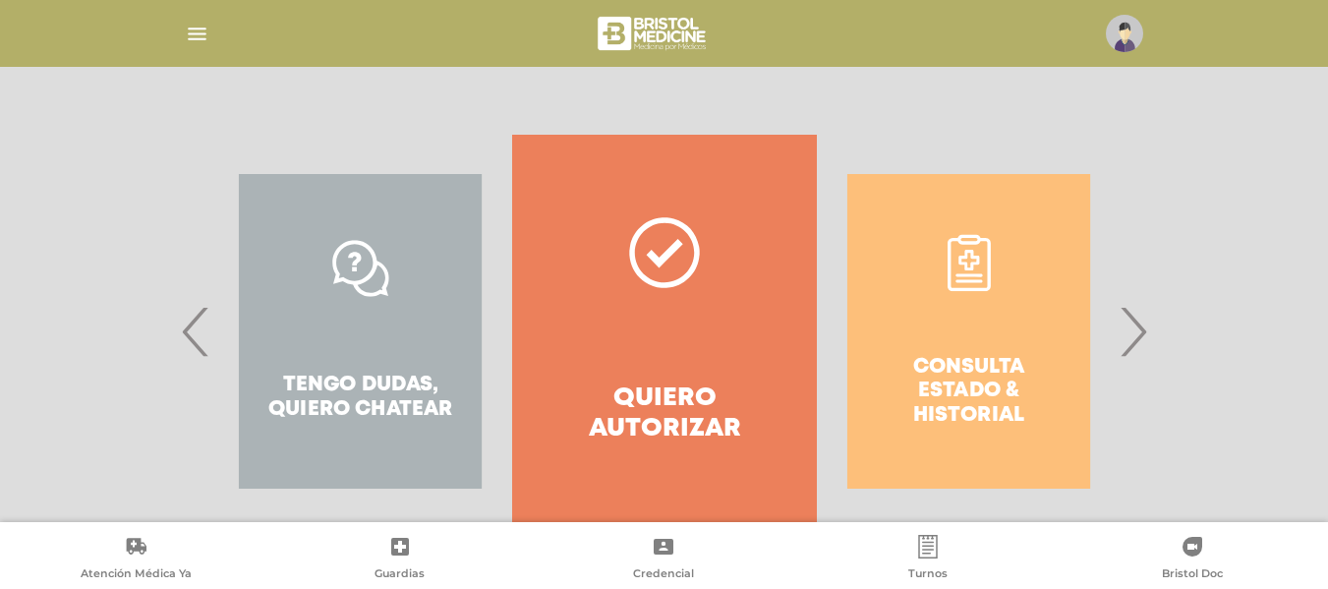
click at [958, 273] on div "Consulta estado & historial" at bounding box center [969, 331] width 304 height 393
drag, startPoint x: 968, startPoint y: 321, endPoint x: 967, endPoint y: 366, distance: 44.3
click at [969, 321] on div "Consulta estado & historial" at bounding box center [969, 331] width 304 height 393
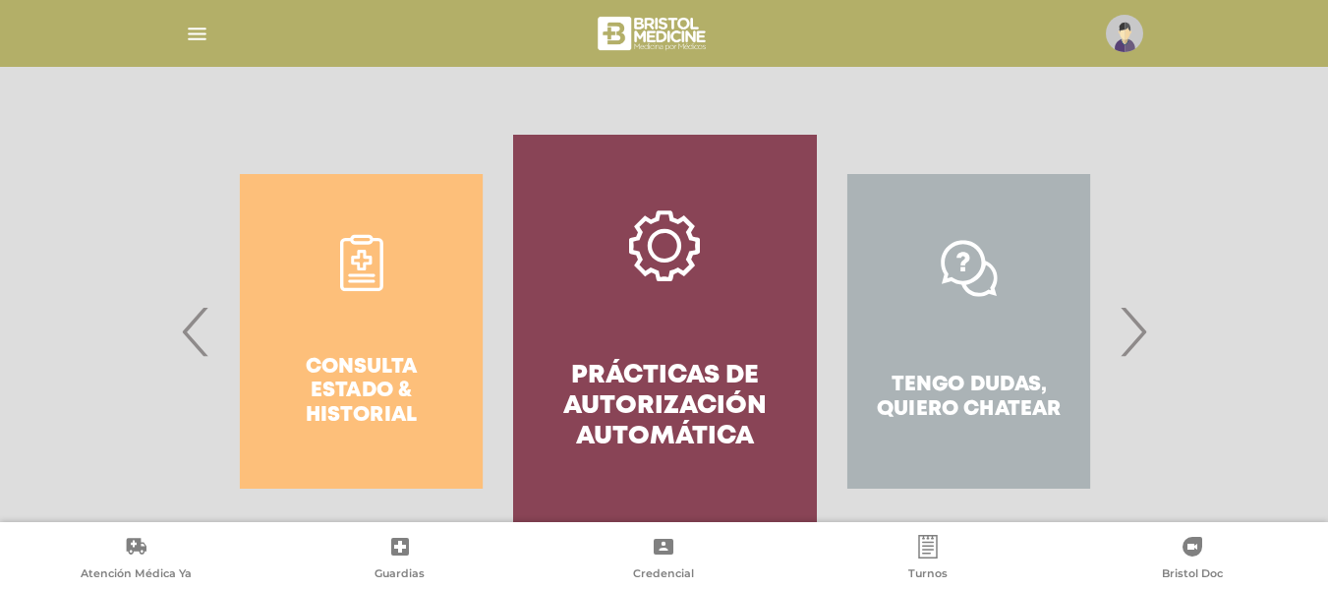
click at [426, 322] on div "Consulta estado & historial" at bounding box center [360, 331] width 304 height 393
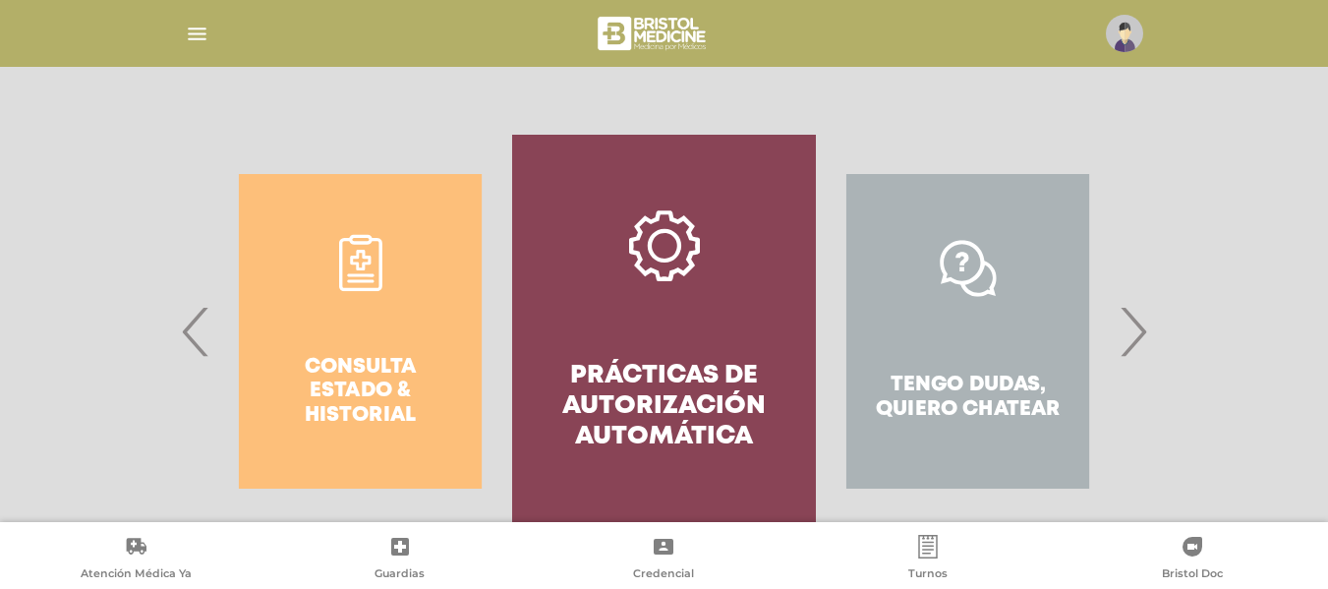
click at [426, 322] on div "Consulta estado & historial" at bounding box center [360, 331] width 304 height 393
click at [177, 322] on link "Quiero autorizar" at bounding box center [55, 331] width 243 height 315
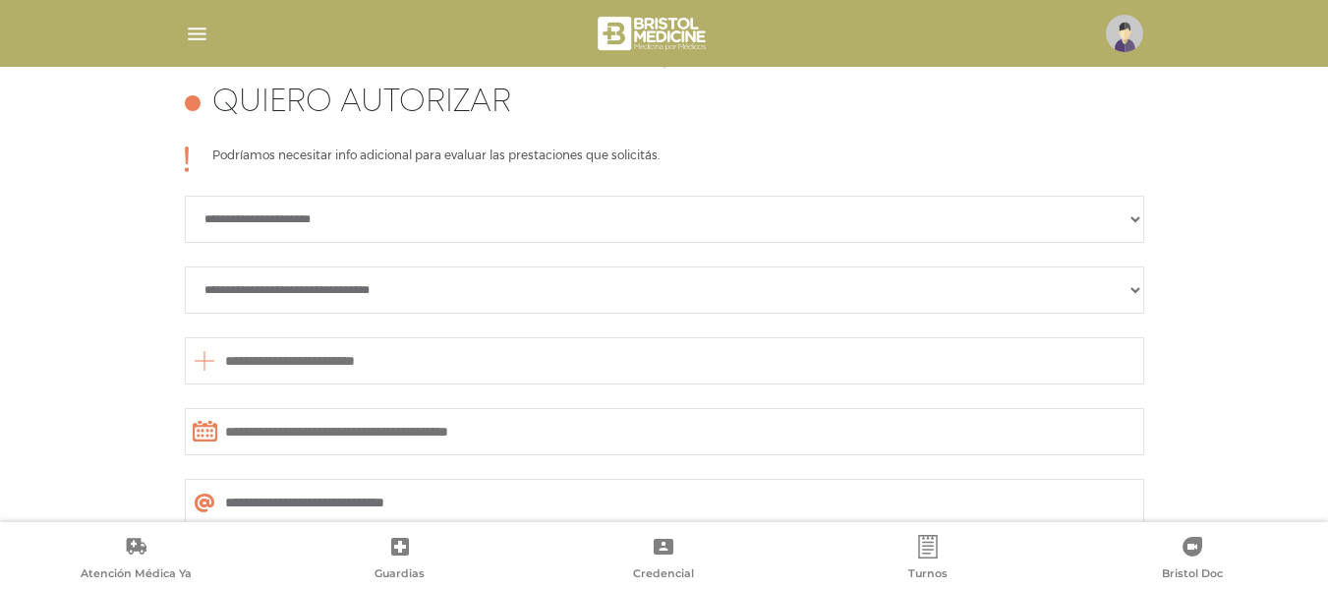
scroll to position [873, 0]
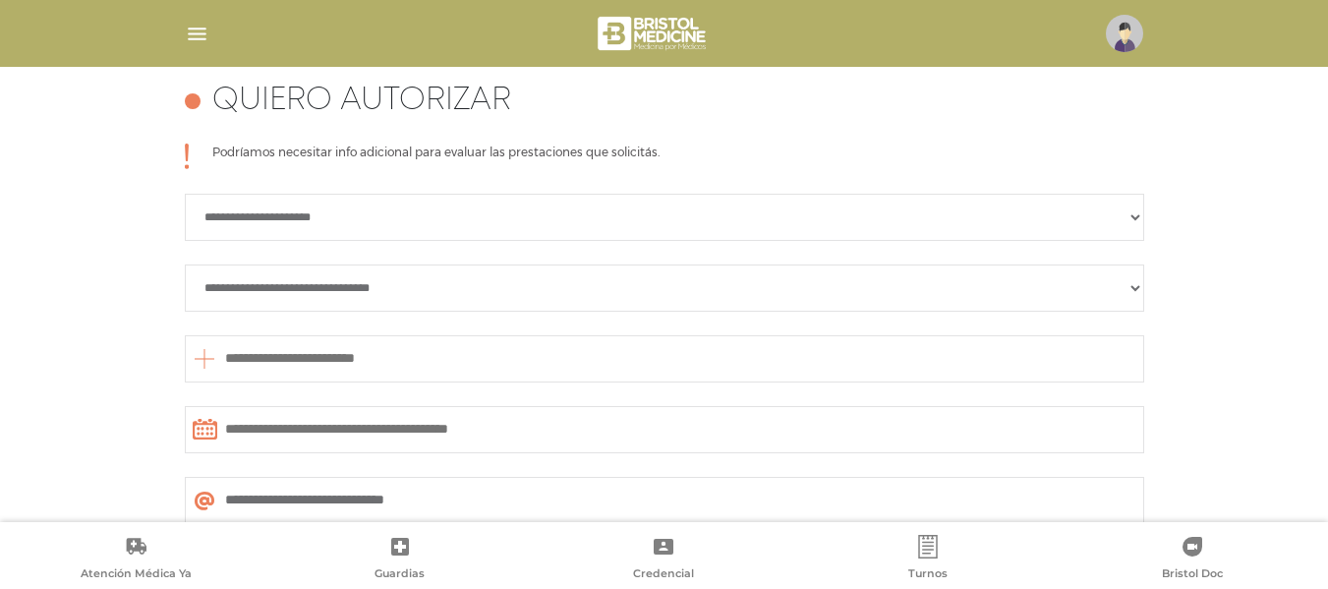
drag, startPoint x: 1291, startPoint y: 387, endPoint x: 1290, endPoint y: 378, distance: 9.9
click at [1290, 378] on div "**********" at bounding box center [664, 403] width 1328 height 713
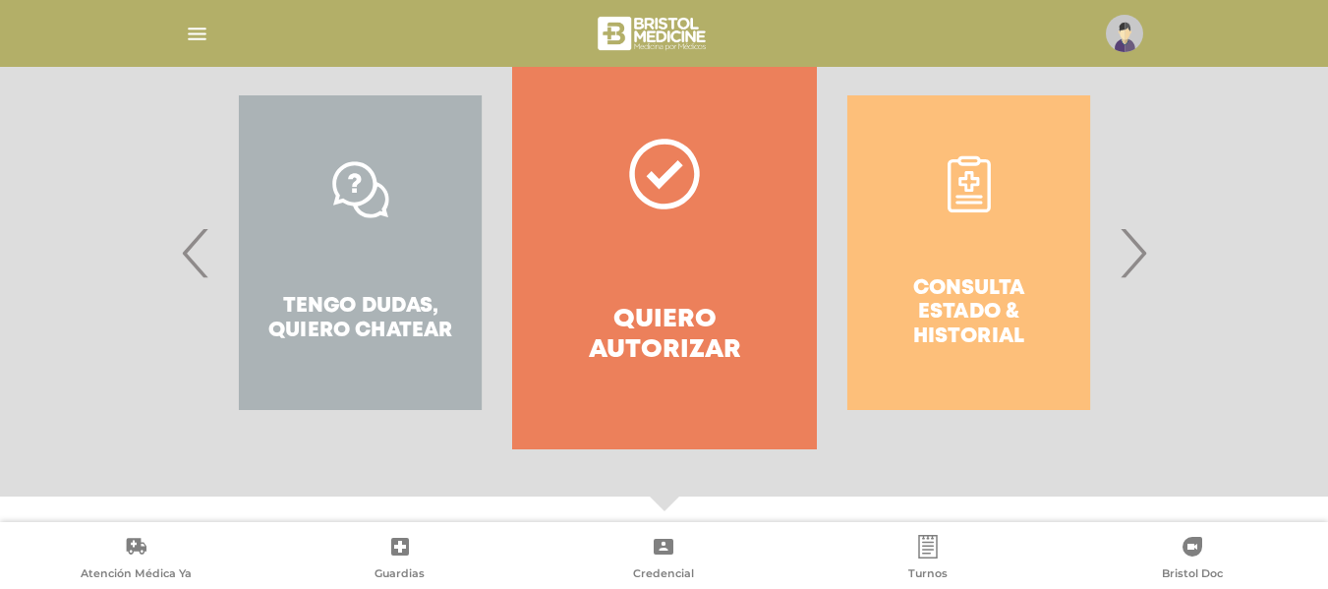
scroll to position [433, 0]
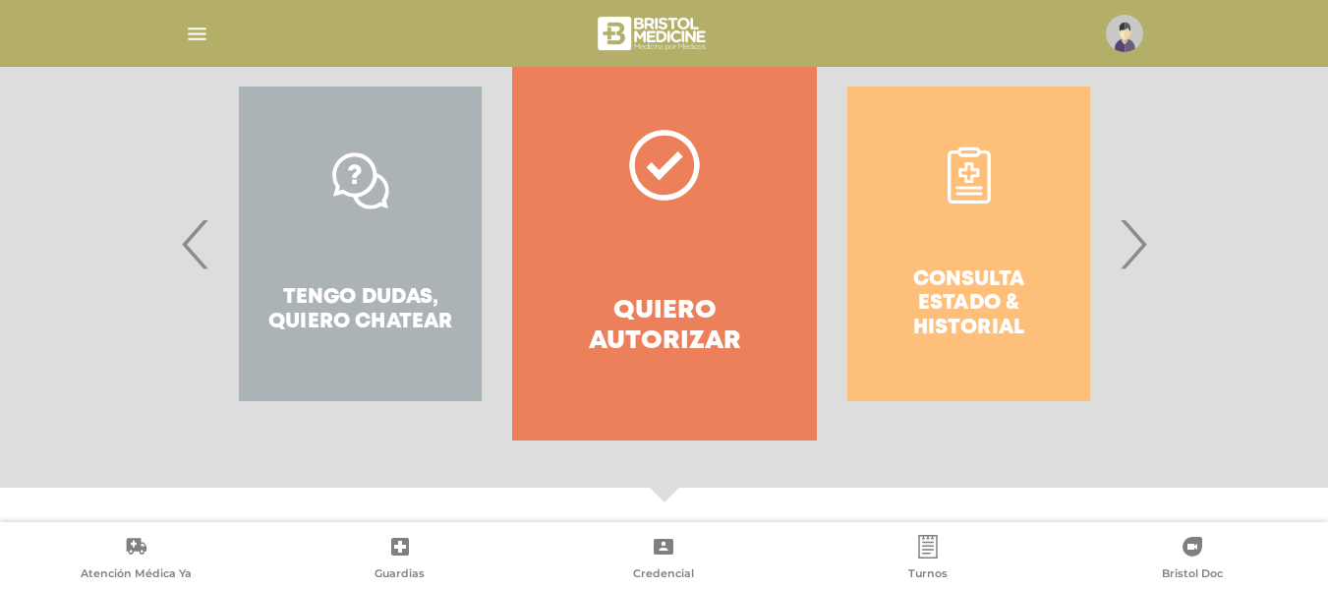
click at [1050, 207] on div "Consulta estado & historial" at bounding box center [969, 243] width 304 height 393
click at [975, 170] on div "Consulta estado & historial" at bounding box center [969, 243] width 304 height 393
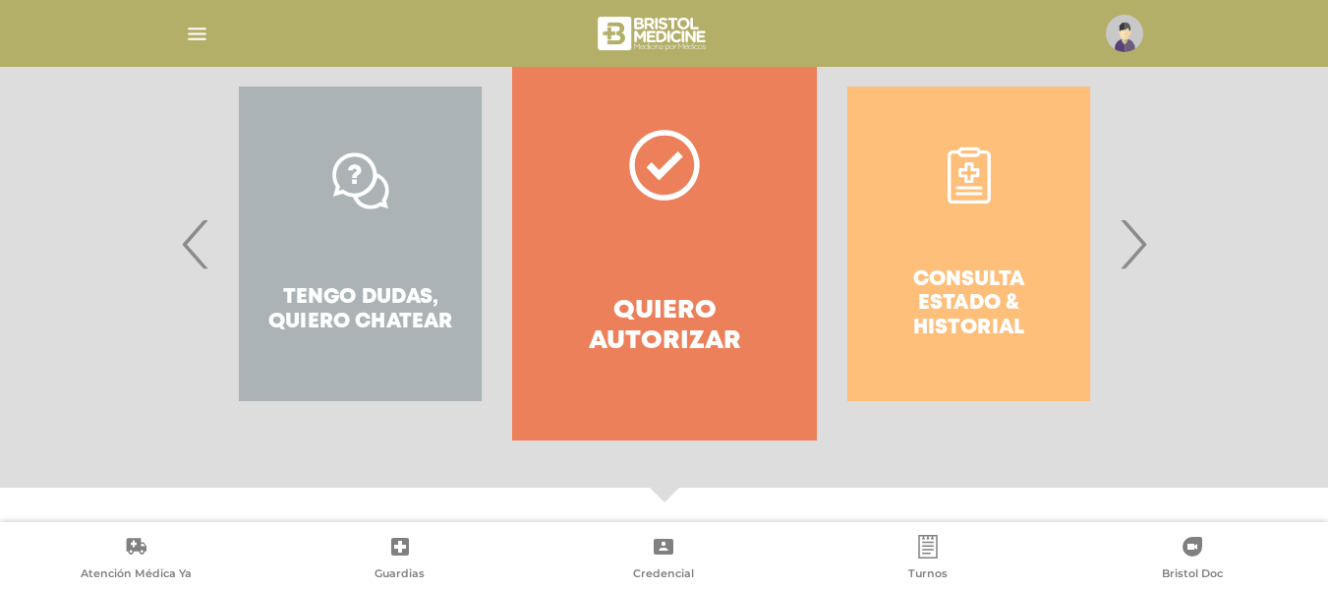
scroll to position [398, 0]
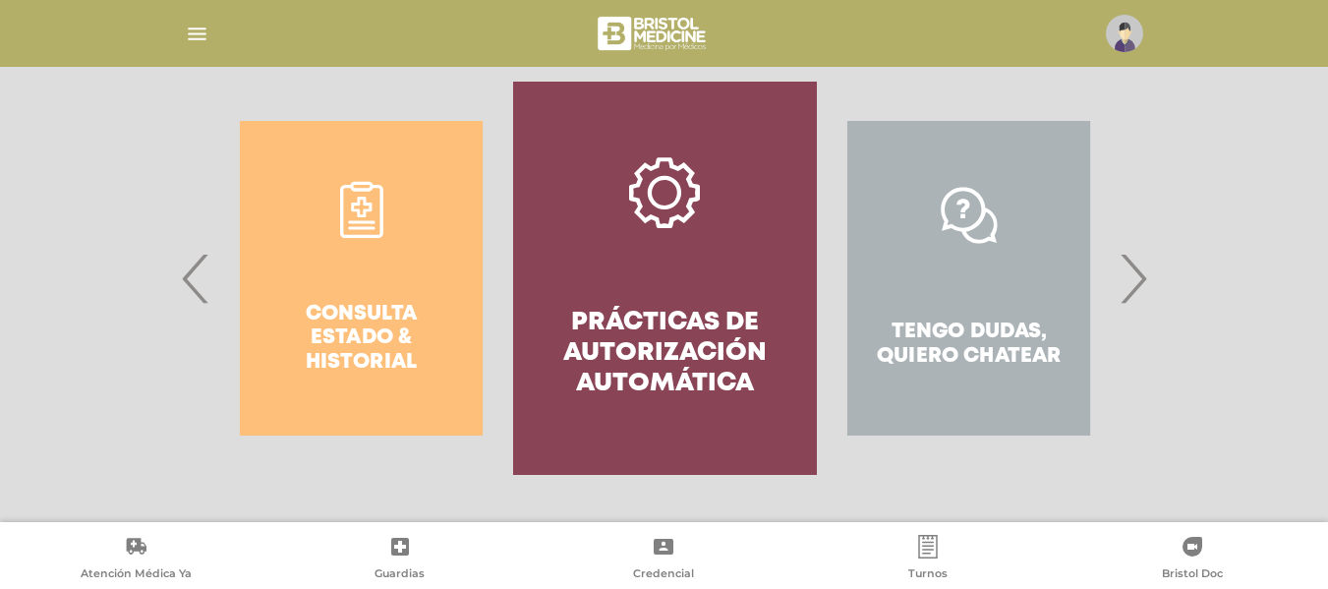
click at [385, 207] on div "Consulta estado & historial" at bounding box center [361, 278] width 304 height 393
click at [355, 197] on div "Consulta estado & historial" at bounding box center [361, 278] width 304 height 393
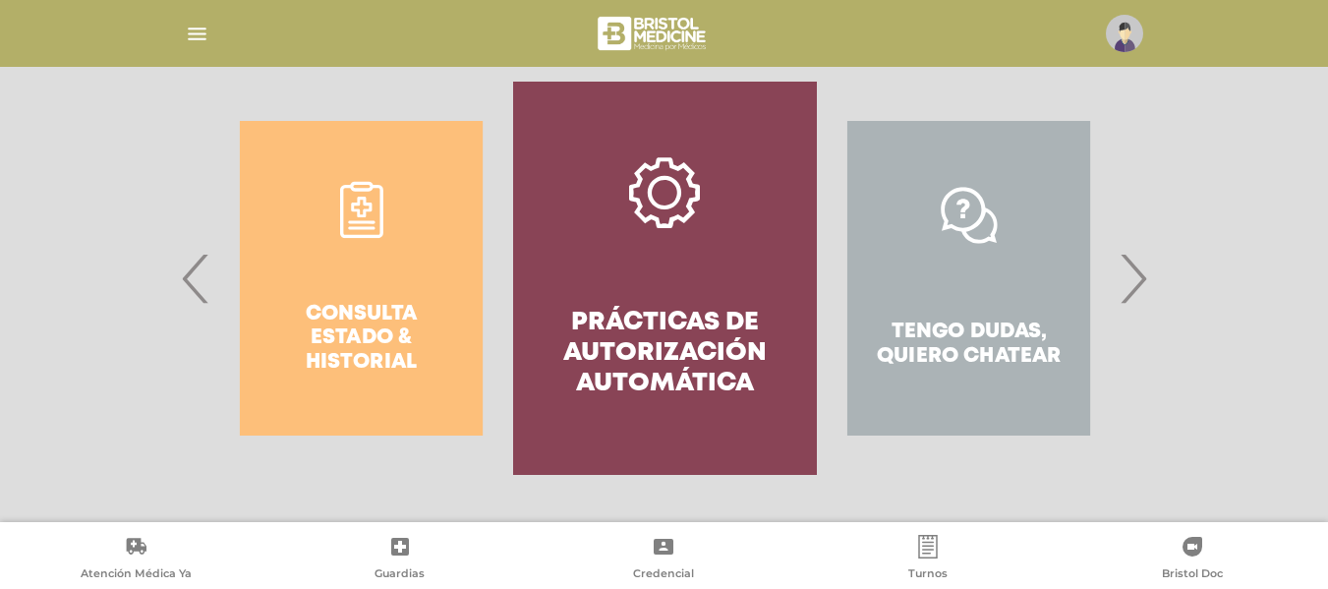
click at [355, 197] on div "Consulta estado & historial" at bounding box center [361, 278] width 304 height 393
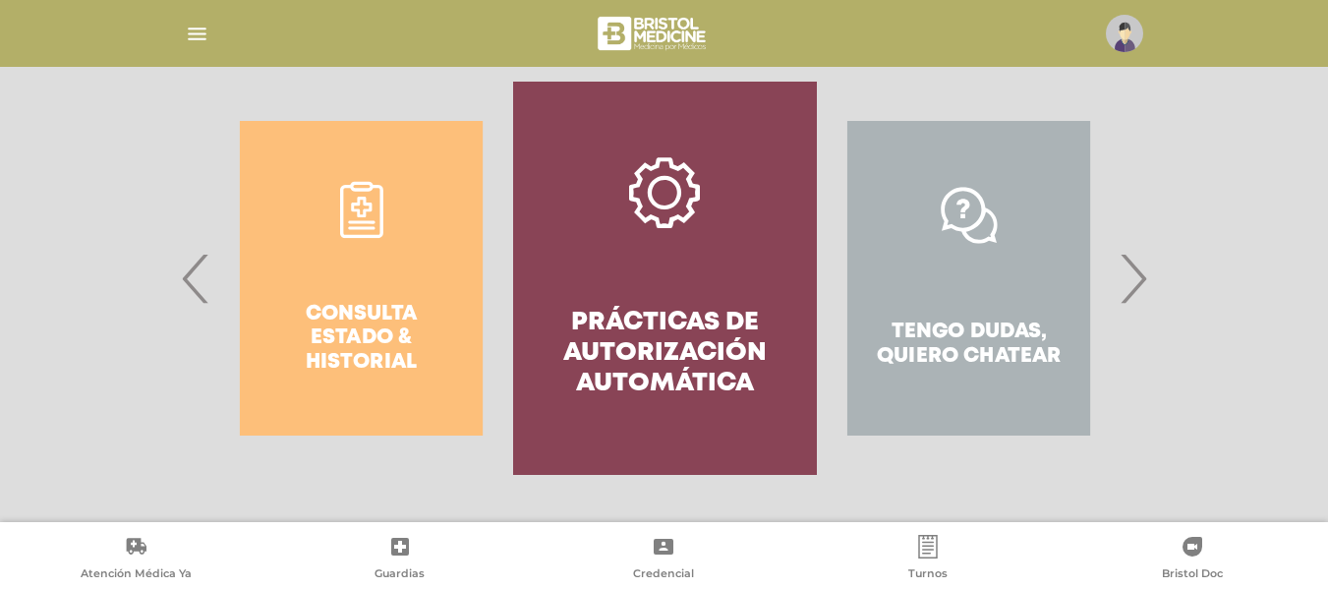
click at [355, 197] on div "Consulta estado & historial" at bounding box center [361, 278] width 304 height 393
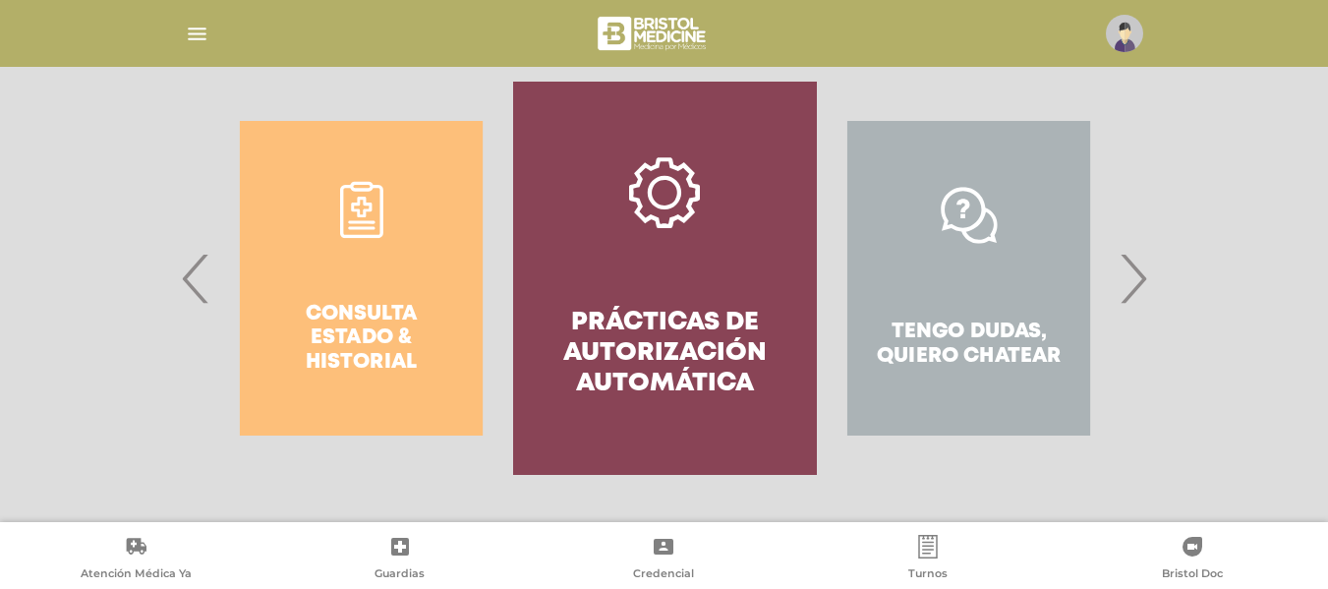
click at [355, 197] on div "Consulta estado & historial" at bounding box center [361, 278] width 304 height 393
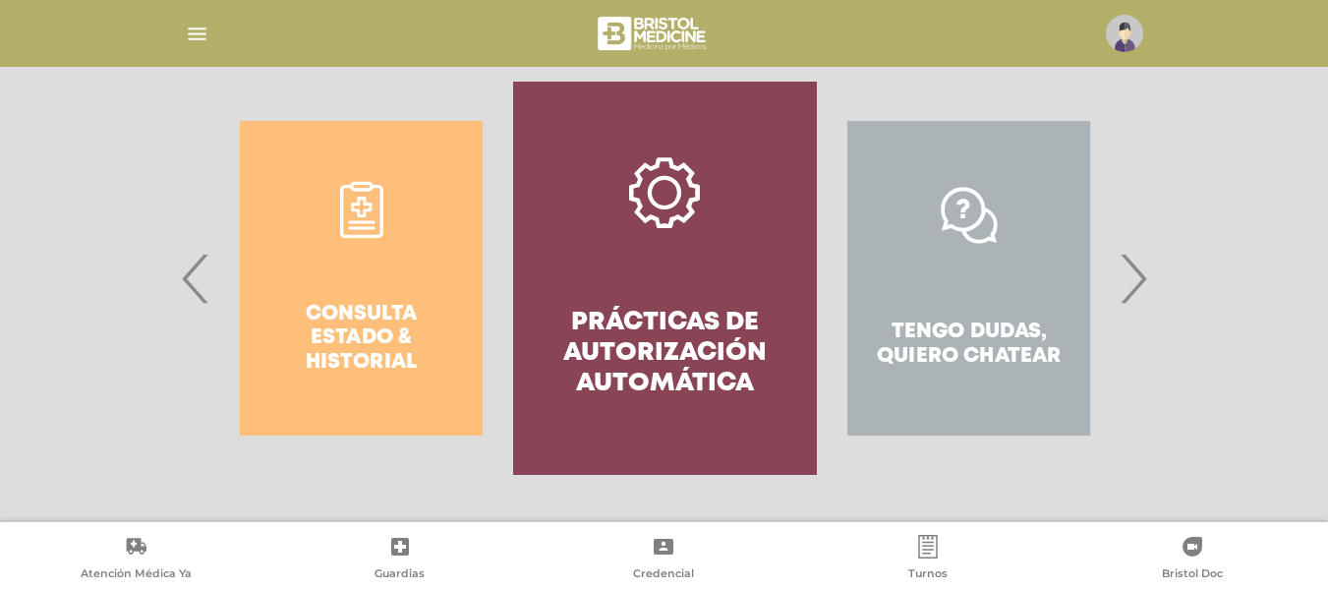
click at [355, 197] on div "Consulta estado & historial" at bounding box center [361, 278] width 304 height 393
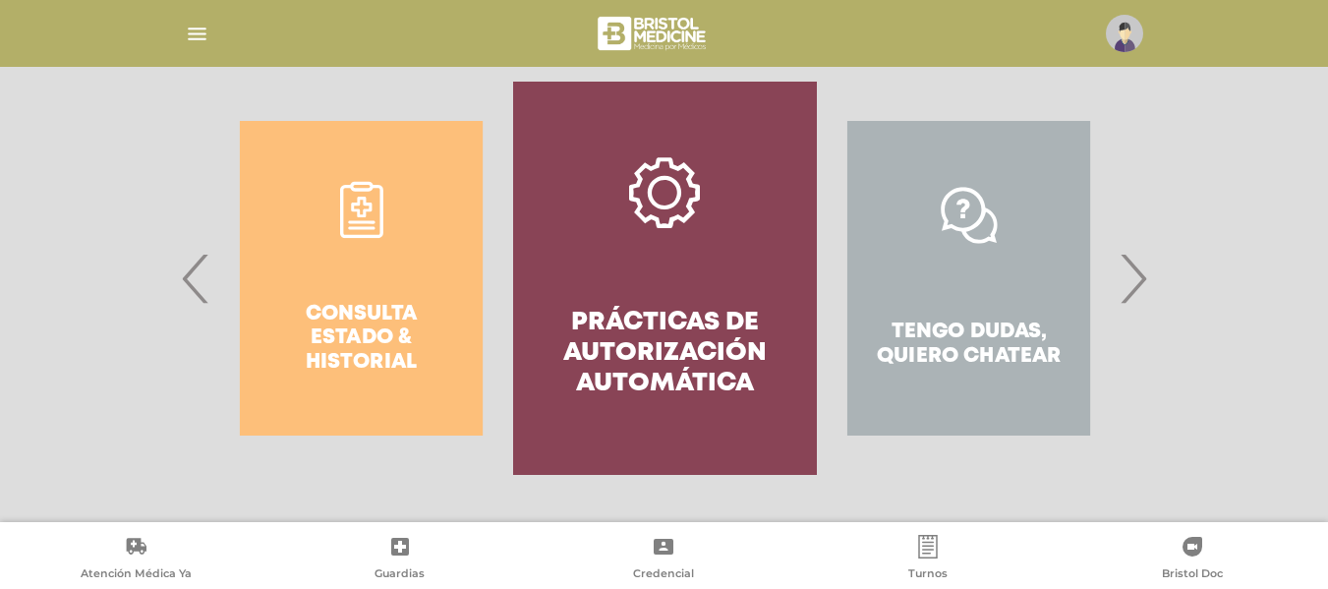
click at [355, 197] on div "Consulta estado & historial" at bounding box center [361, 278] width 304 height 393
click at [362, 220] on div "Consulta estado & historial" at bounding box center [361, 278] width 304 height 393
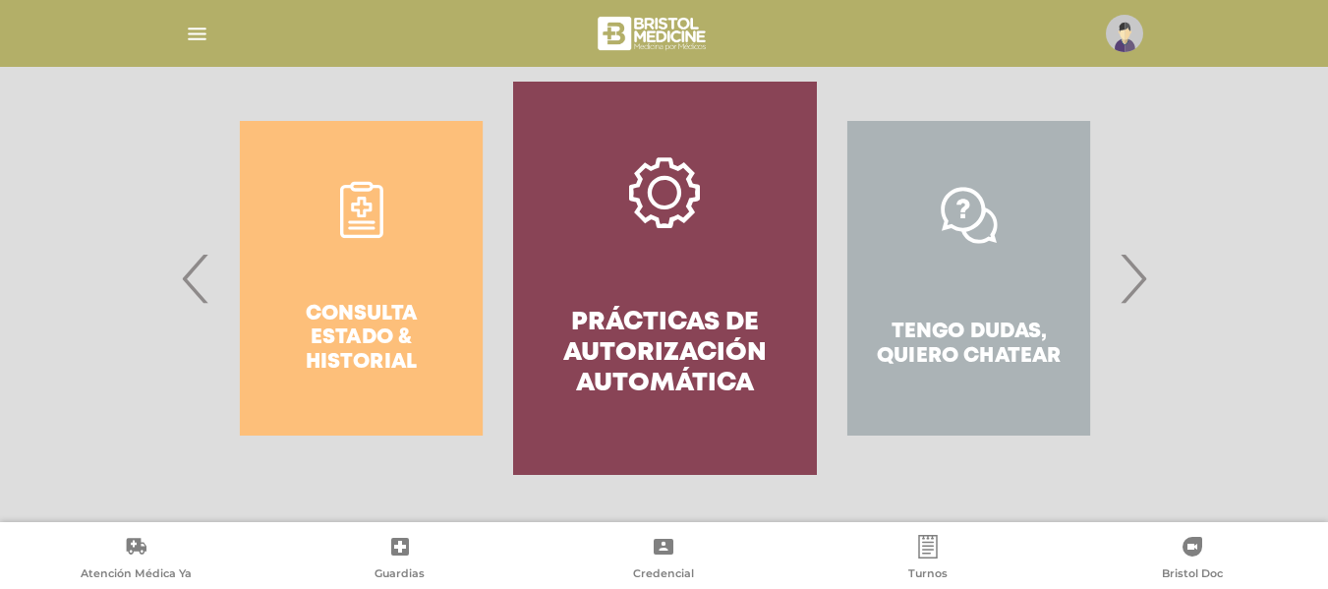
click at [362, 220] on div "Consulta estado & historial" at bounding box center [361, 278] width 304 height 393
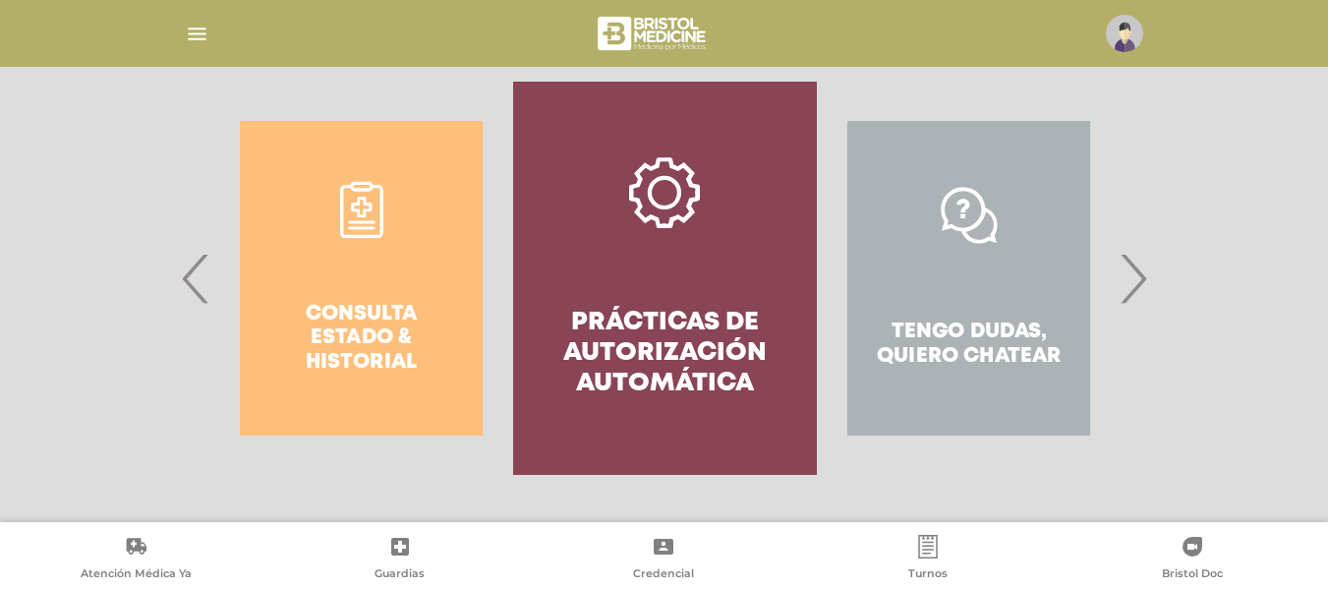
click at [362, 220] on div "Consulta estado & historial" at bounding box center [361, 278] width 304 height 393
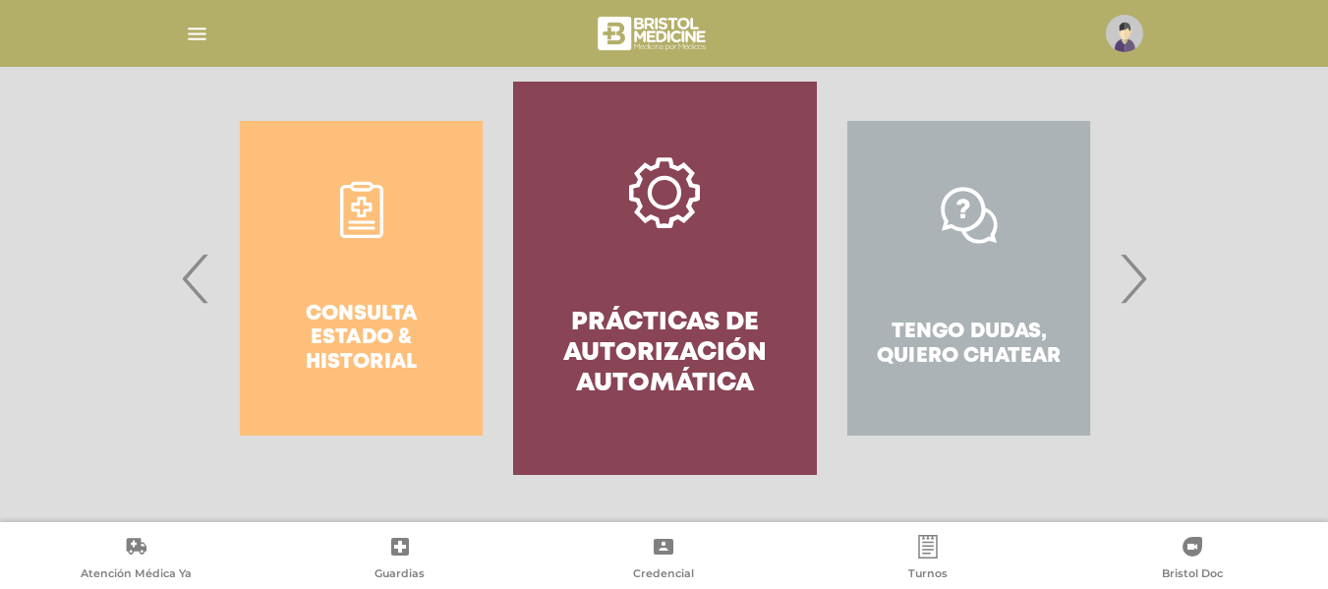
click at [362, 220] on div "Consulta estado & historial" at bounding box center [361, 278] width 304 height 393
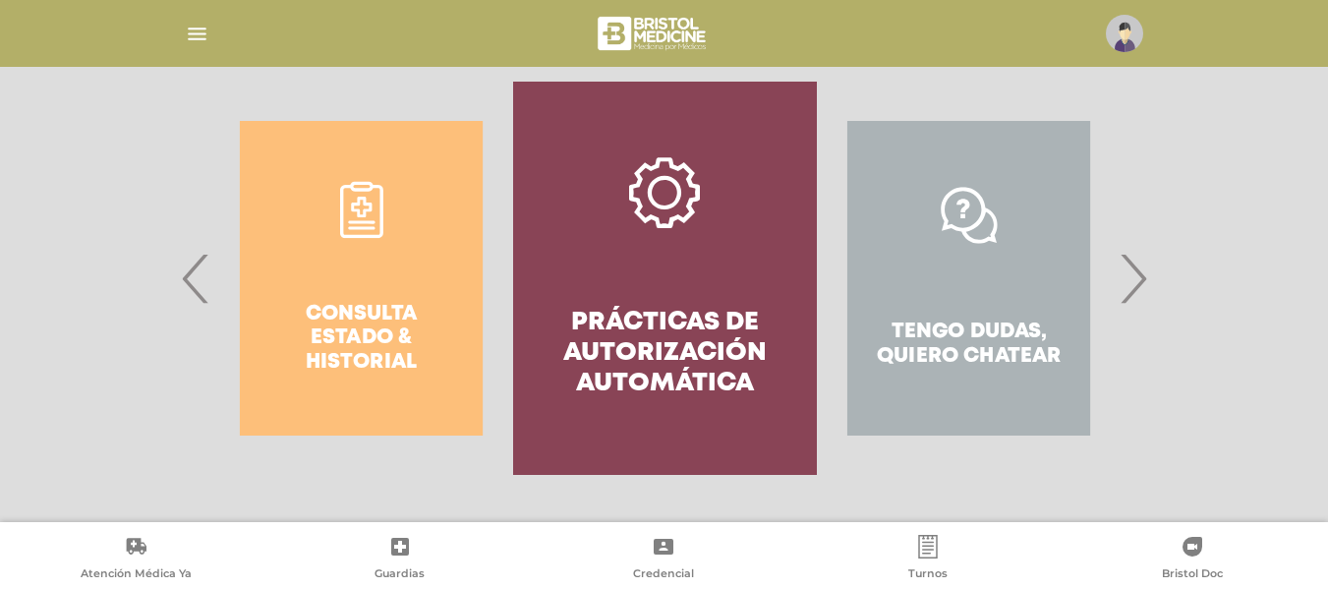
click at [362, 220] on div "Consulta estado & historial" at bounding box center [361, 278] width 304 height 393
click at [406, 208] on div "Consulta estado & historial" at bounding box center [361, 278] width 304 height 393
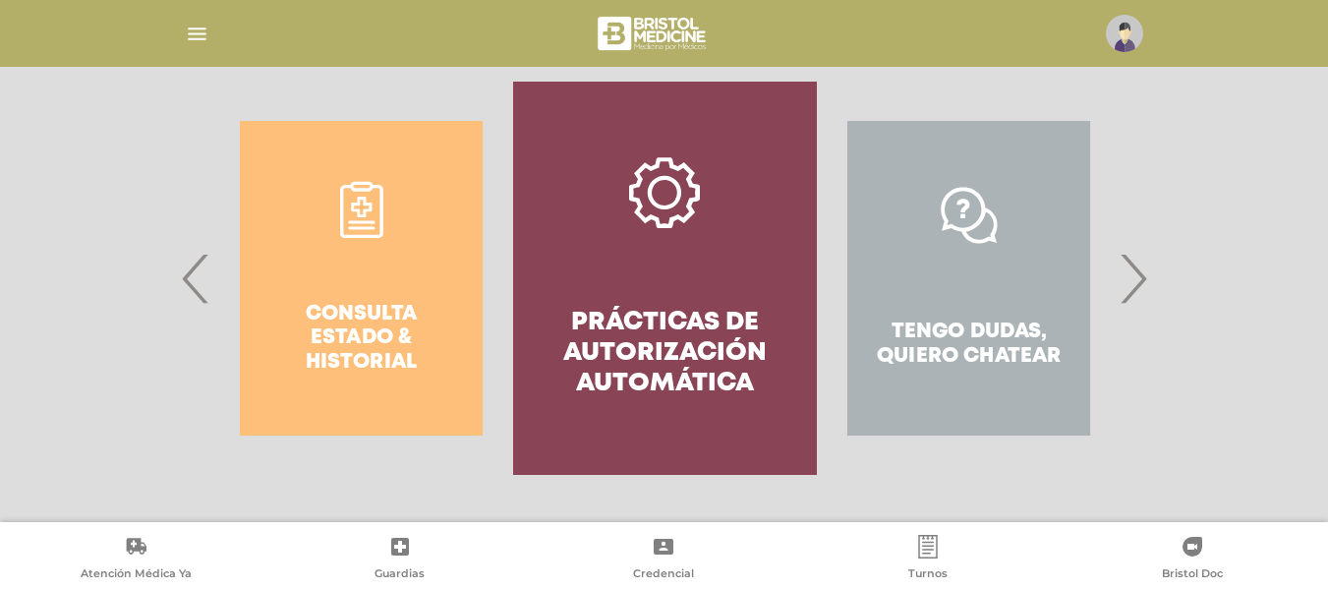
click at [351, 208] on div "Consulta estado & historial" at bounding box center [361, 278] width 304 height 393
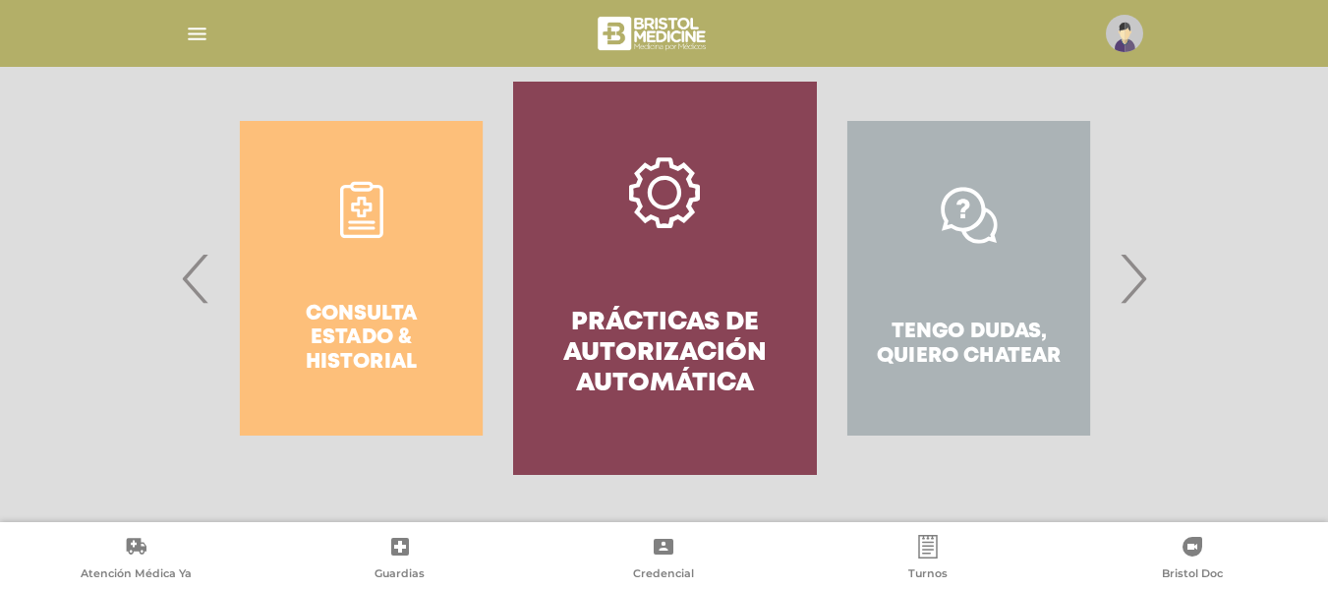
click at [351, 208] on div "Consulta estado & historial" at bounding box center [361, 278] width 304 height 393
click at [358, 234] on div "Consulta estado & historial" at bounding box center [361, 278] width 304 height 393
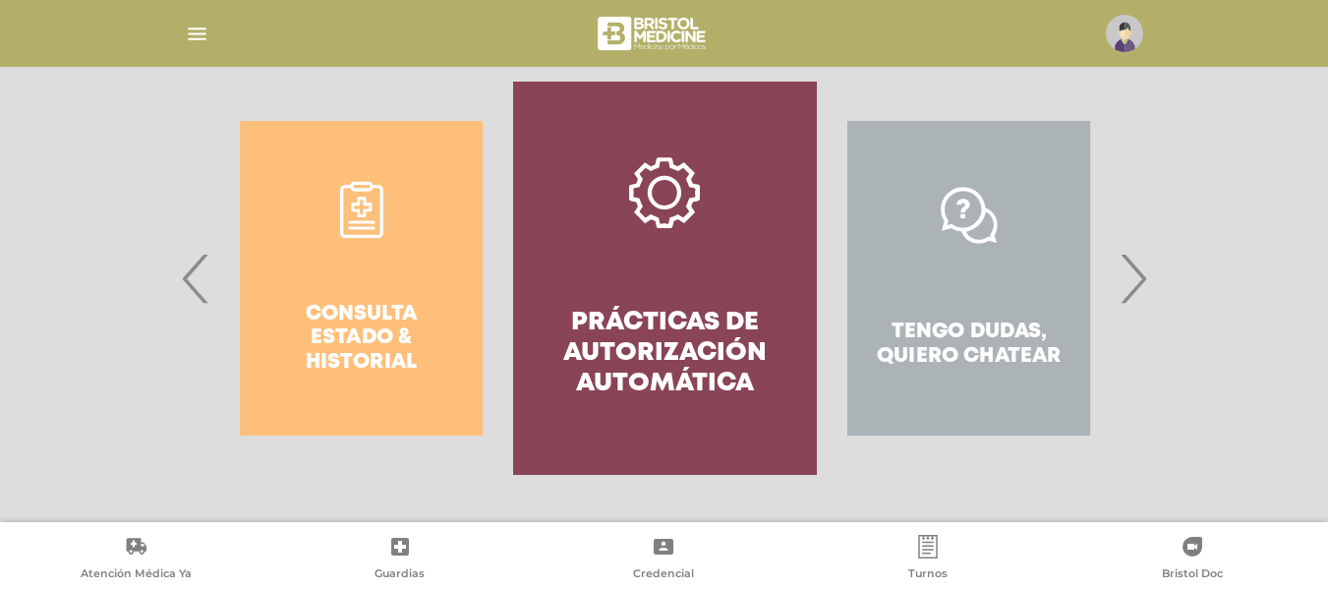
click at [375, 195] on div "Consulta estado & historial" at bounding box center [361, 278] width 304 height 393
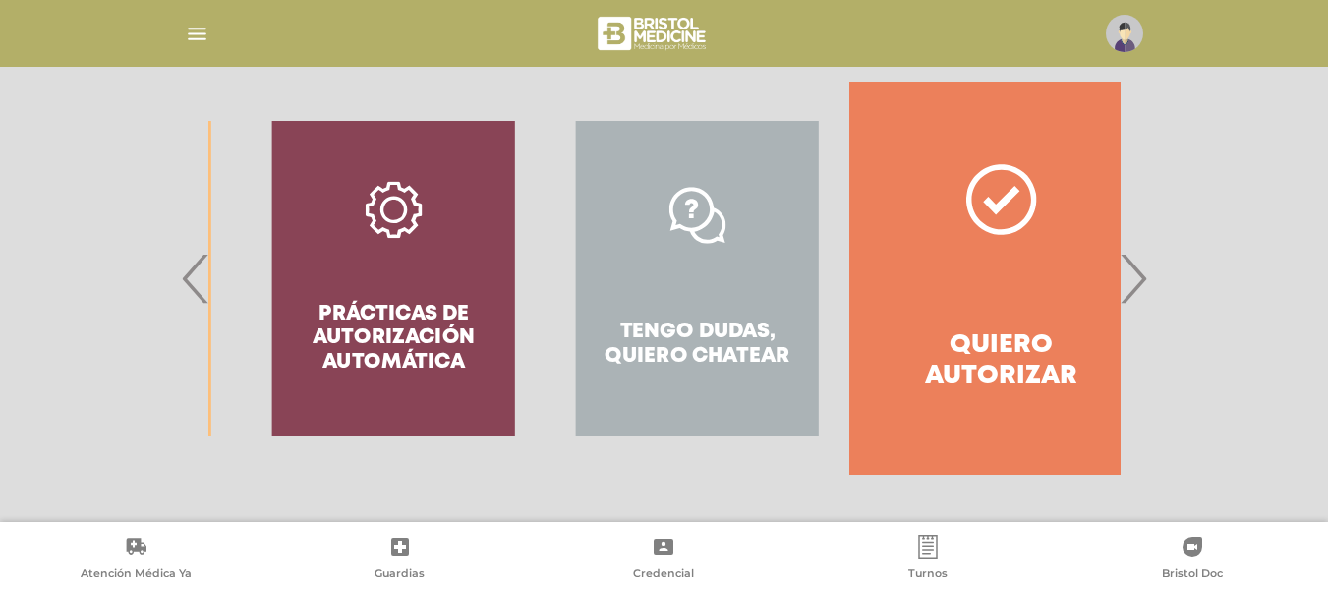
click at [375, 195] on icon at bounding box center [393, 209] width 57 height 57
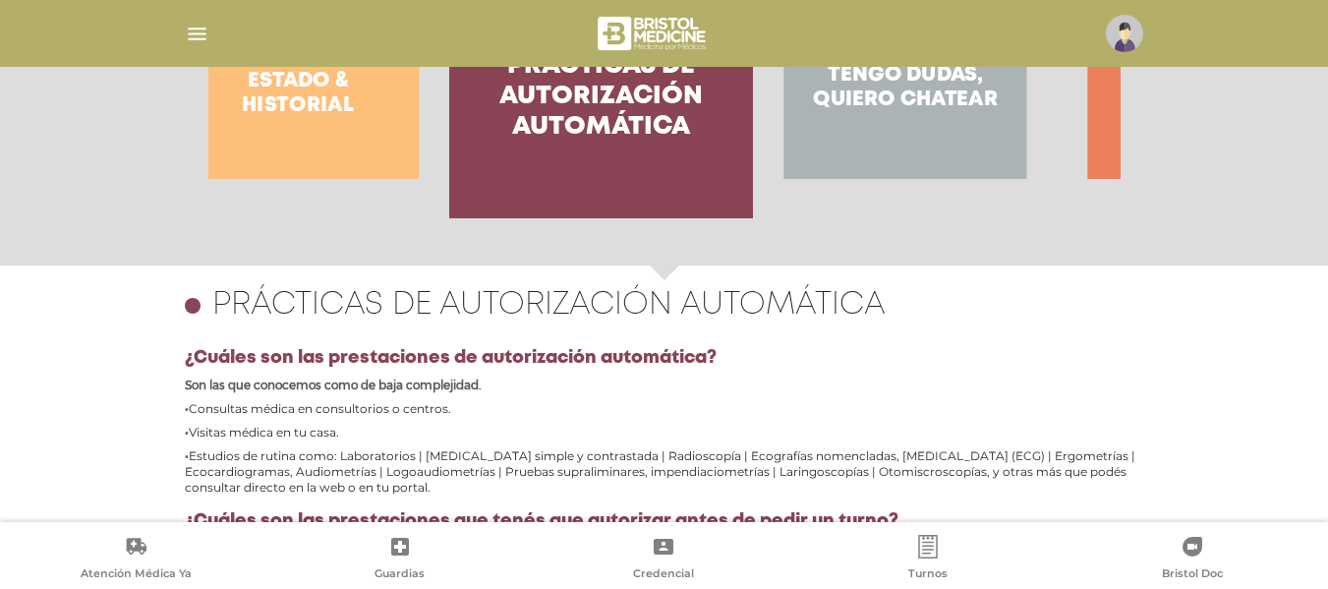
click at [375, 195] on div "Consulta estado & historial" at bounding box center [298, 21] width 304 height 393
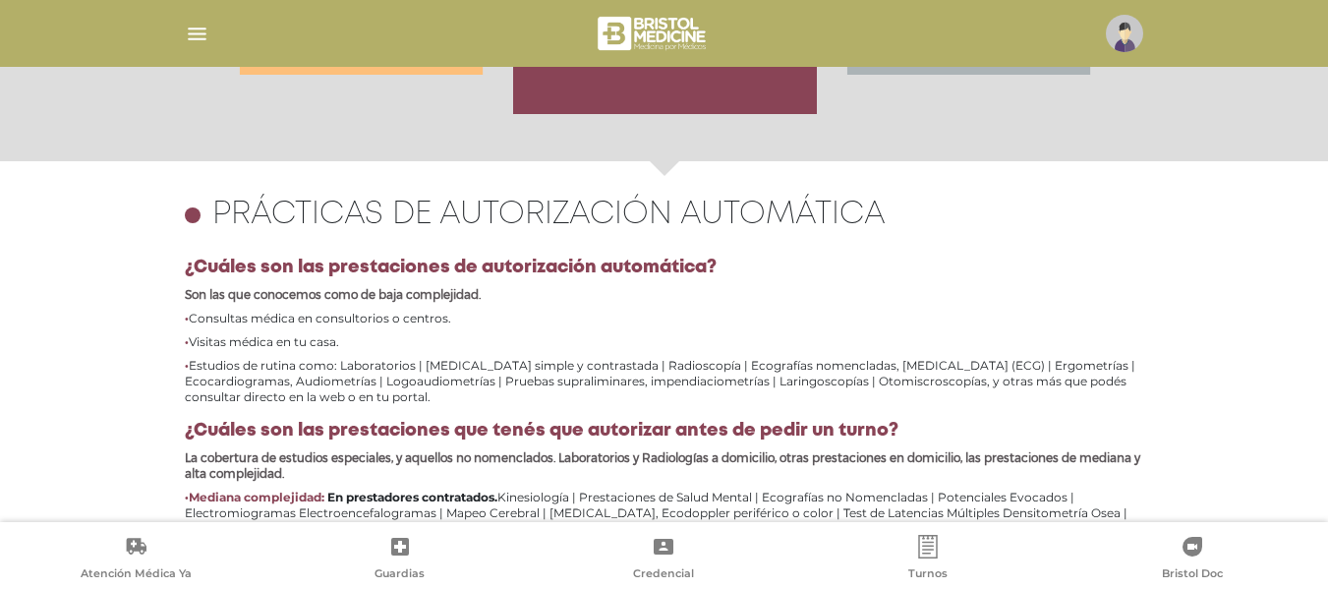
scroll to position [787, 0]
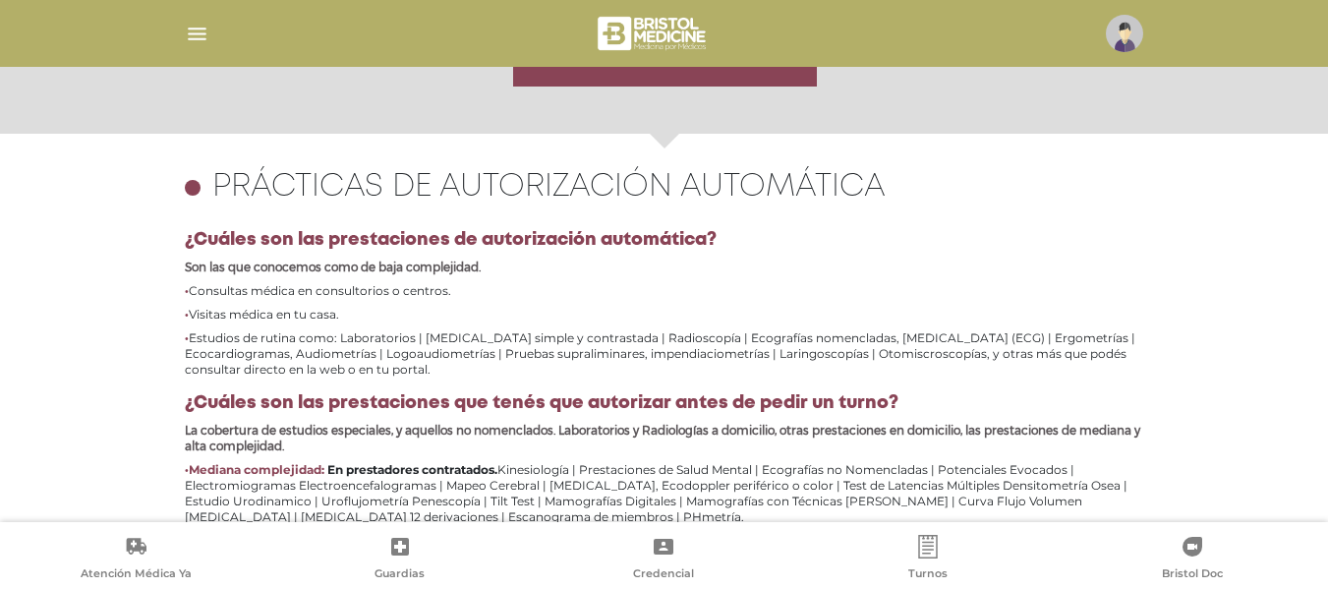
drag, startPoint x: 1322, startPoint y: 387, endPoint x: 1328, endPoint y: 444, distance: 57.3
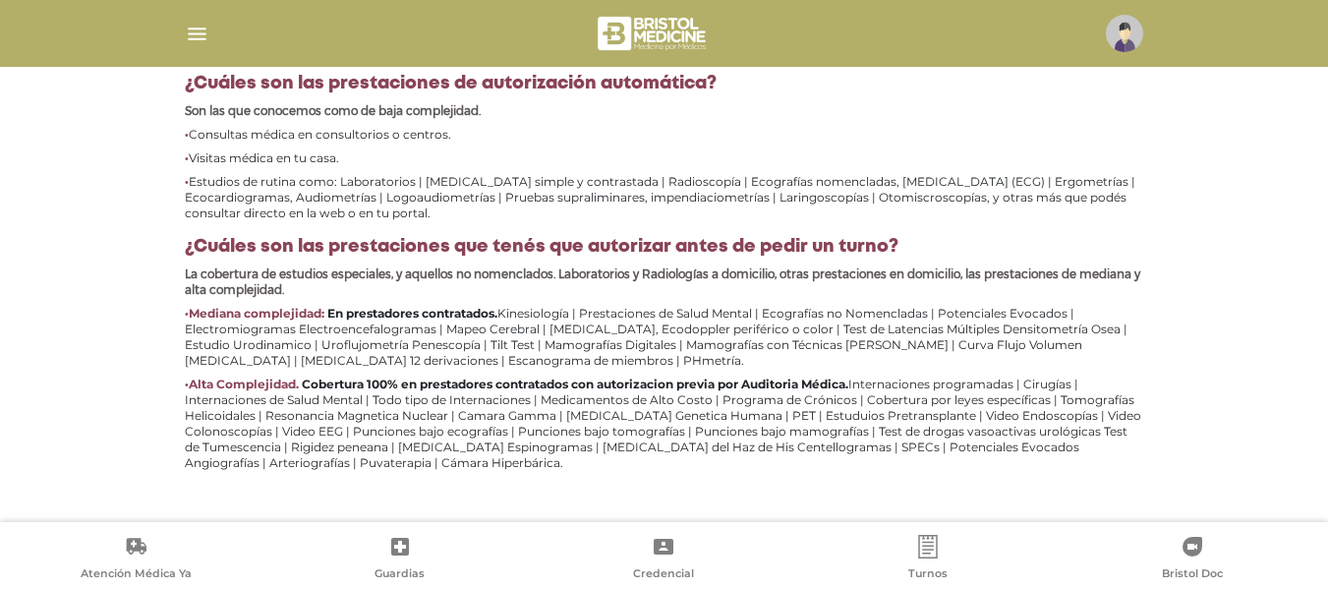
scroll to position [389, 0]
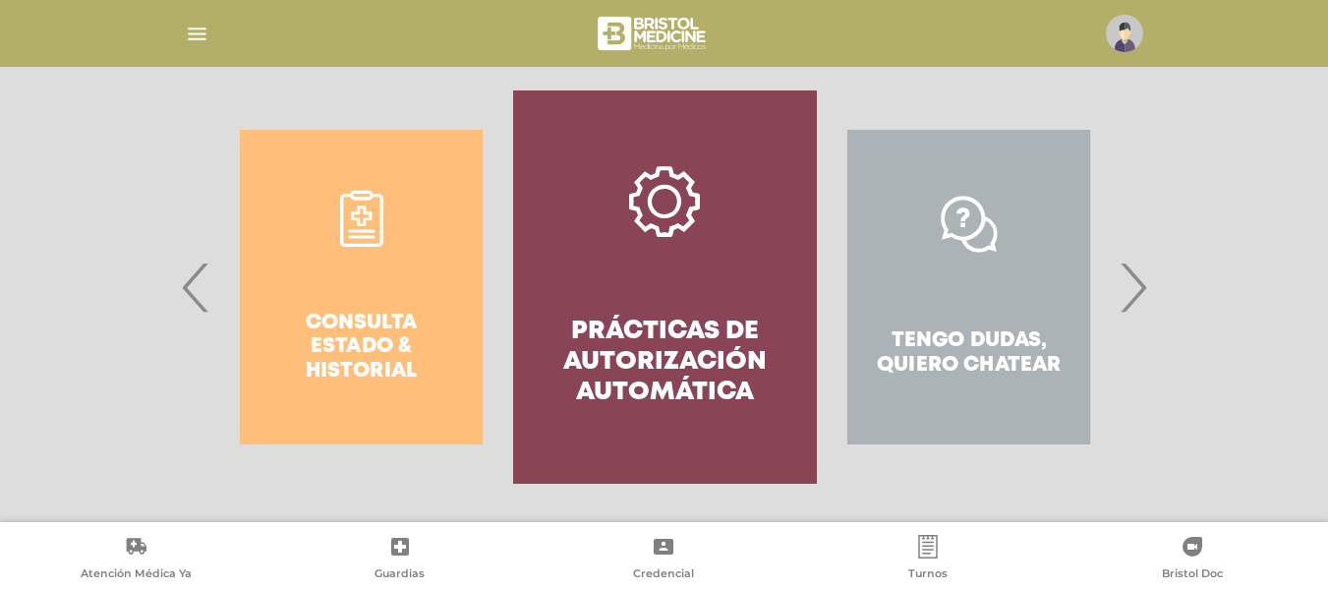
click at [398, 256] on div "Consulta estado & historial" at bounding box center [361, 286] width 304 height 393
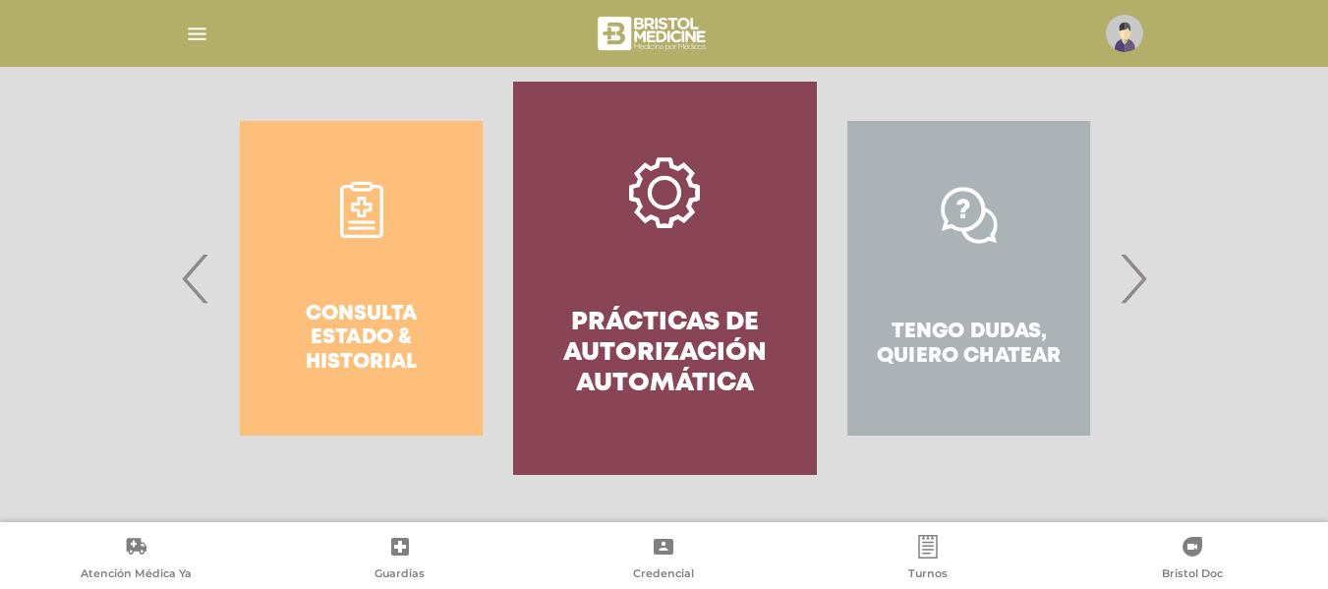
click at [387, 192] on div "Consulta estado & historial" at bounding box center [361, 278] width 304 height 393
click at [358, 204] on div "Consulta estado & historial" at bounding box center [361, 278] width 304 height 393
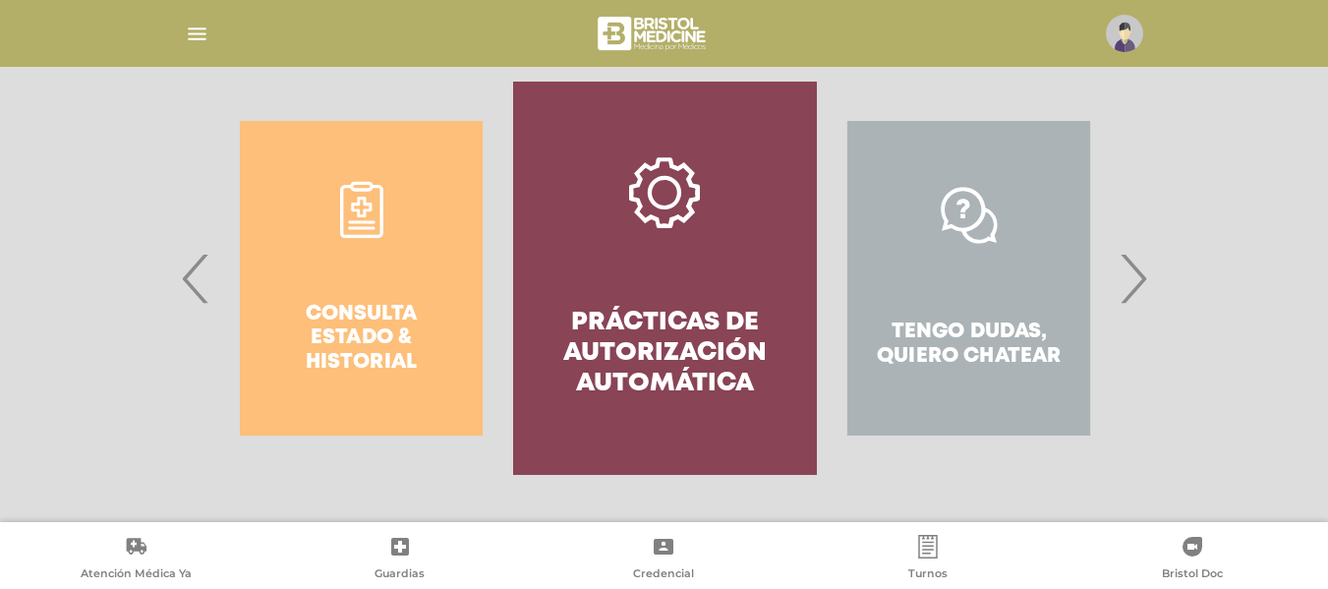
click at [358, 204] on div "Consulta estado & historial" at bounding box center [361, 278] width 304 height 393
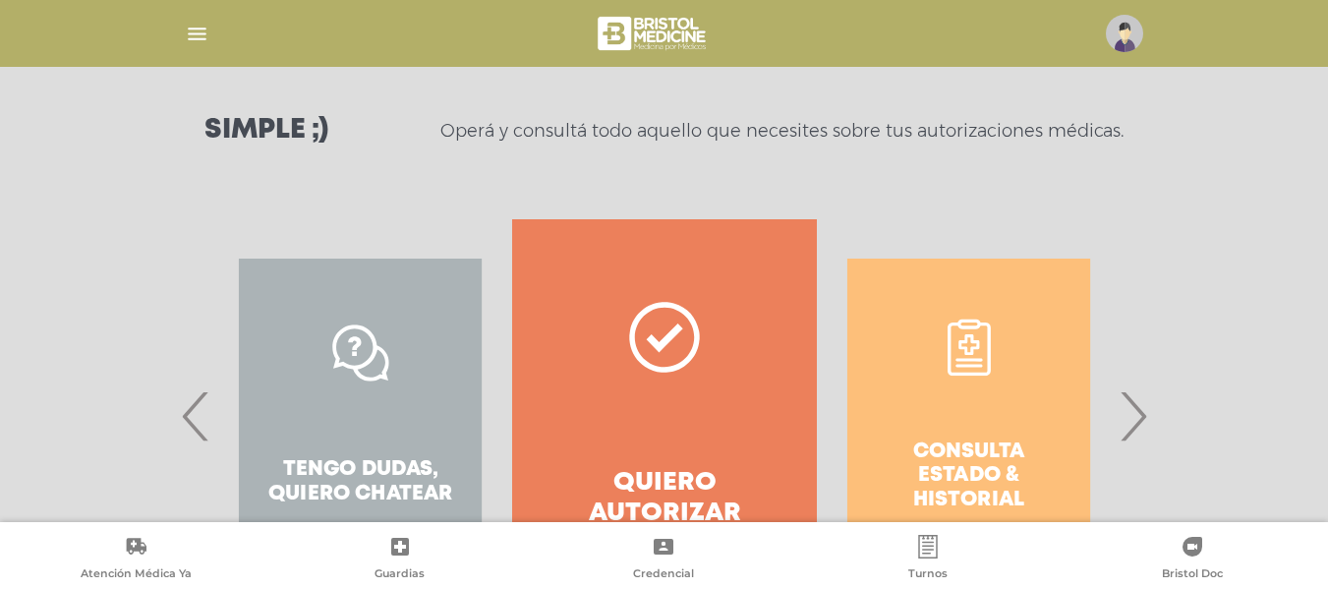
scroll to position [333, 0]
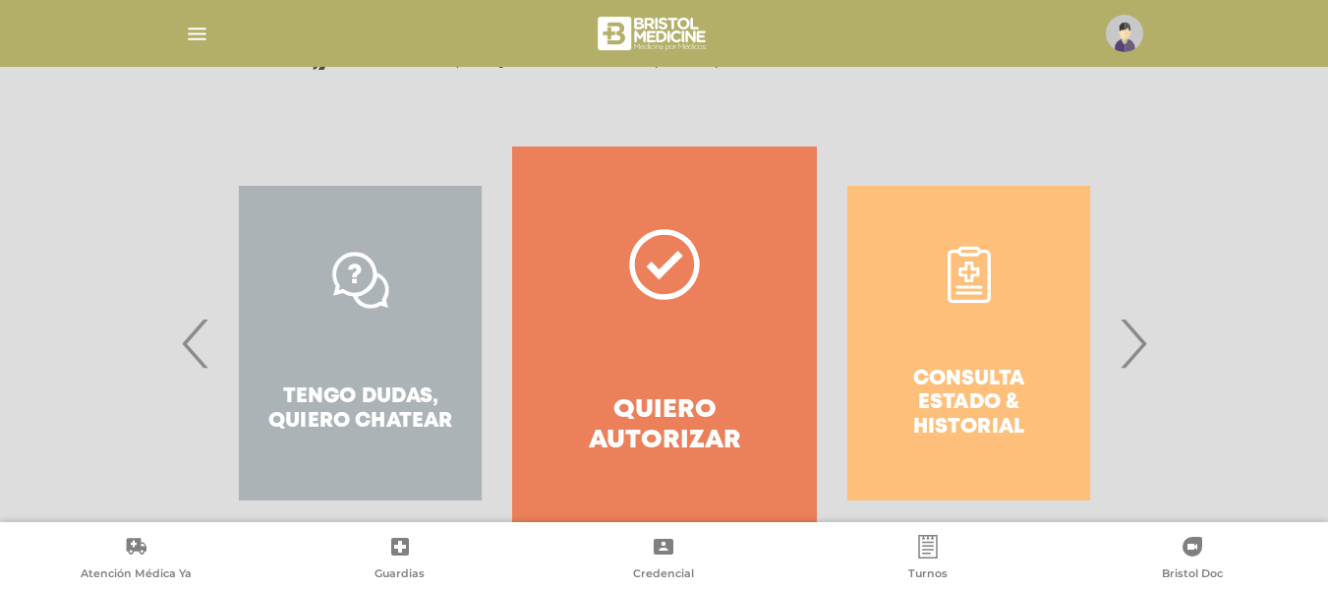
click at [978, 261] on div "Consulta estado & historial" at bounding box center [969, 342] width 304 height 393
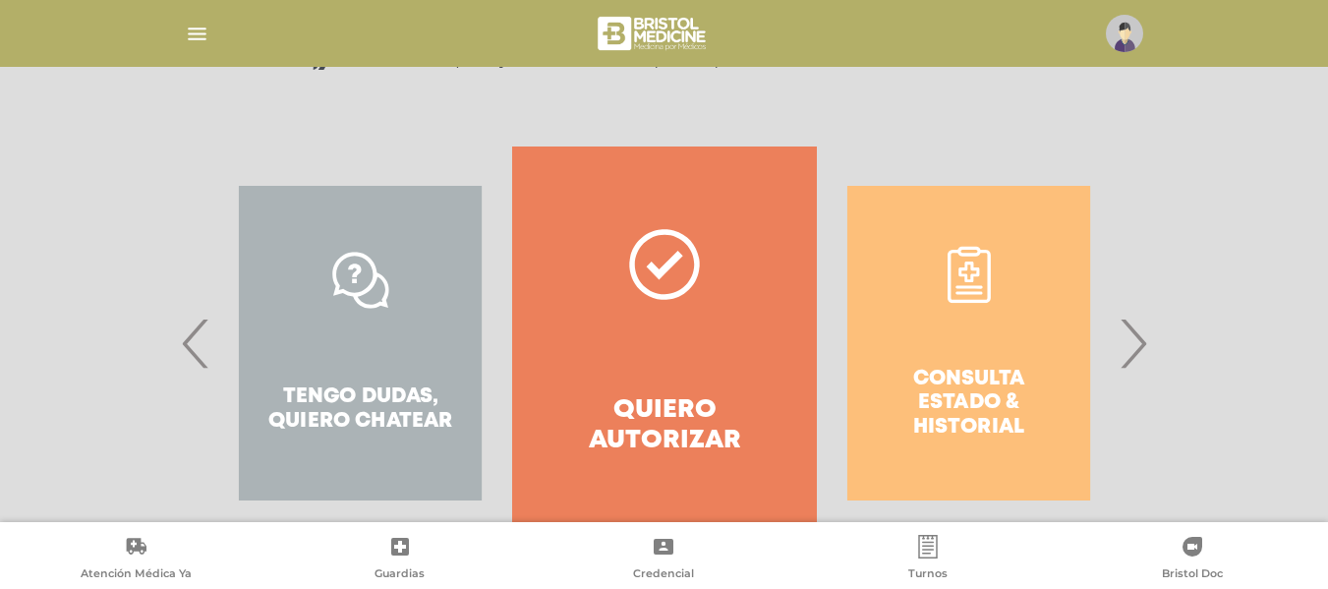
click at [978, 261] on div "Consulta estado & historial" at bounding box center [969, 342] width 304 height 393
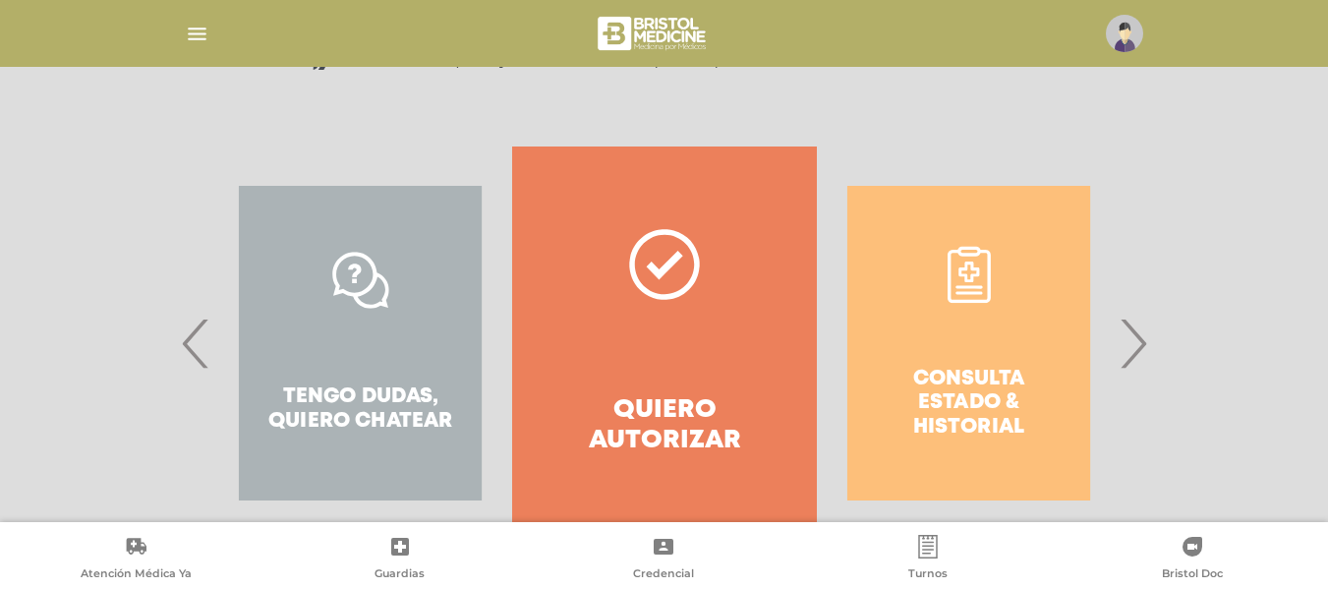
click at [978, 261] on div "Consulta estado & historial" at bounding box center [969, 342] width 304 height 393
click at [955, 289] on div "Consulta estado & historial" at bounding box center [969, 342] width 304 height 393
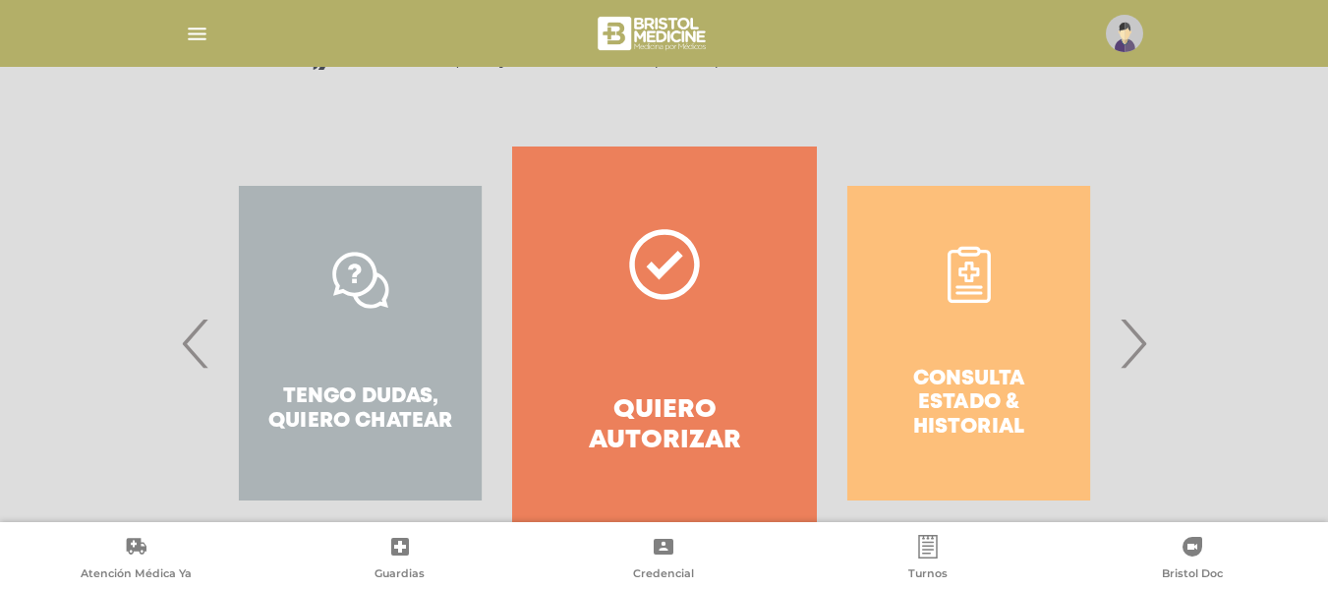
click at [955, 289] on div "Consulta estado & historial" at bounding box center [969, 342] width 304 height 393
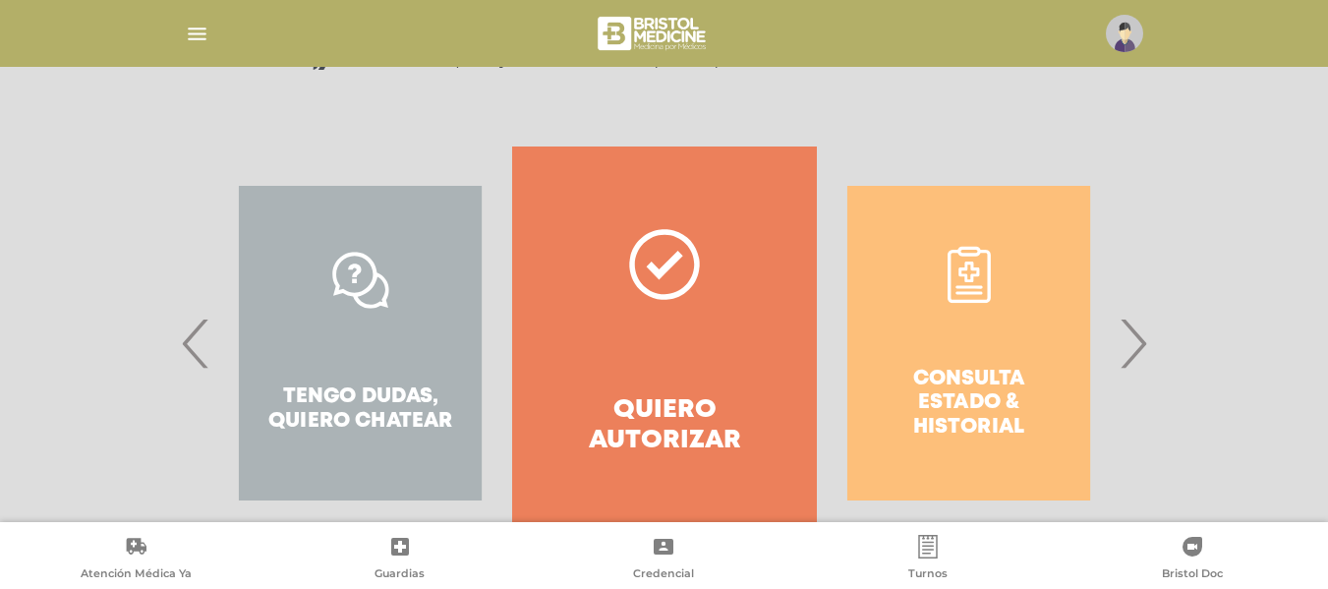
click at [955, 289] on div "Consulta estado & historial" at bounding box center [969, 342] width 304 height 393
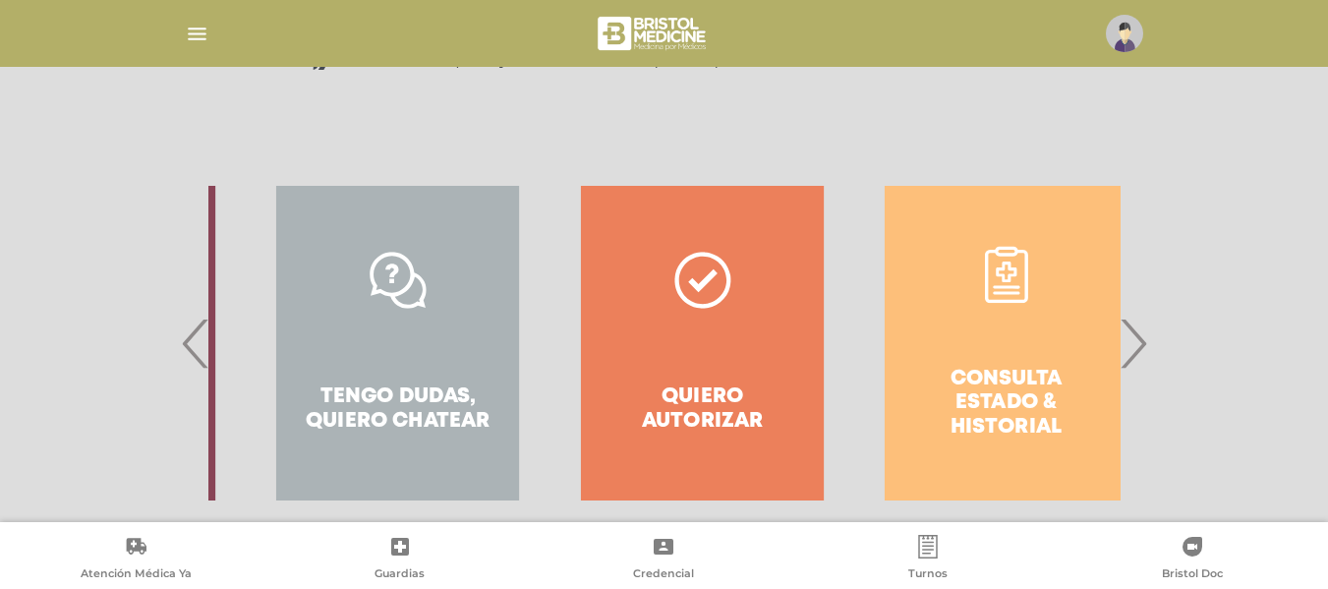
drag, startPoint x: 955, startPoint y: 289, endPoint x: 999, endPoint y: 423, distance: 140.8
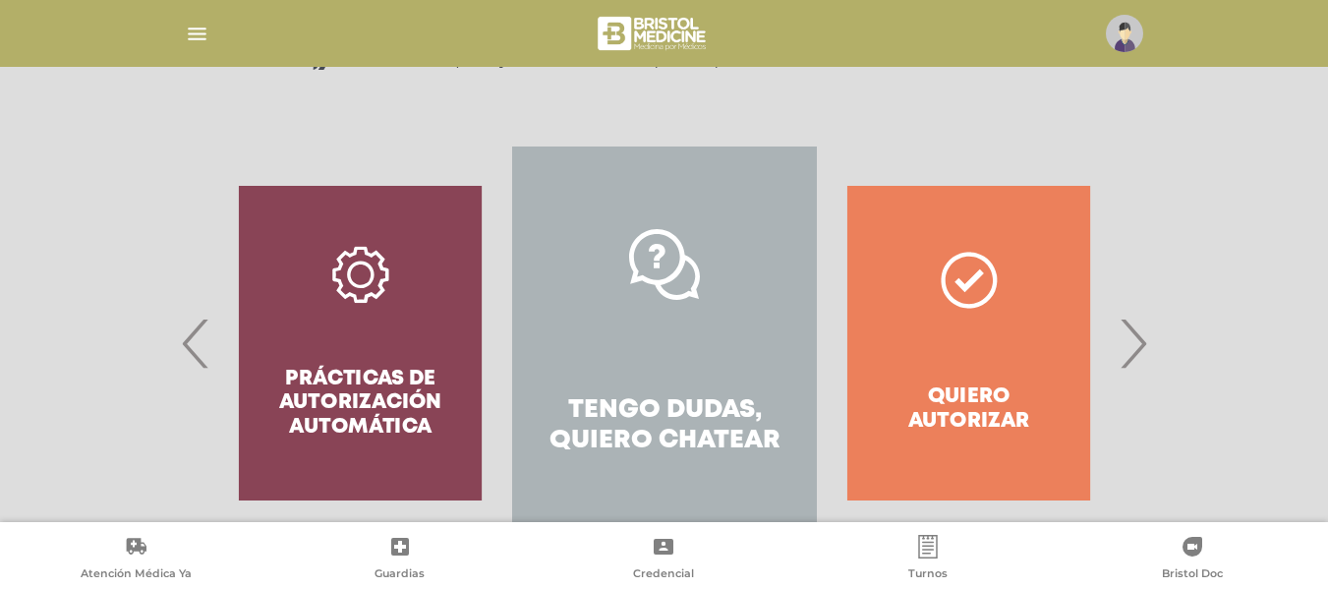
click at [1135, 355] on span "›" at bounding box center [1133, 343] width 38 height 106
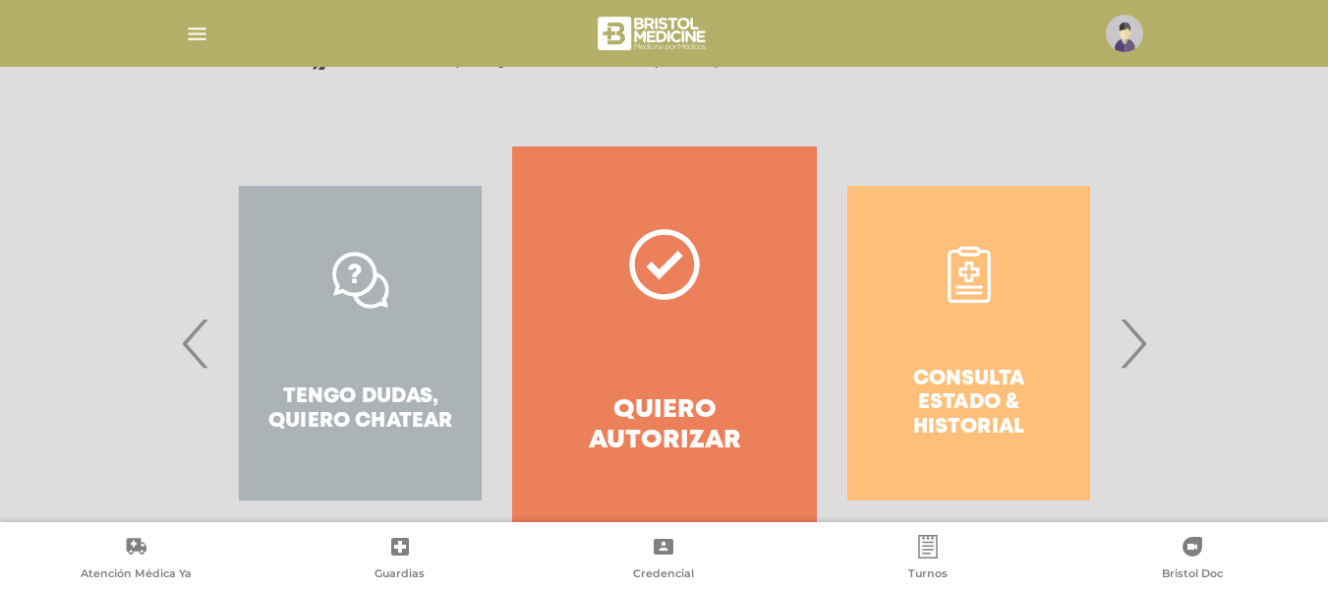
click at [1042, 345] on div "Consulta estado & historial" at bounding box center [969, 342] width 304 height 393
click at [966, 408] on div "Consulta estado & historial" at bounding box center [969, 342] width 304 height 393
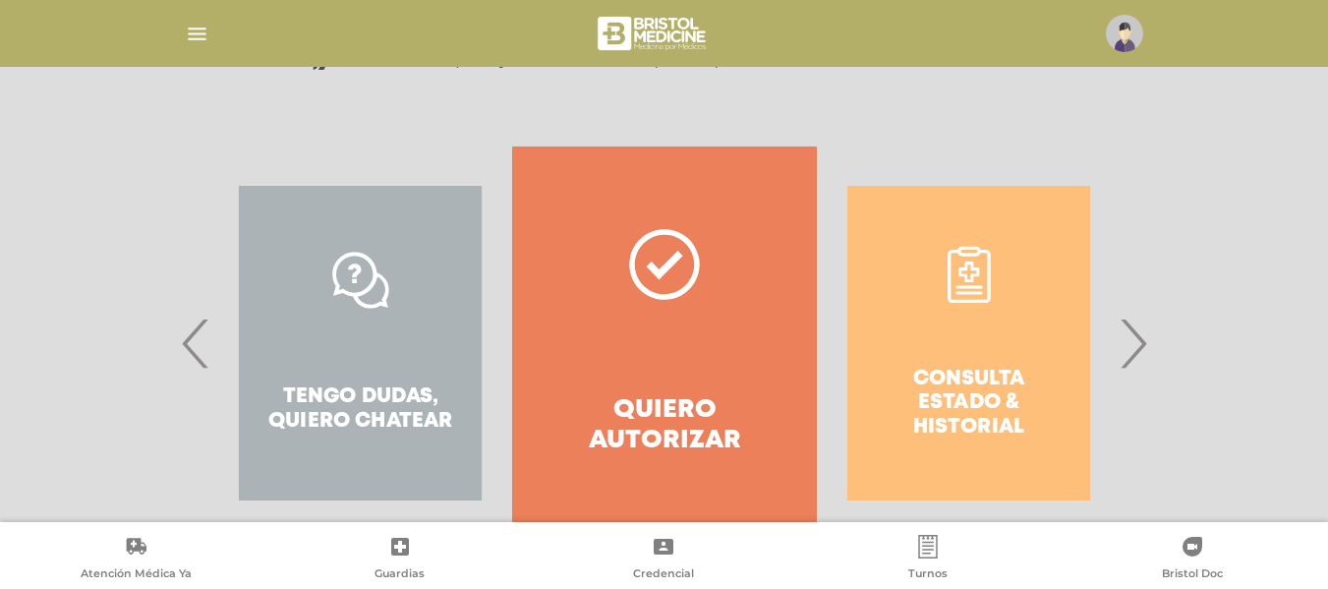
click at [966, 408] on div "Consulta estado & historial" at bounding box center [969, 342] width 304 height 393
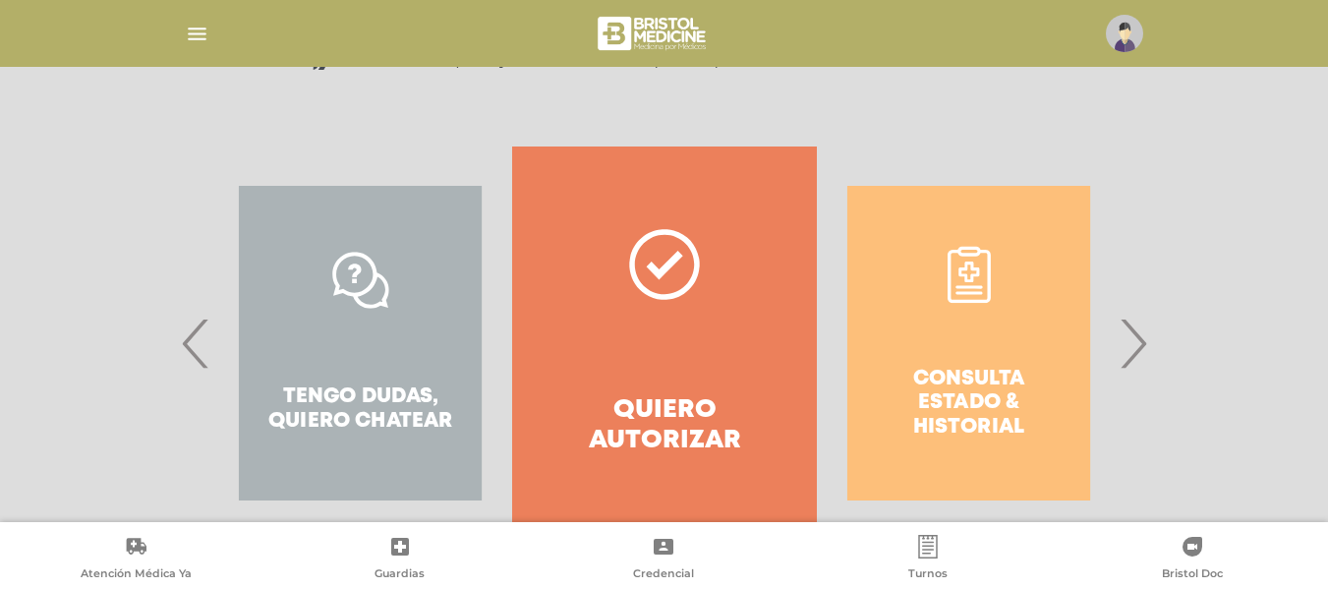
click at [966, 408] on div "Consulta estado & historial" at bounding box center [969, 342] width 304 height 393
click at [976, 320] on div "Consulta estado & historial" at bounding box center [969, 342] width 304 height 393
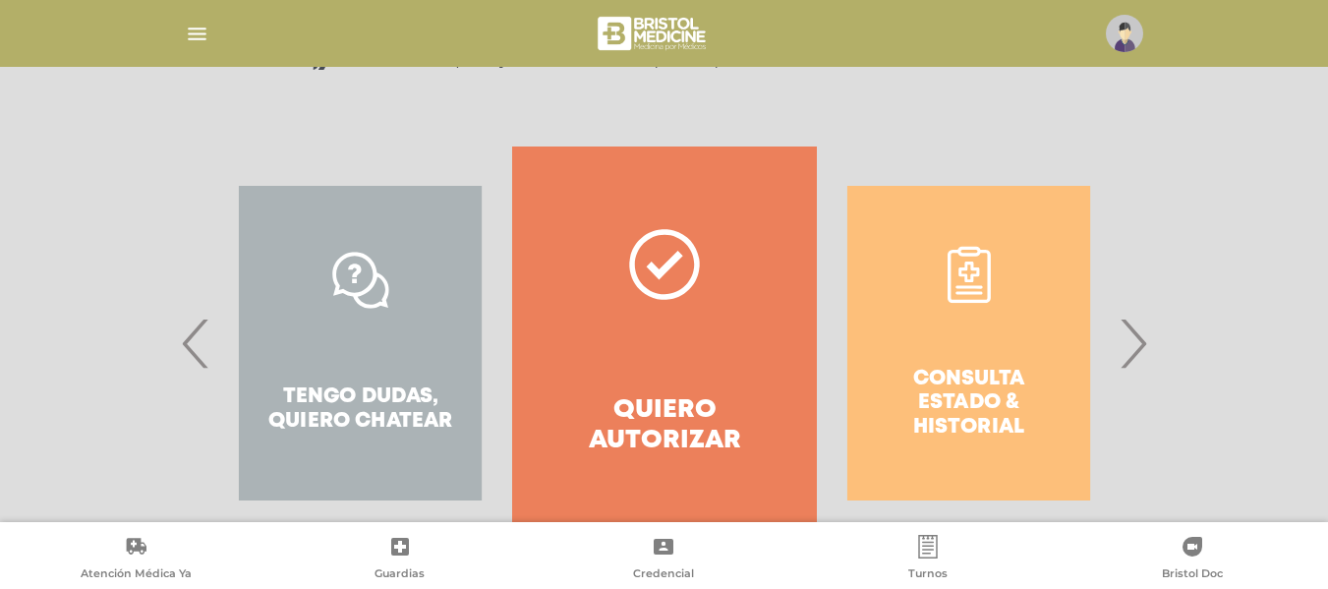
click at [976, 320] on div "Consulta estado & historial" at bounding box center [969, 342] width 304 height 393
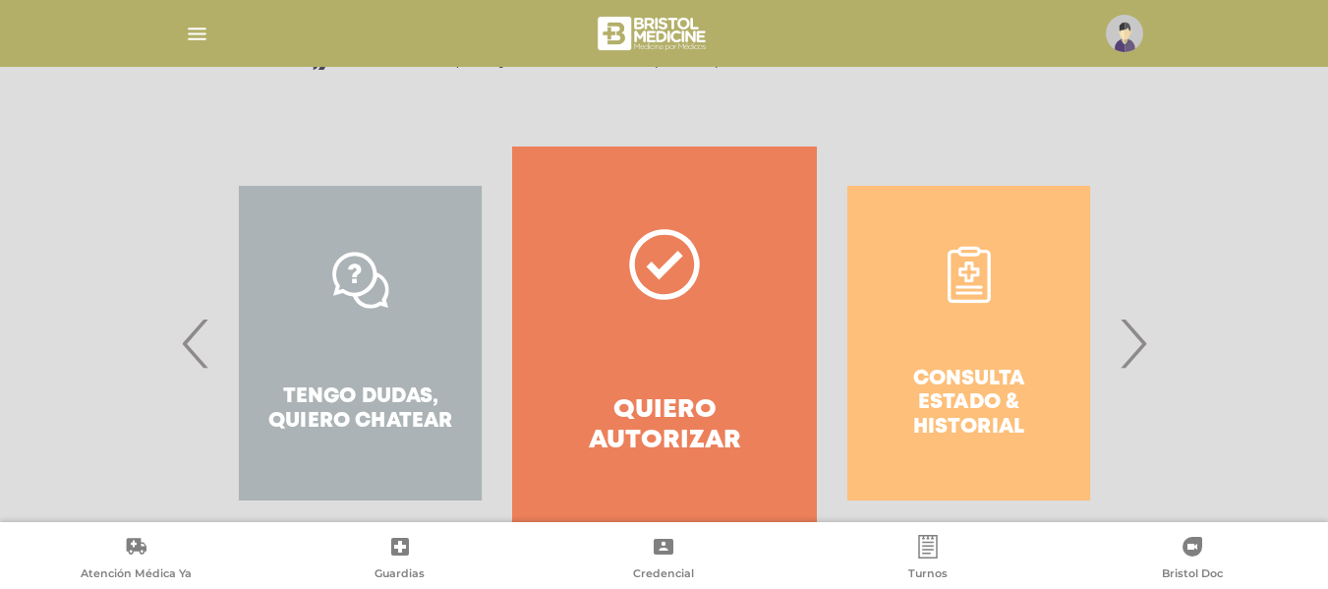
click at [972, 297] on div "Consulta estado & historial" at bounding box center [969, 342] width 304 height 393
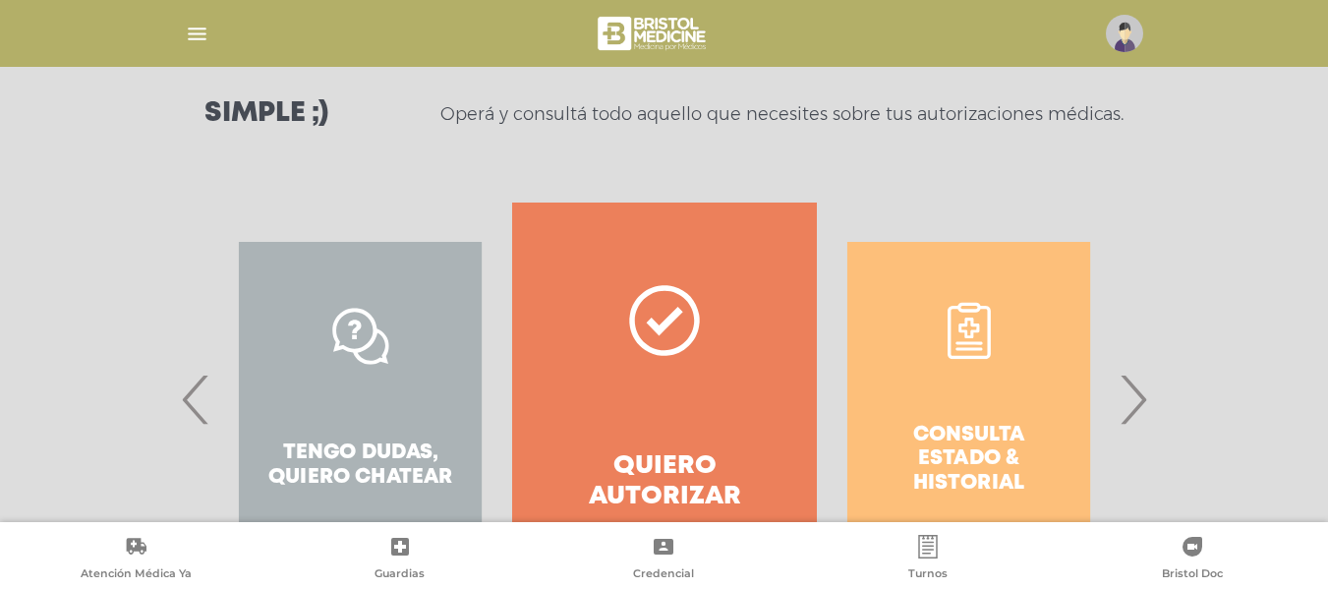
scroll to position [302, 0]
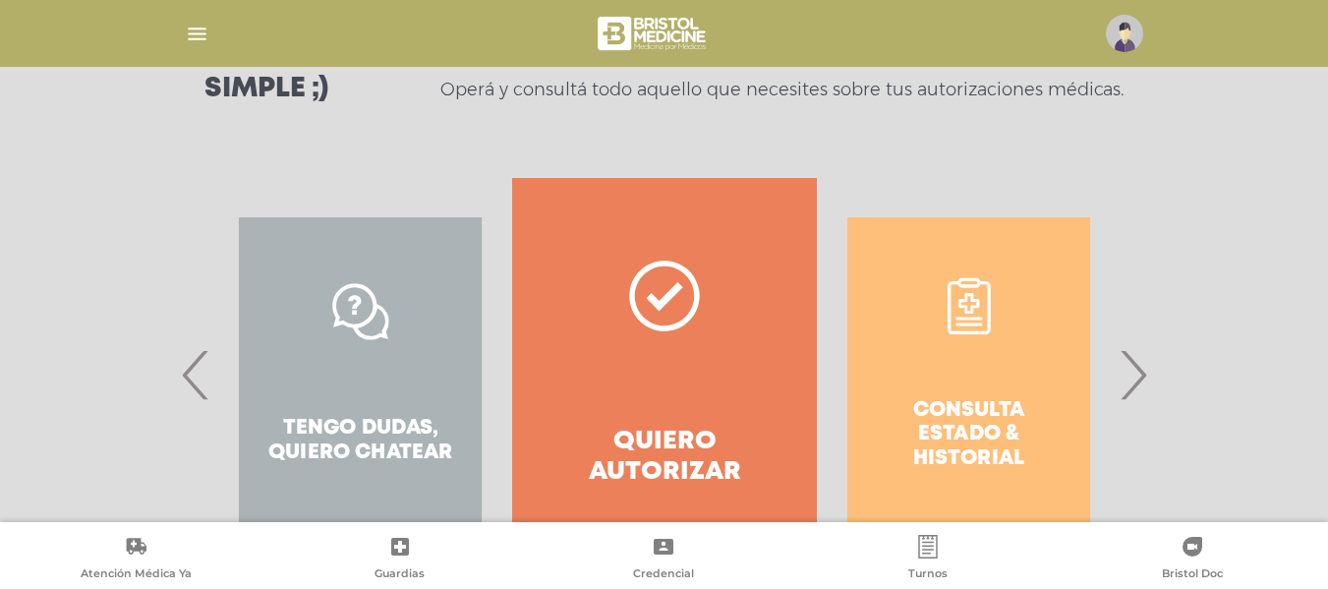
click at [982, 320] on div "Consulta estado & historial" at bounding box center [969, 374] width 304 height 393
click at [974, 310] on div "Consulta estado & historial" at bounding box center [969, 374] width 304 height 393
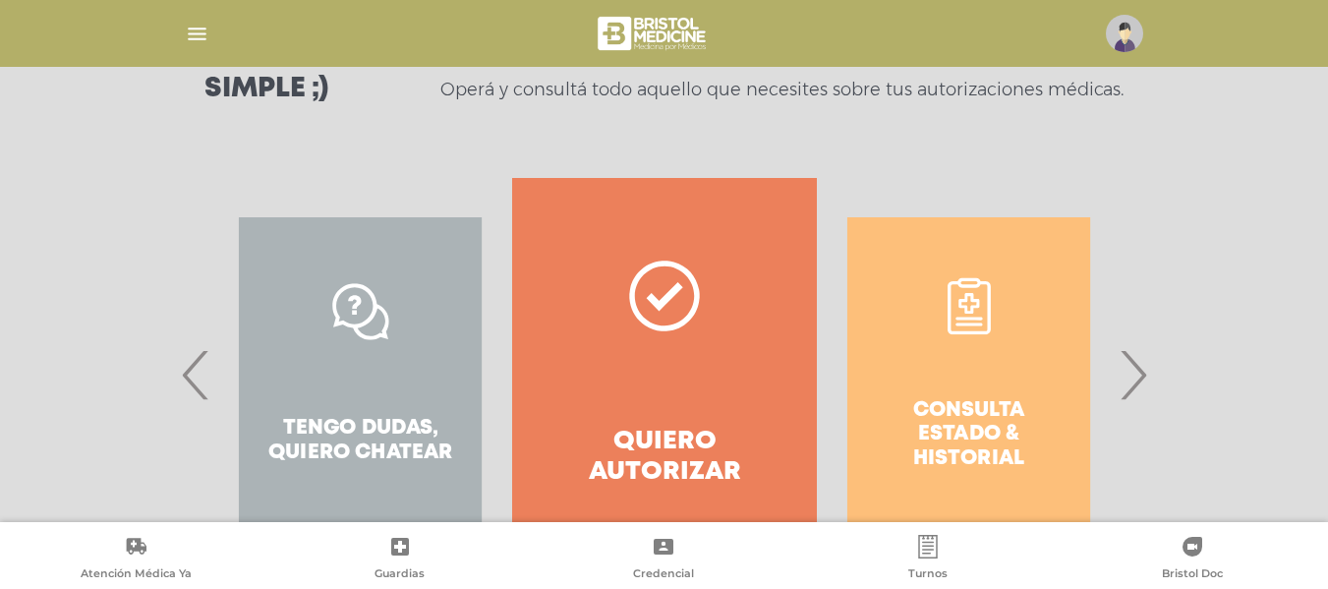
click at [974, 310] on div "Consulta estado & historial" at bounding box center [969, 374] width 304 height 393
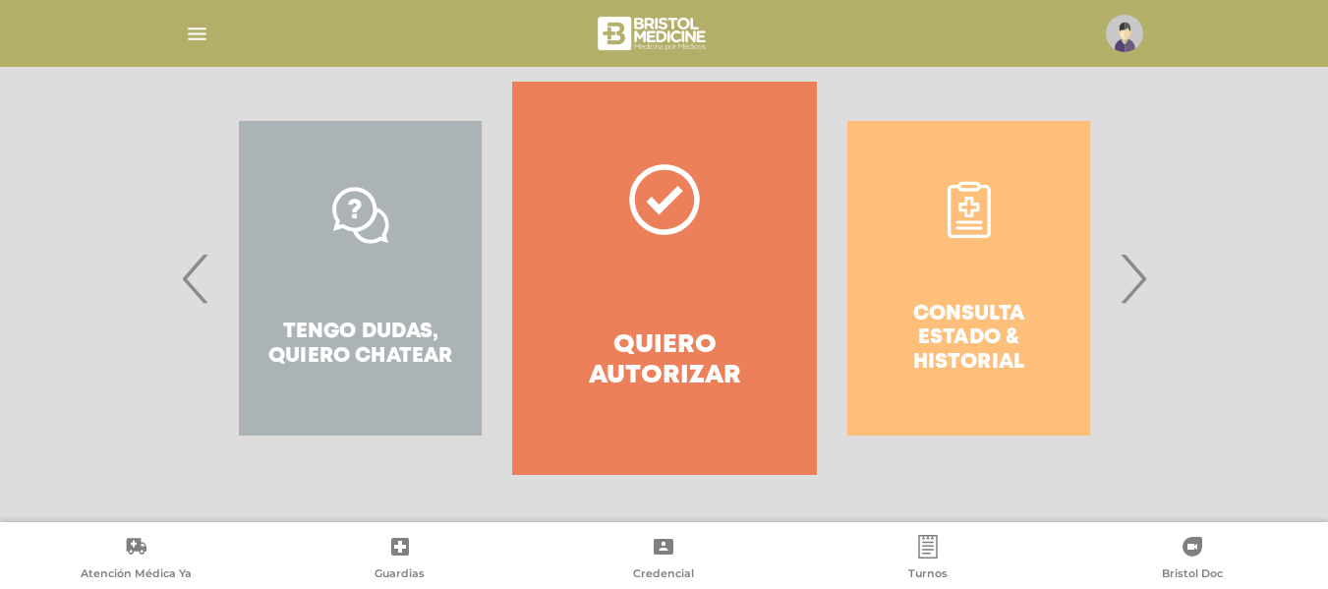
drag, startPoint x: 968, startPoint y: 432, endPoint x: 982, endPoint y: 313, distance: 119.8
click at [982, 313] on div "Consulta estado & historial" at bounding box center [969, 278] width 304 height 393
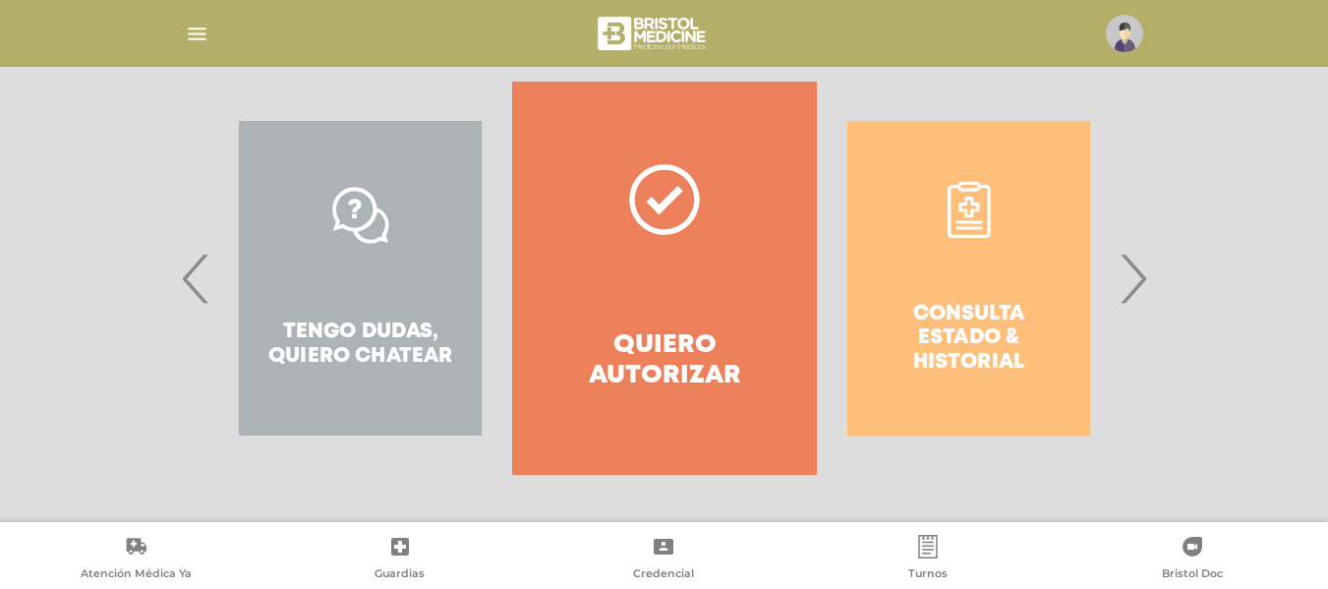
click at [961, 222] on div "Consulta estado & historial" at bounding box center [969, 278] width 304 height 393
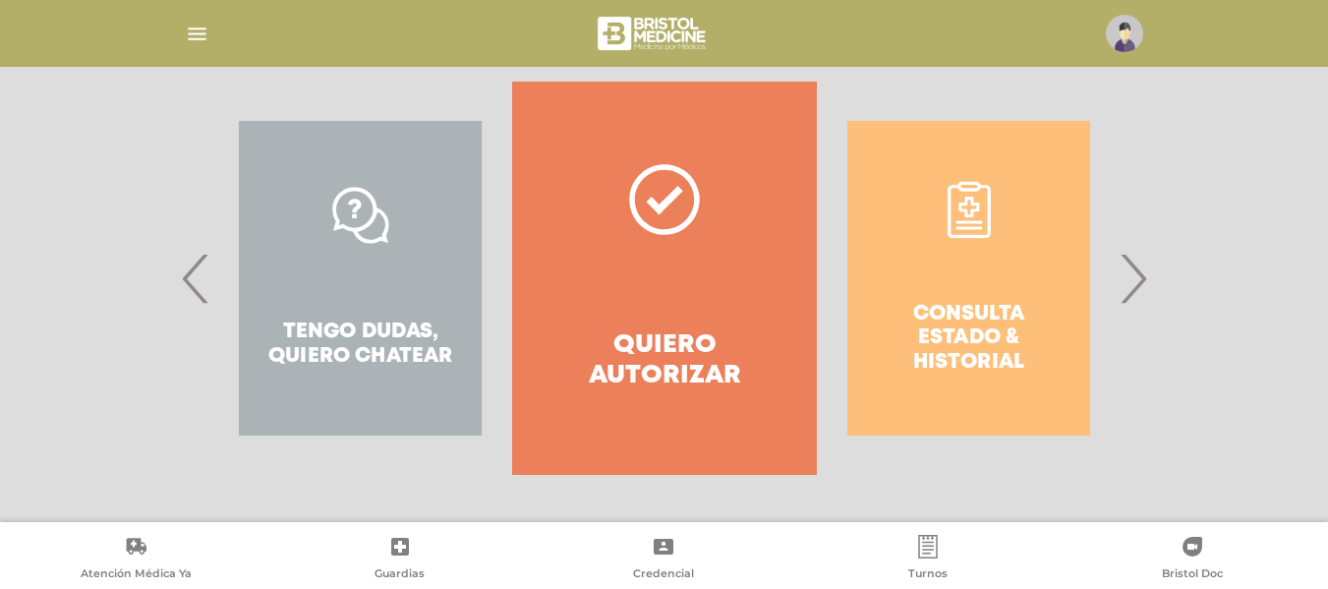
click at [961, 222] on div "Consulta estado & historial" at bounding box center [969, 278] width 304 height 393
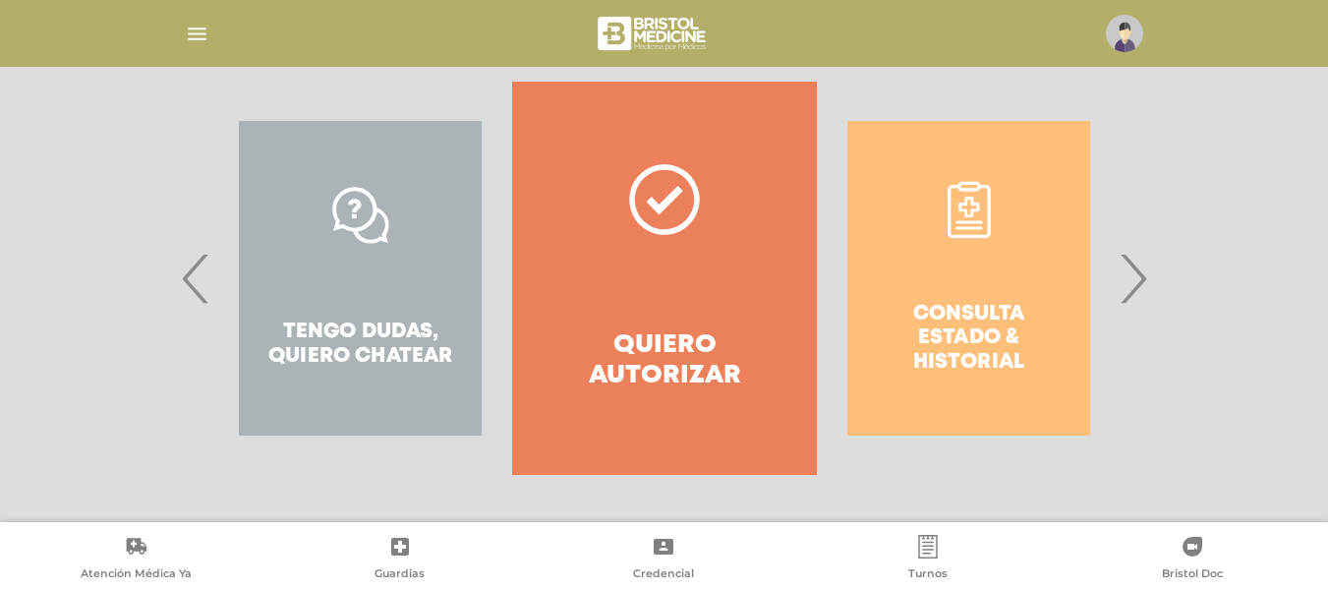
click at [961, 222] on div "Consulta estado & historial" at bounding box center [969, 278] width 304 height 393
click at [955, 199] on div "Consulta estado & historial" at bounding box center [969, 278] width 304 height 393
click at [963, 206] on div "Consulta estado & historial Prácticas de autorización automática Tengo dudas, q…" at bounding box center [1122, 278] width 3042 height 393
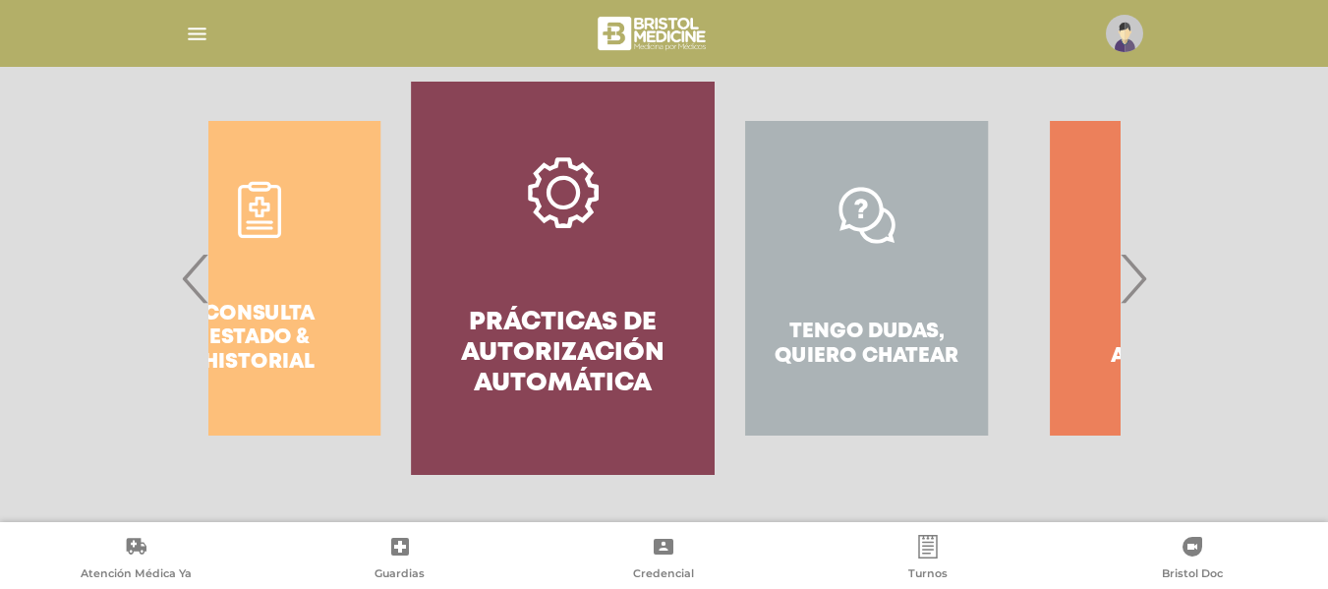
click at [963, 206] on div "Tengo dudas, quiero chatear" at bounding box center [868, 278] width 304 height 393
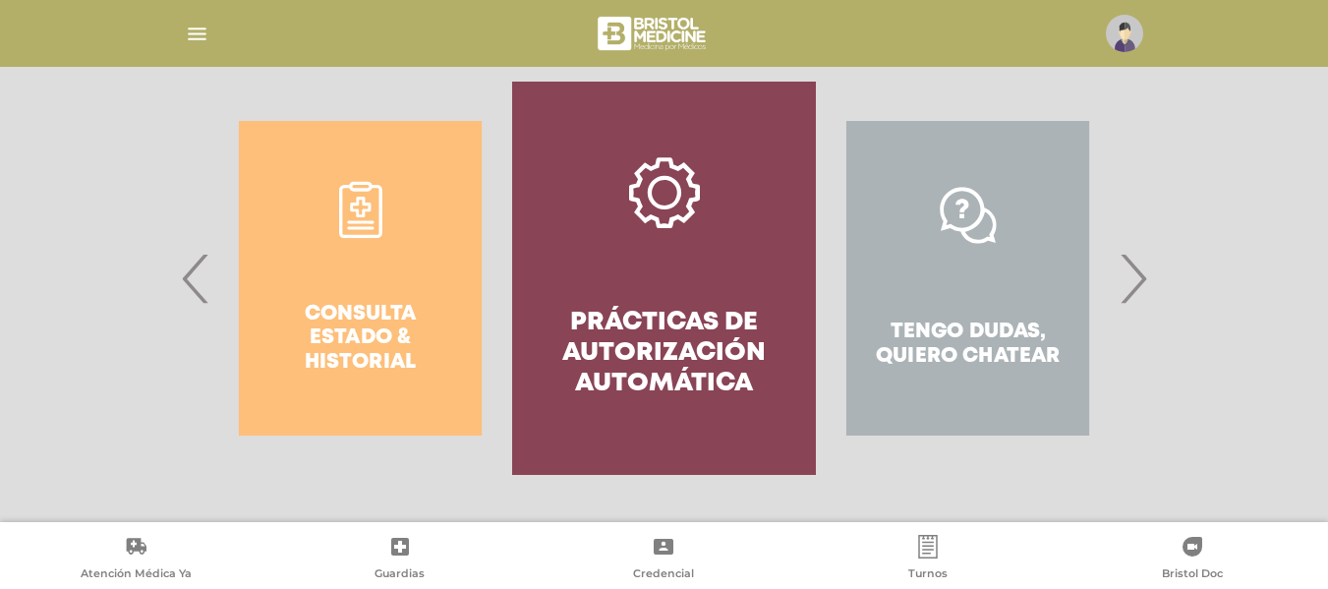
click at [409, 262] on div "Consulta estado & historial" at bounding box center [360, 278] width 304 height 393
click at [362, 190] on div "Consulta estado & historial" at bounding box center [360, 278] width 304 height 393
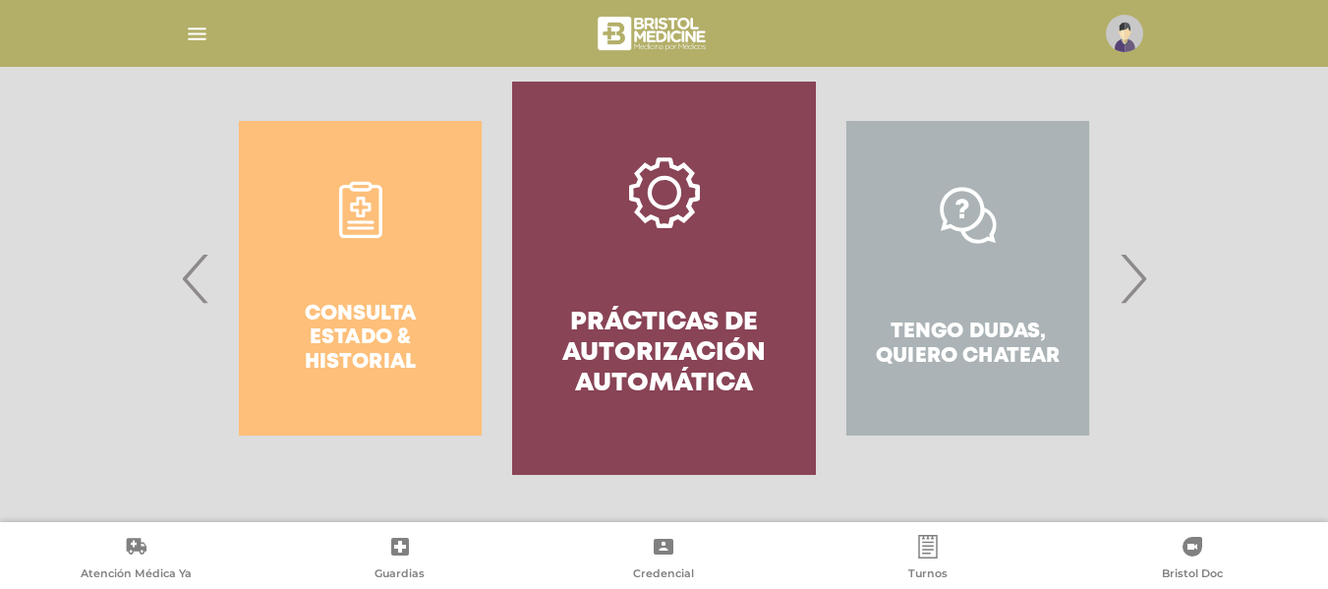
click at [359, 204] on div "Consulta estado & historial" at bounding box center [360, 278] width 304 height 393
click at [359, 203] on div "Consulta estado & historial" at bounding box center [360, 278] width 304 height 393
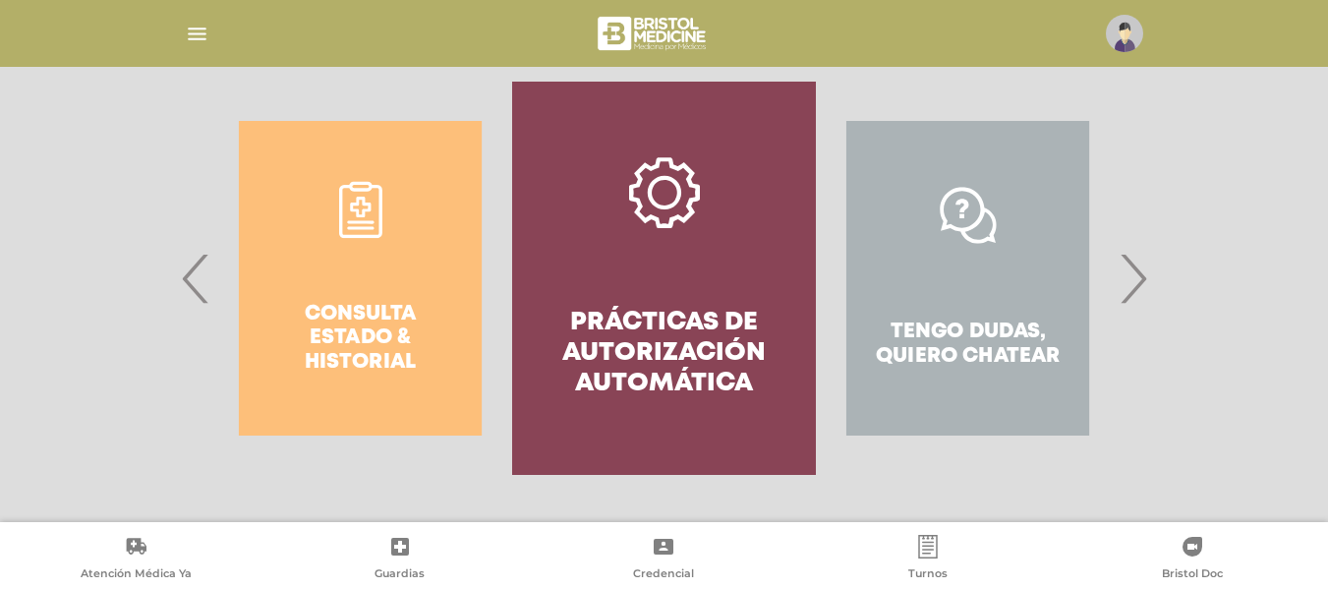
click at [359, 203] on div "Consulta estado & historial" at bounding box center [360, 278] width 304 height 393
click at [362, 203] on div "Consulta estado & historial" at bounding box center [360, 278] width 304 height 393
click at [359, 201] on div "Consulta estado & historial" at bounding box center [360, 278] width 304 height 393
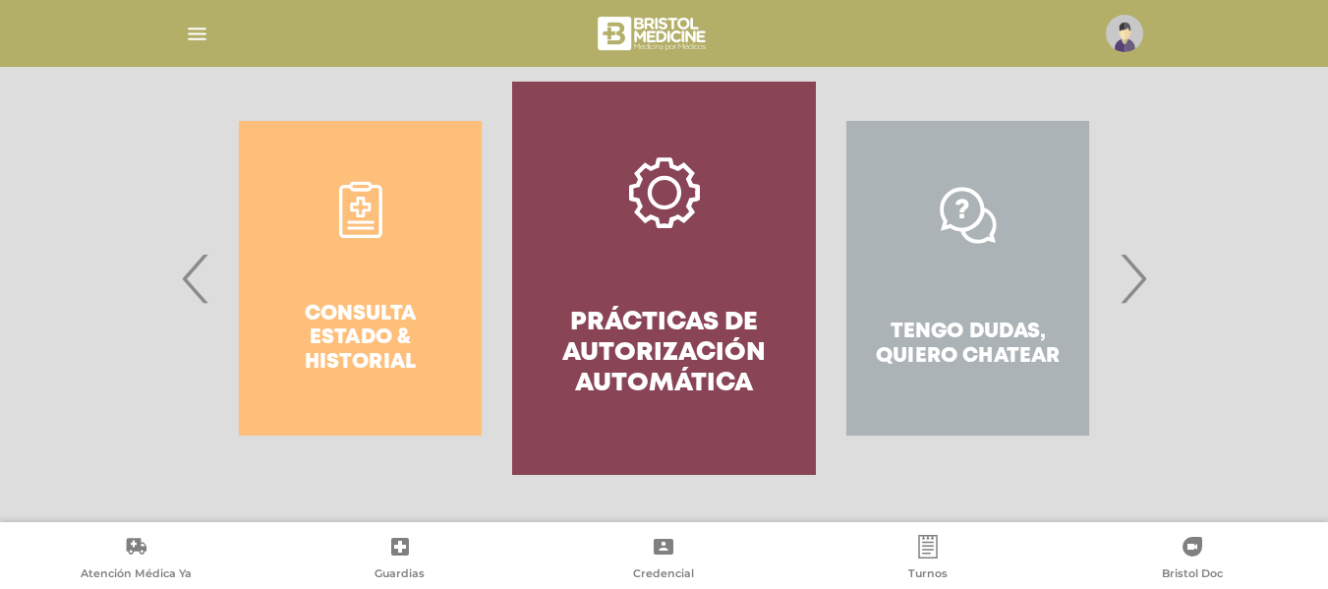
click at [359, 201] on div "Consulta estado & historial" at bounding box center [360, 278] width 304 height 393
click at [195, 269] on span "‹" at bounding box center [196, 278] width 38 height 106
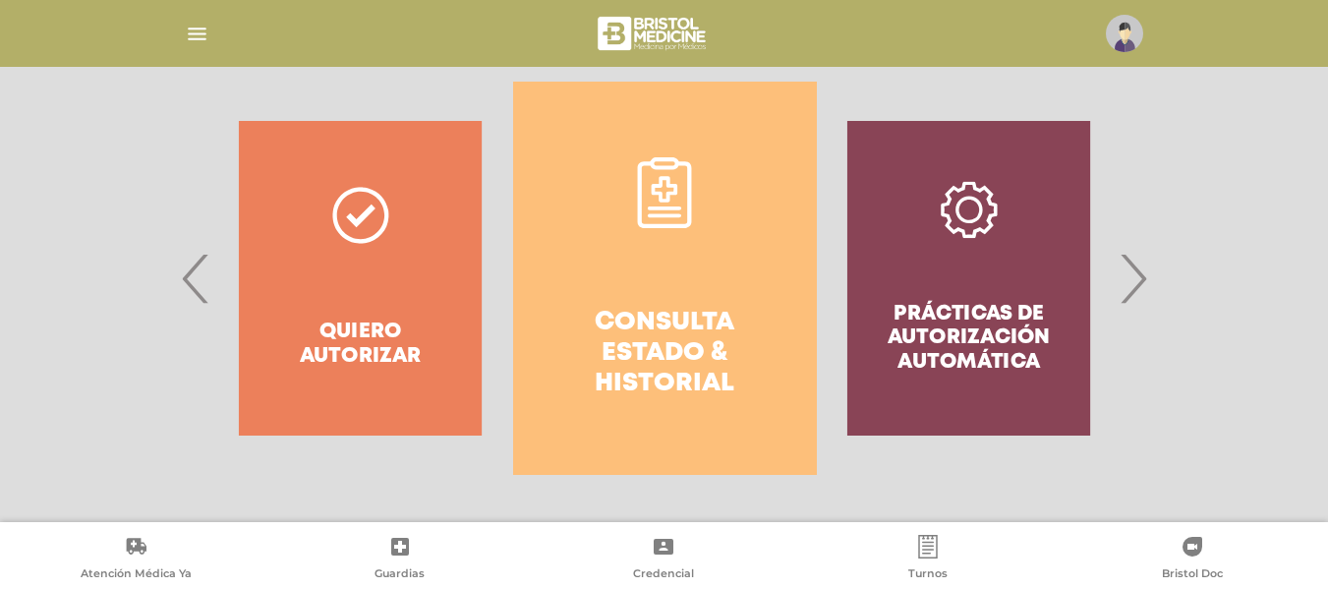
click at [650, 188] on icon at bounding box center [664, 192] width 71 height 71
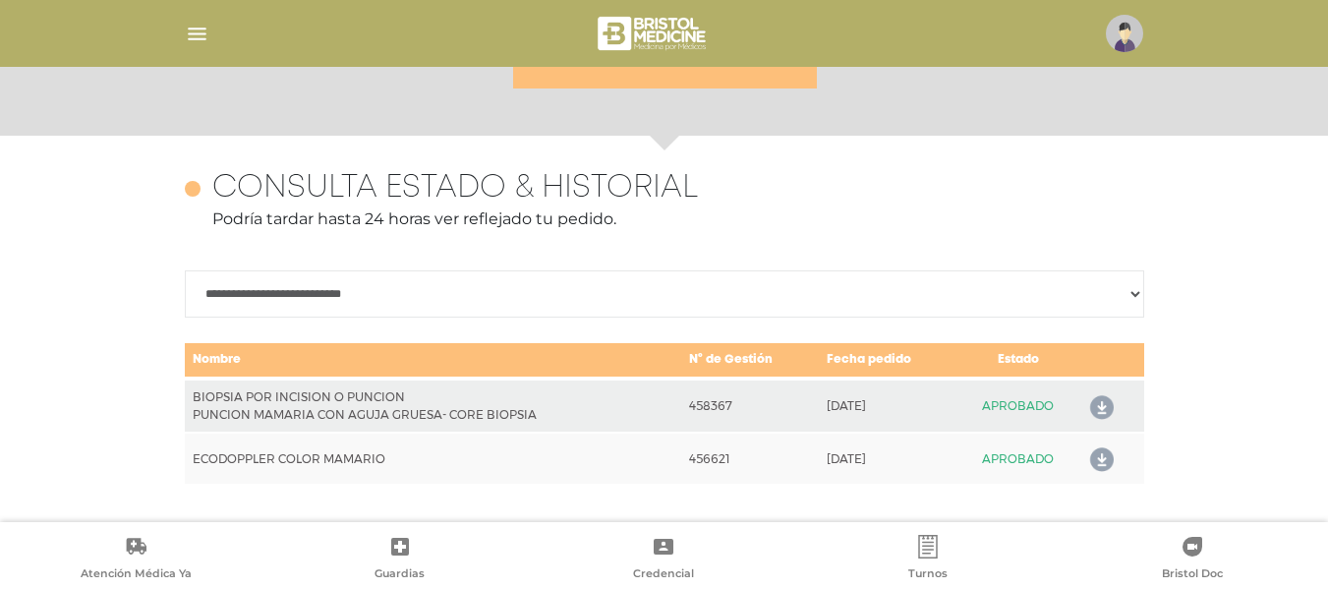
scroll to position [853, 0]
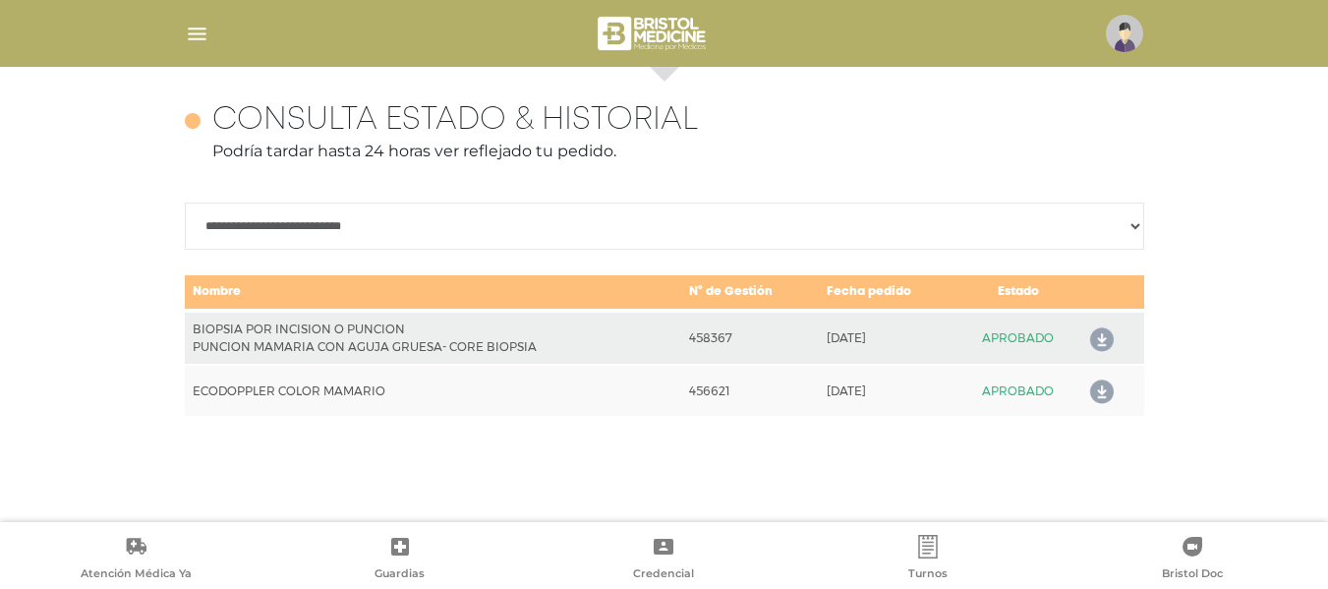
click at [1099, 330] on icon at bounding box center [1097, 339] width 31 height 31
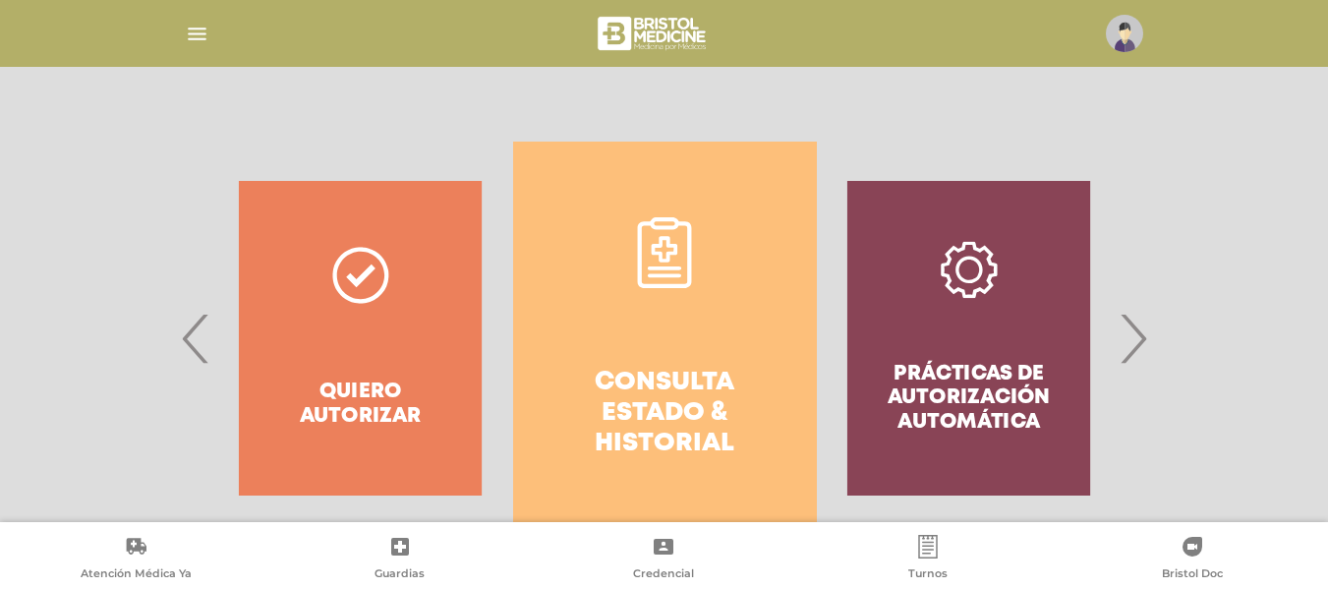
drag, startPoint x: 1325, startPoint y: 266, endPoint x: 1334, endPoint y: 303, distance: 37.4
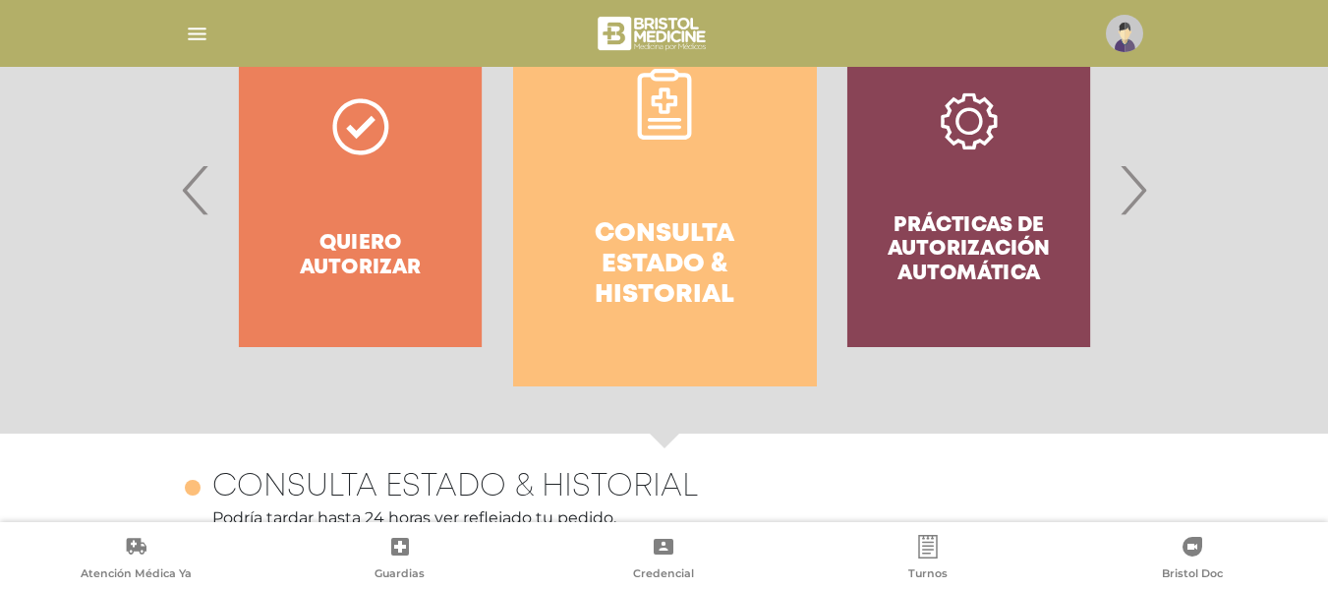
scroll to position [477, 0]
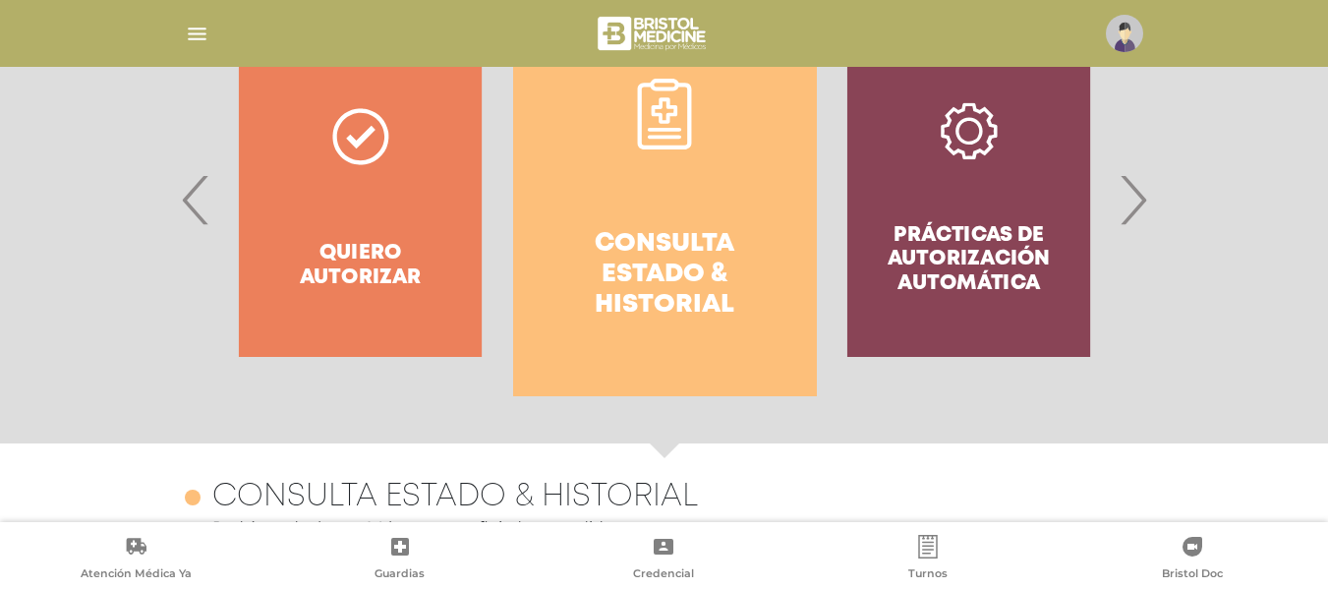
click at [996, 207] on div "Prácticas de autorización automática" at bounding box center [969, 199] width 304 height 393
click at [979, 146] on div "Prácticas de autorización automática" at bounding box center [969, 199] width 304 height 393
click at [1008, 246] on div "Prácticas de autorización automática" at bounding box center [969, 199] width 304 height 393
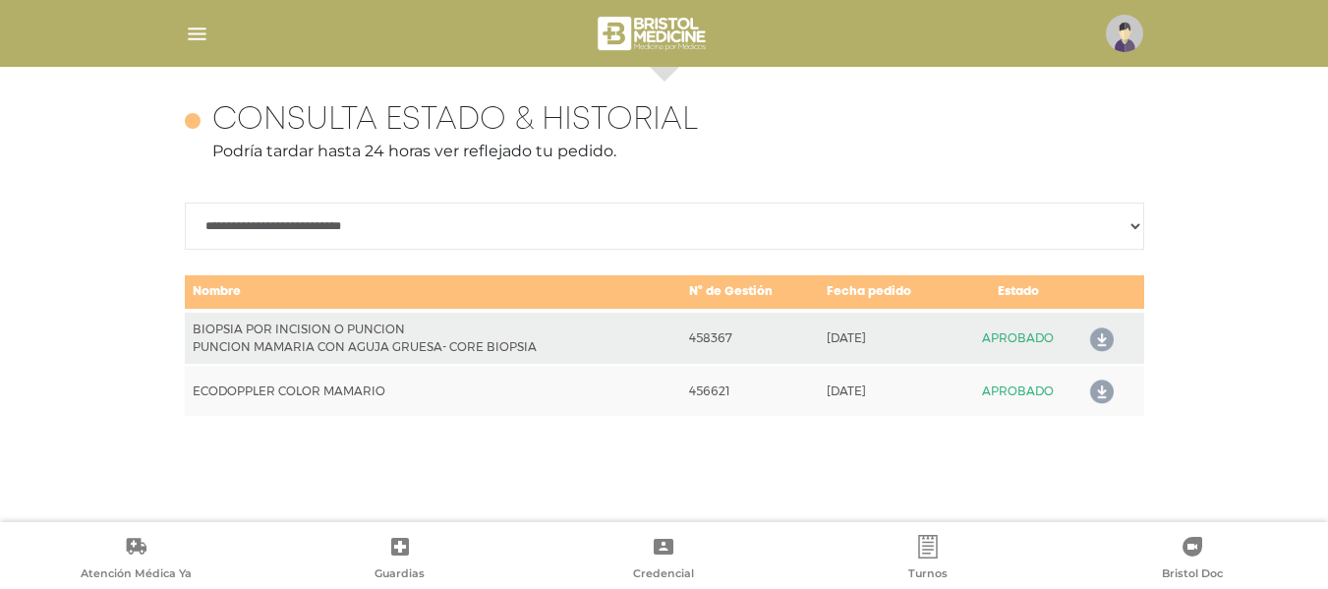
scroll to position [303, 0]
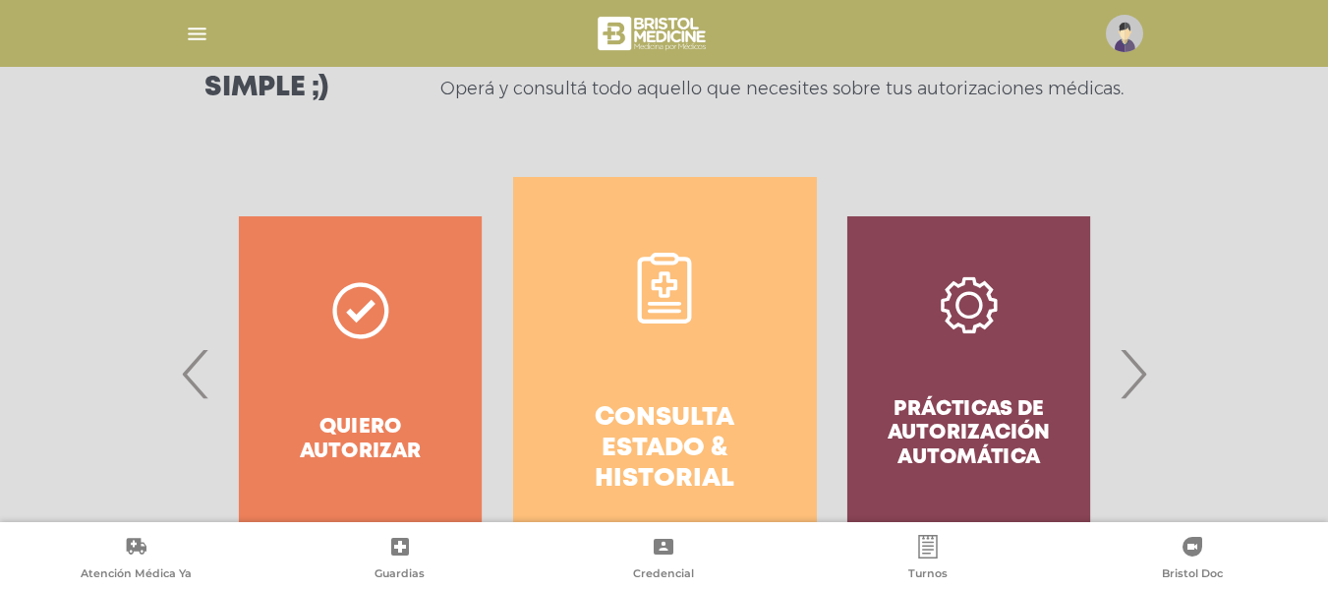
click at [933, 267] on div "Prácticas de autorización automática" at bounding box center [969, 373] width 304 height 393
click at [1140, 385] on span "›" at bounding box center [1133, 373] width 38 height 106
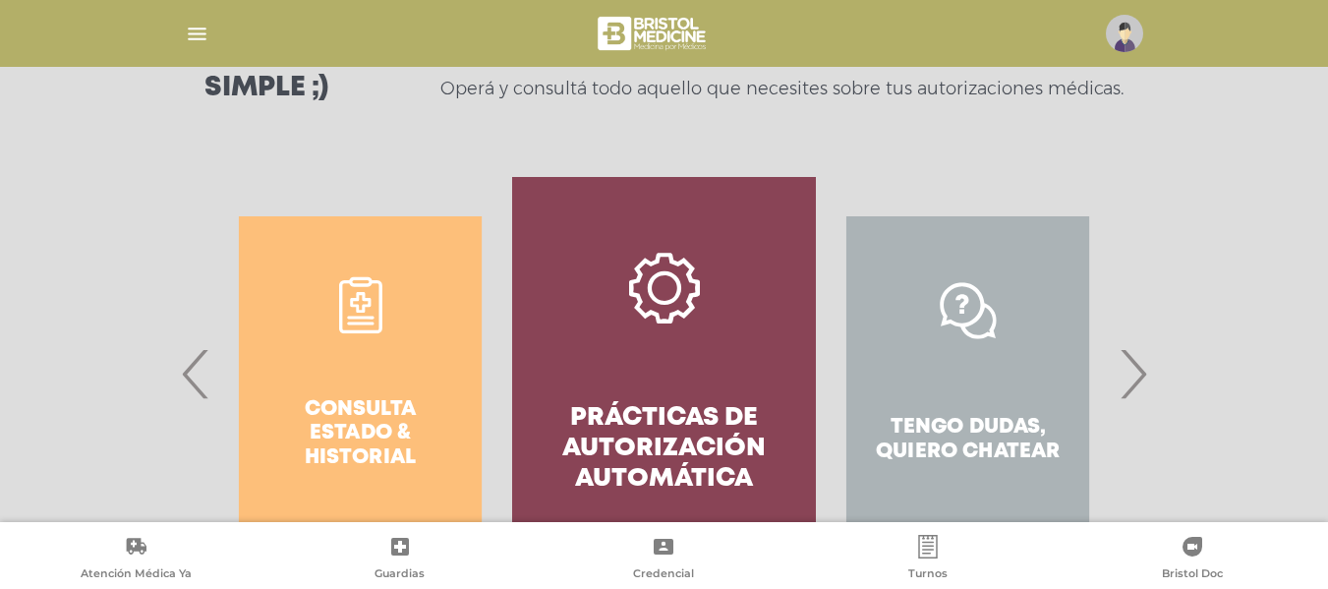
click at [1140, 385] on span "›" at bounding box center [1133, 373] width 38 height 106
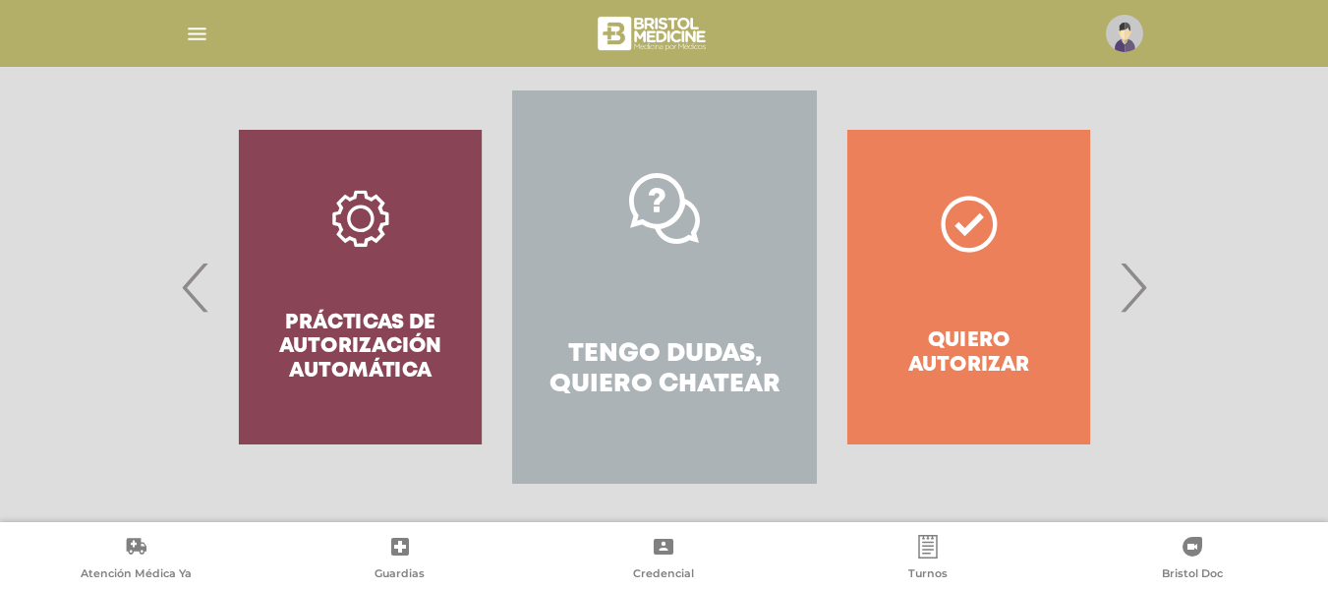
scroll to position [418, 0]
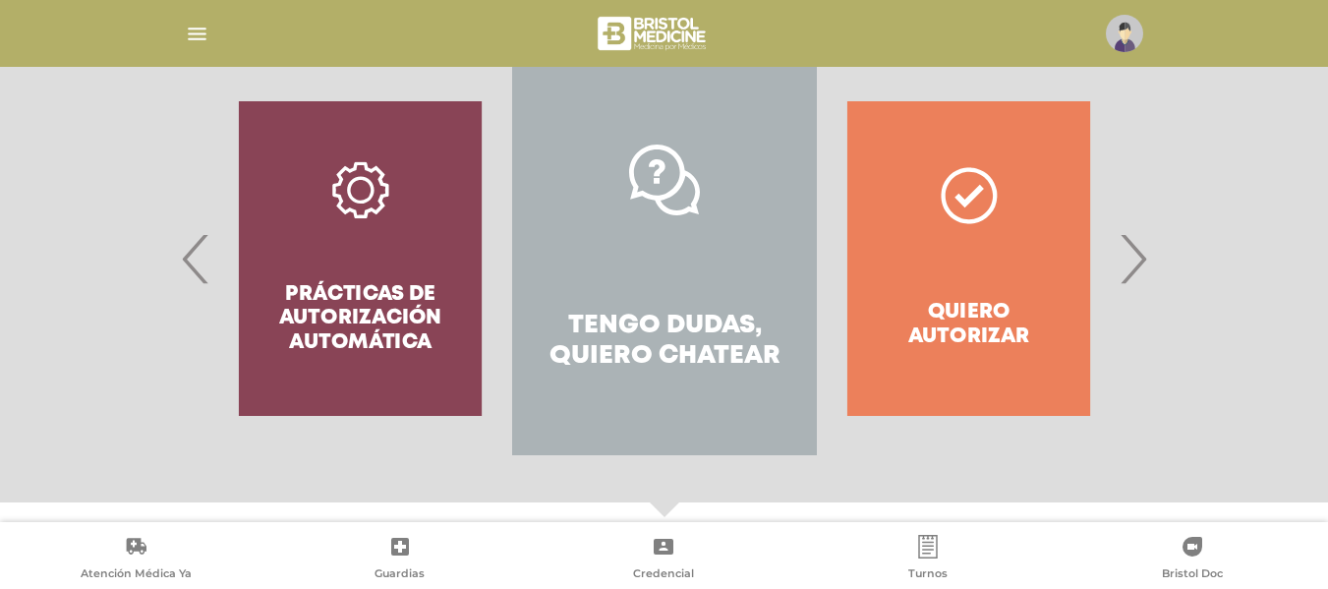
click at [197, 267] on span "‹" at bounding box center [196, 258] width 38 height 106
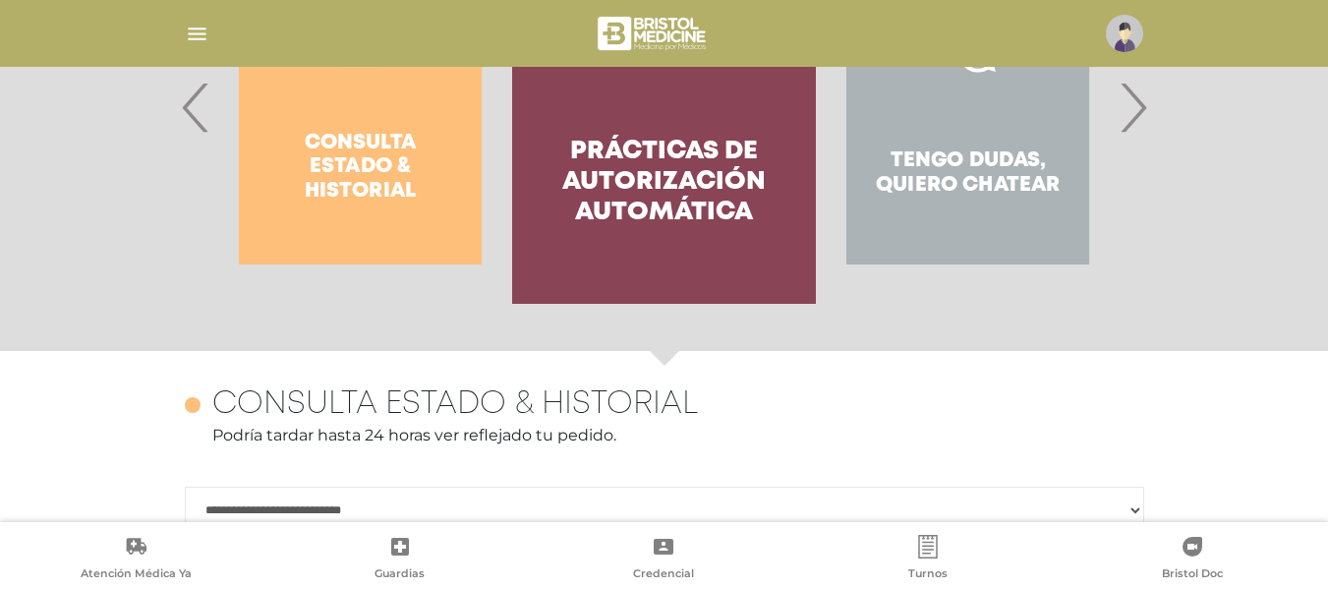
scroll to position [853, 0]
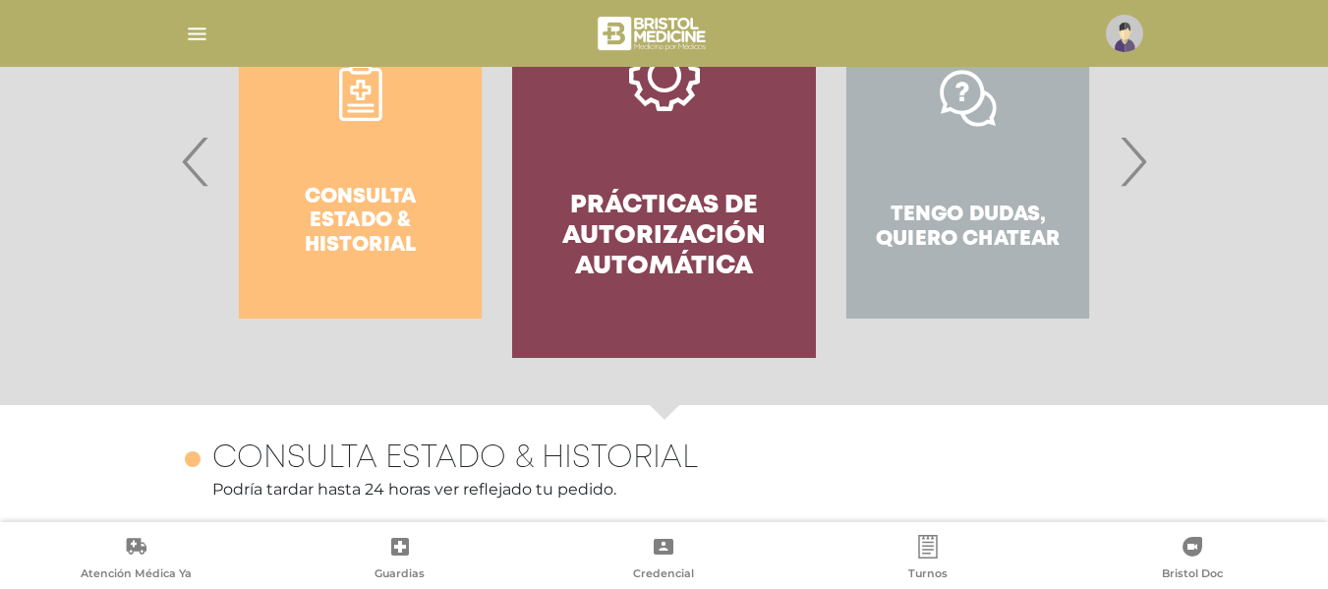
click at [763, 95] on link "Prácticas de autorización automática" at bounding box center [664, 161] width 304 height 393
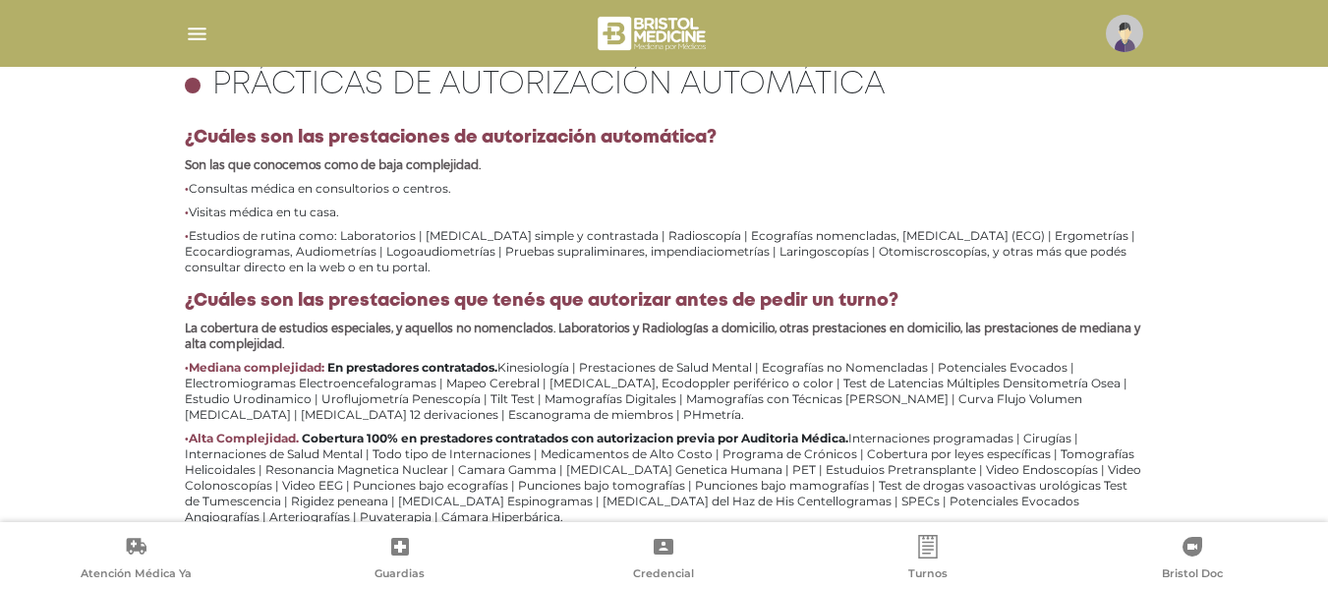
scroll to position [943, 0]
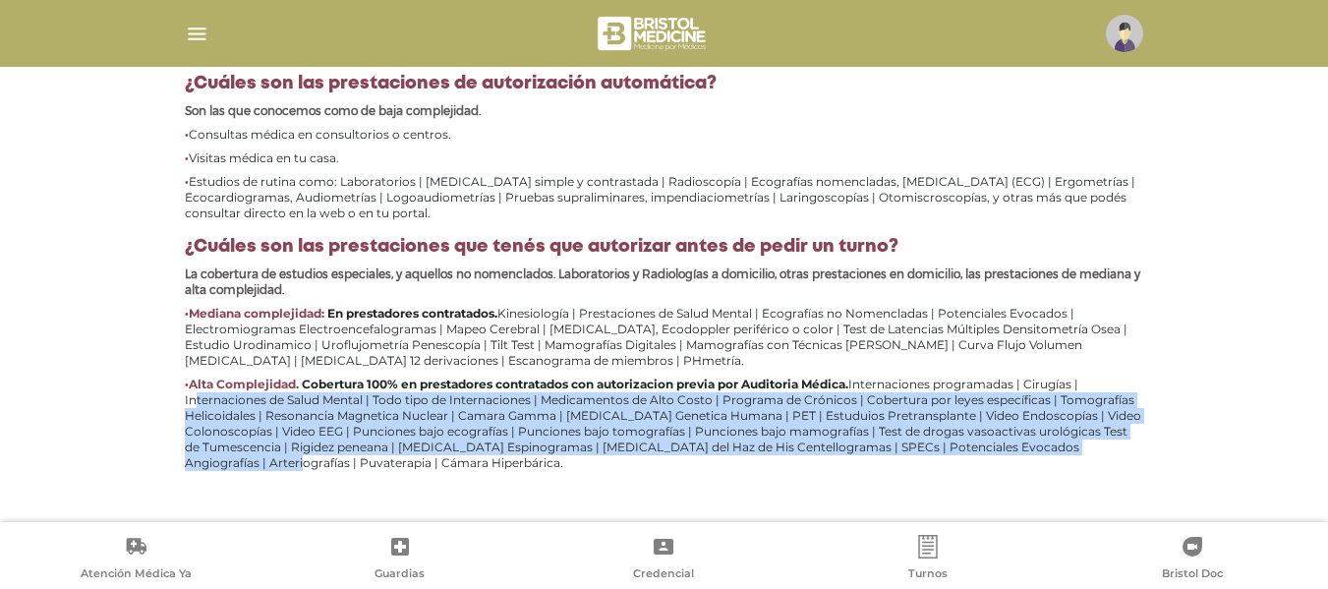
drag, startPoint x: 1045, startPoint y: 388, endPoint x: 1110, endPoint y: 448, distance: 88.4
click at [1110, 448] on li "Alta Complejidad. Cobertura 100% en prestadores contratados con autorizacion pr…" at bounding box center [665, 424] width 960 height 94
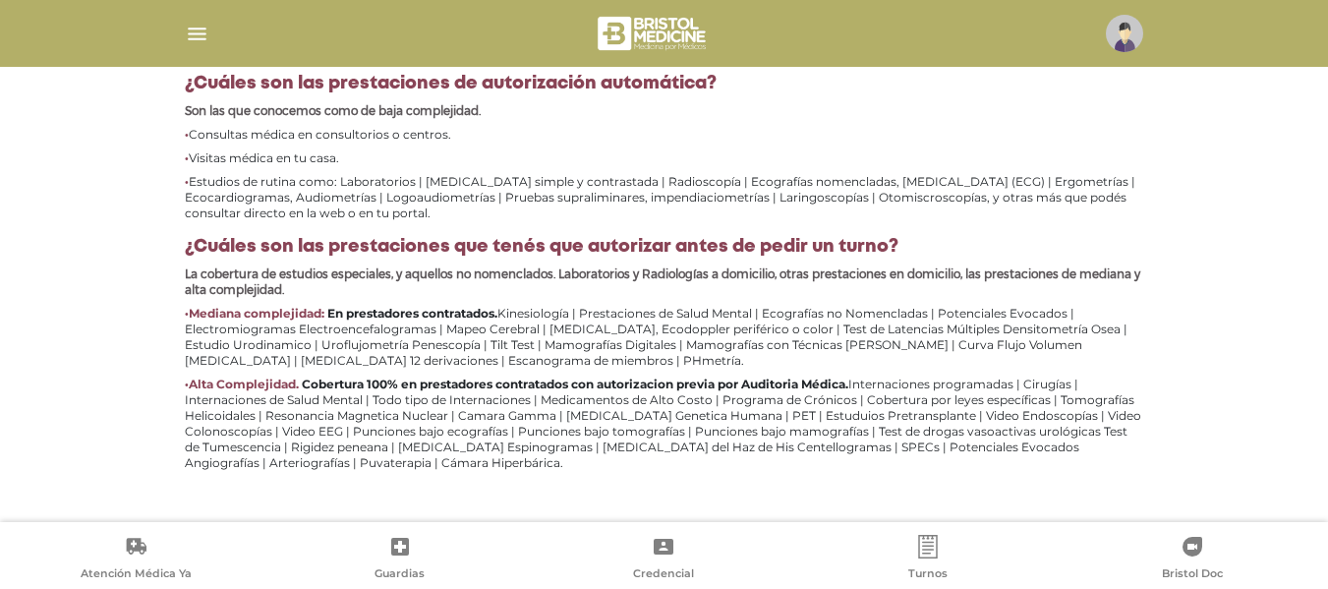
click at [599, 320] on li "Mediana complejidad: En prestadores contratados. Kinesiología | Prestaciones de…" at bounding box center [665, 337] width 960 height 63
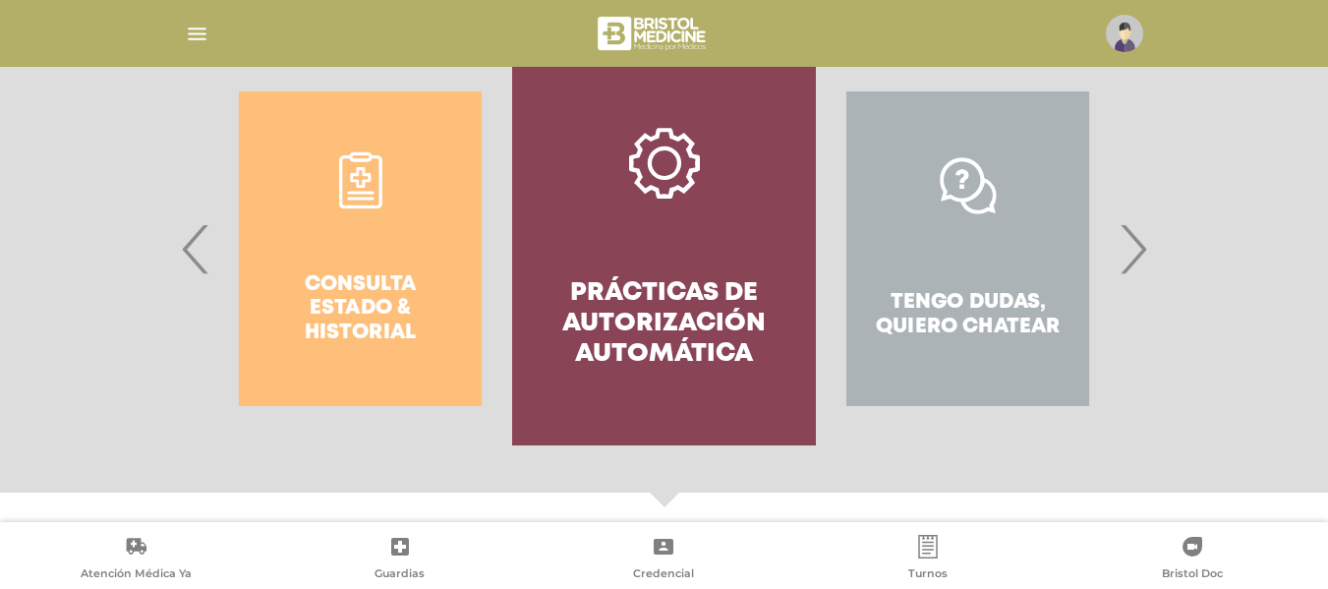
click at [341, 291] on div "Consulta estado & historial" at bounding box center [360, 248] width 304 height 393
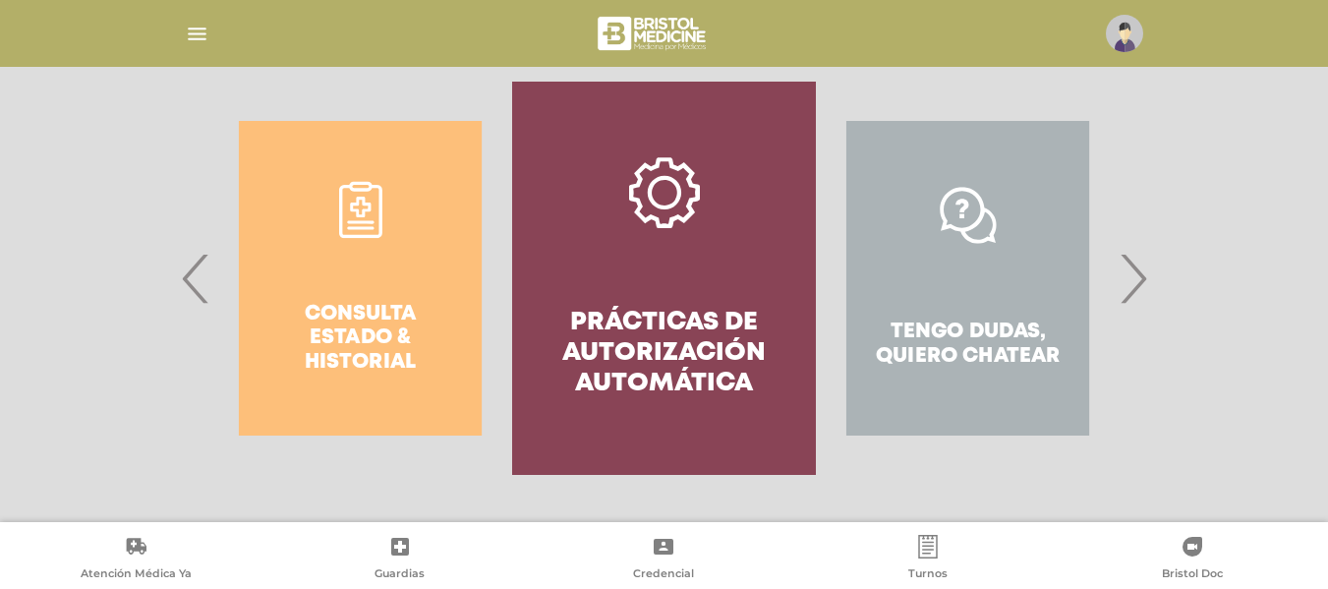
click at [195, 279] on span "‹" at bounding box center [196, 278] width 38 height 106
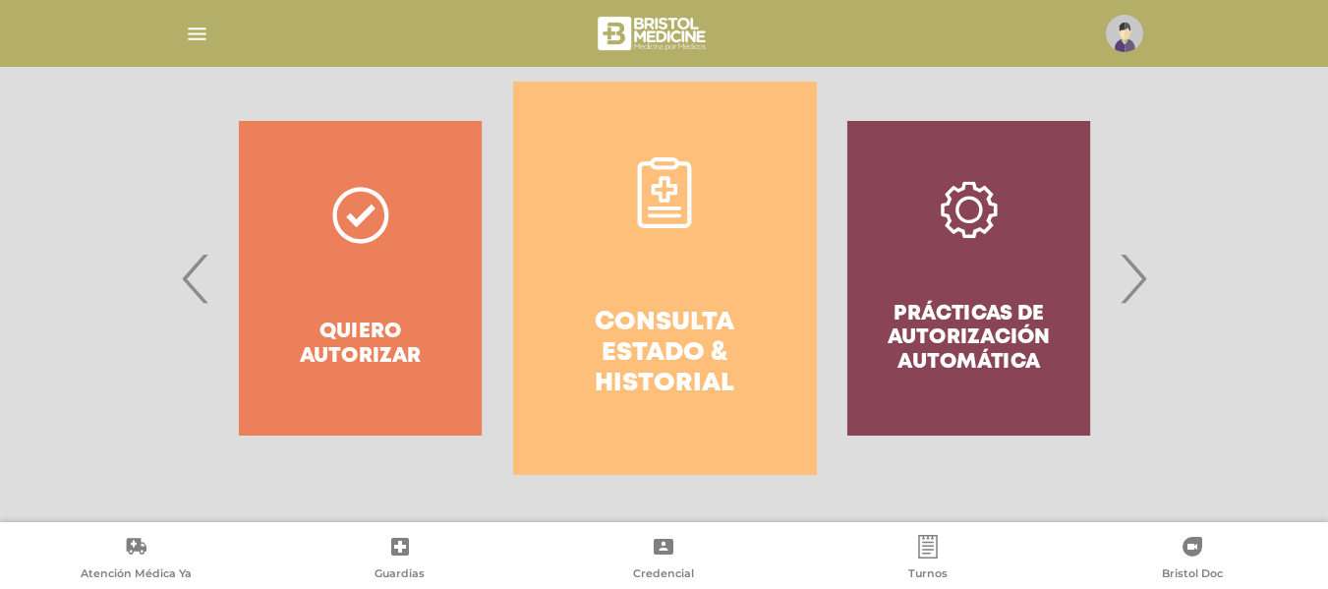
click at [663, 208] on icon at bounding box center [664, 208] width 33 height 4
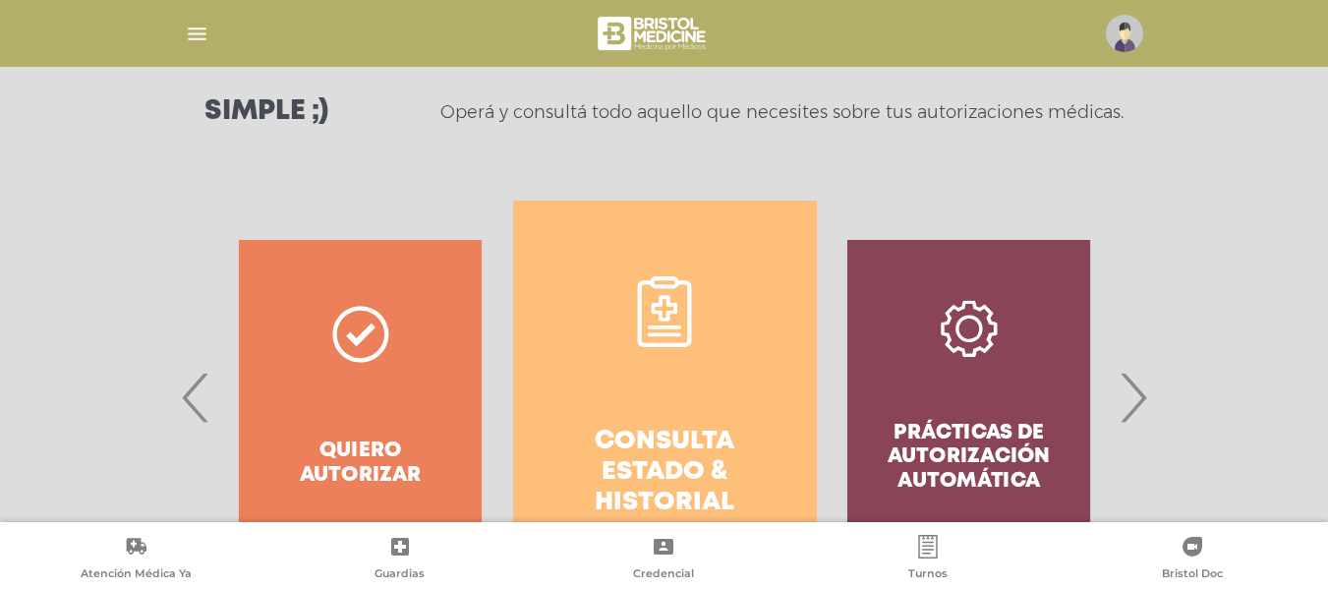
scroll to position [287, 0]
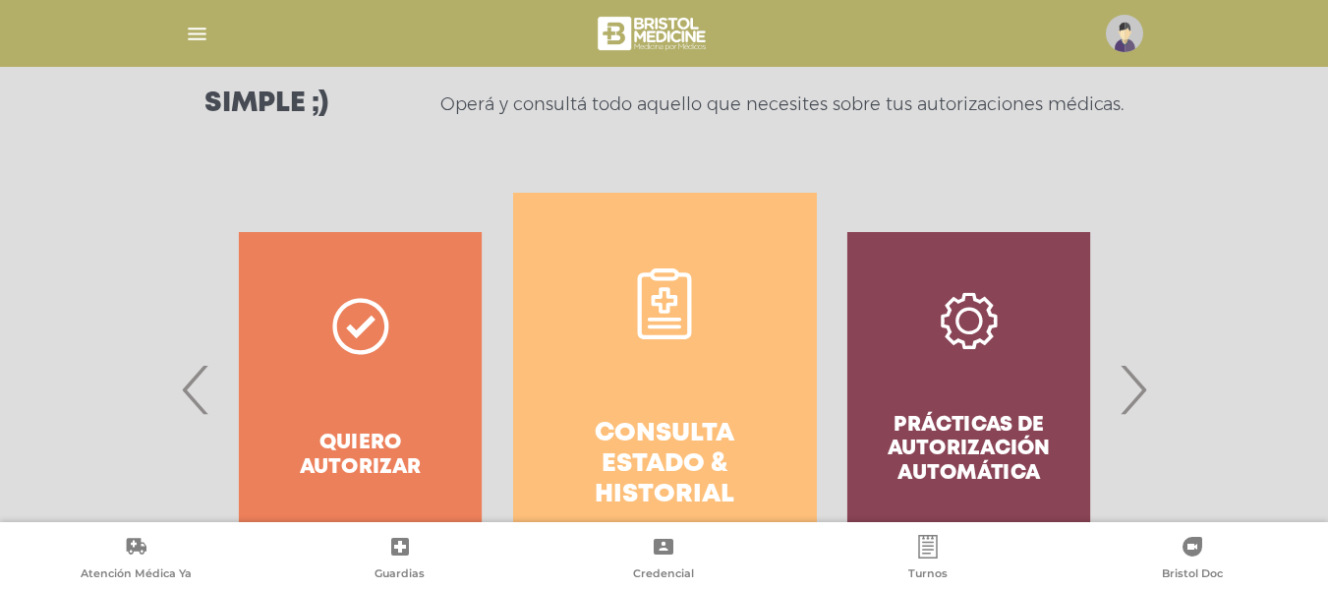
click at [1128, 366] on span "›" at bounding box center [1133, 389] width 38 height 106
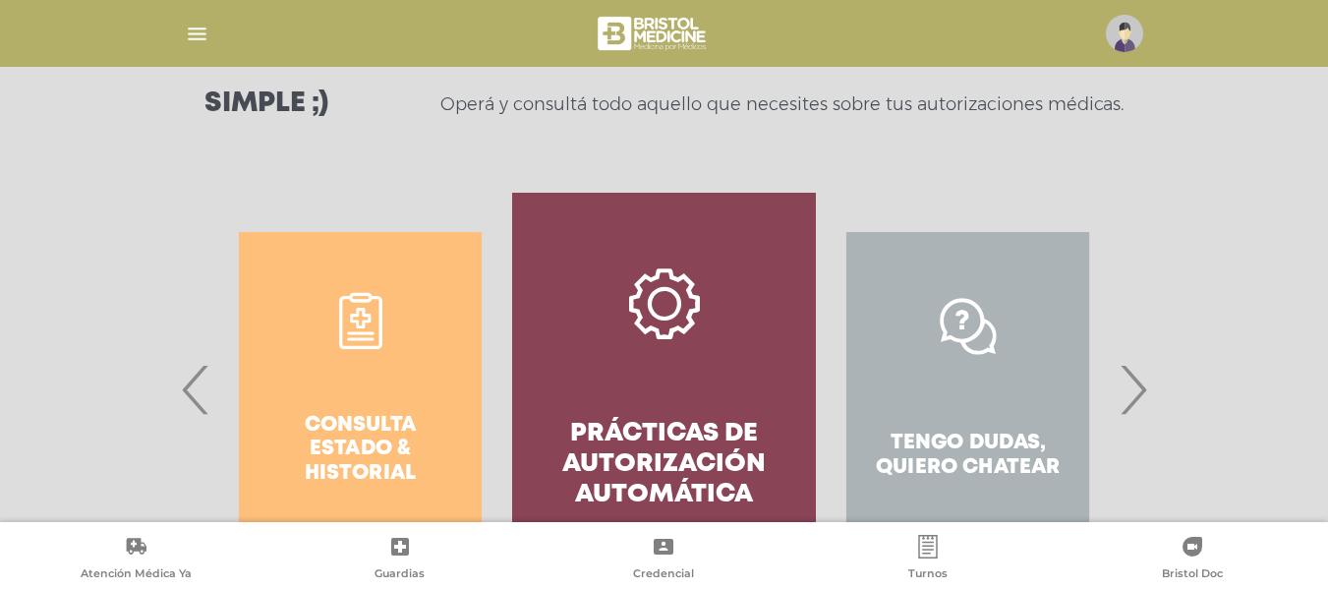
click at [1128, 366] on span "›" at bounding box center [1133, 389] width 38 height 106
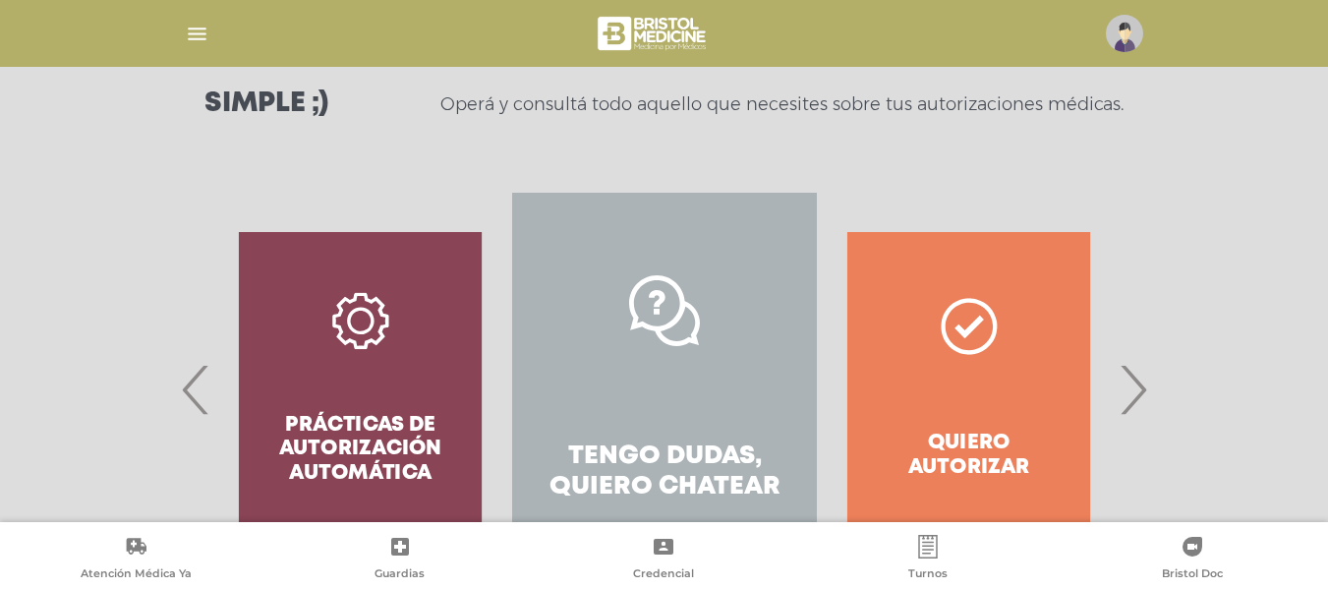
click at [1128, 366] on span "›" at bounding box center [1133, 389] width 38 height 106
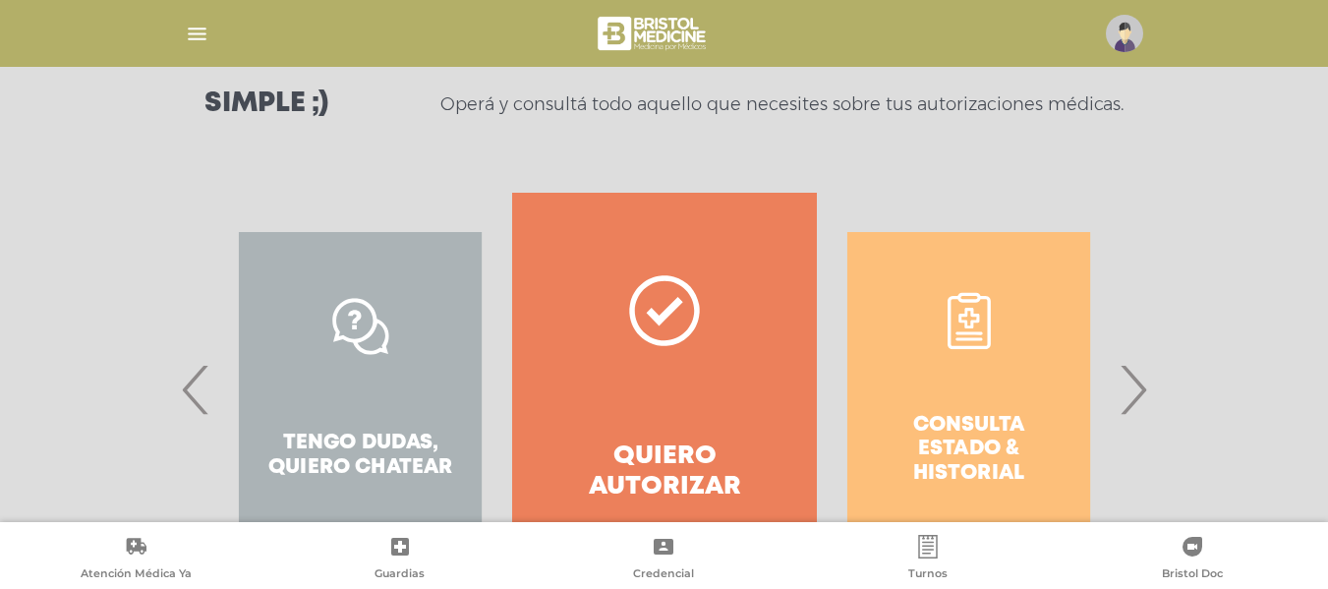
click at [1128, 366] on span "›" at bounding box center [1133, 389] width 38 height 106
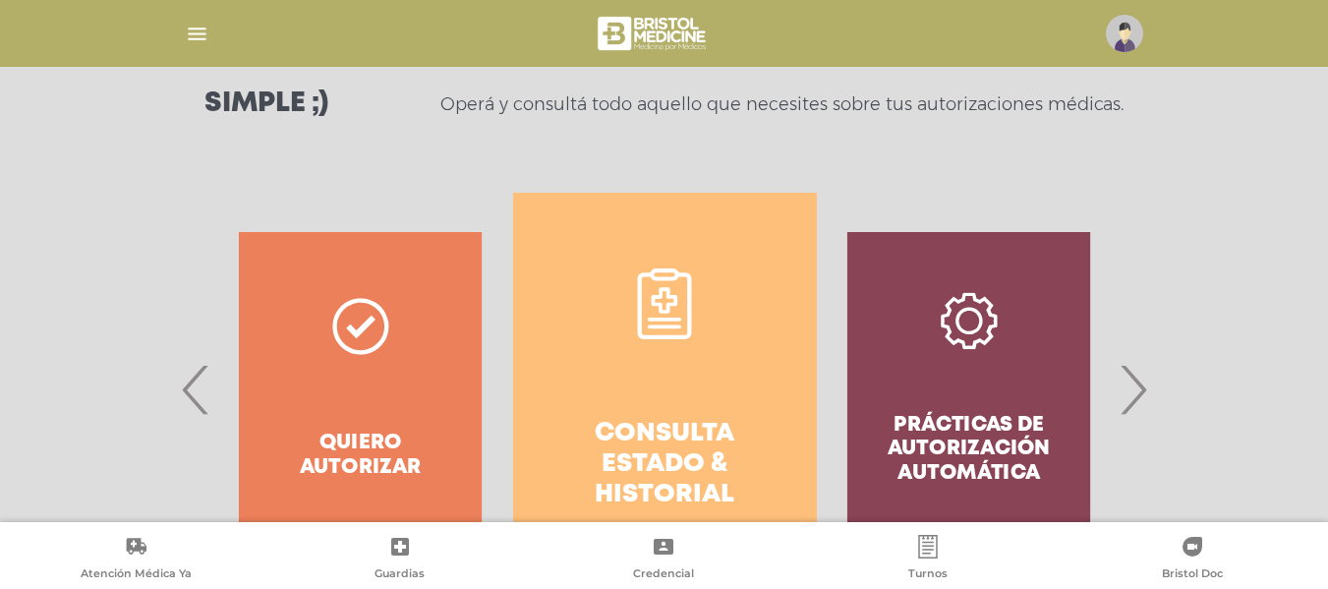
click at [1128, 366] on span "›" at bounding box center [1133, 389] width 38 height 106
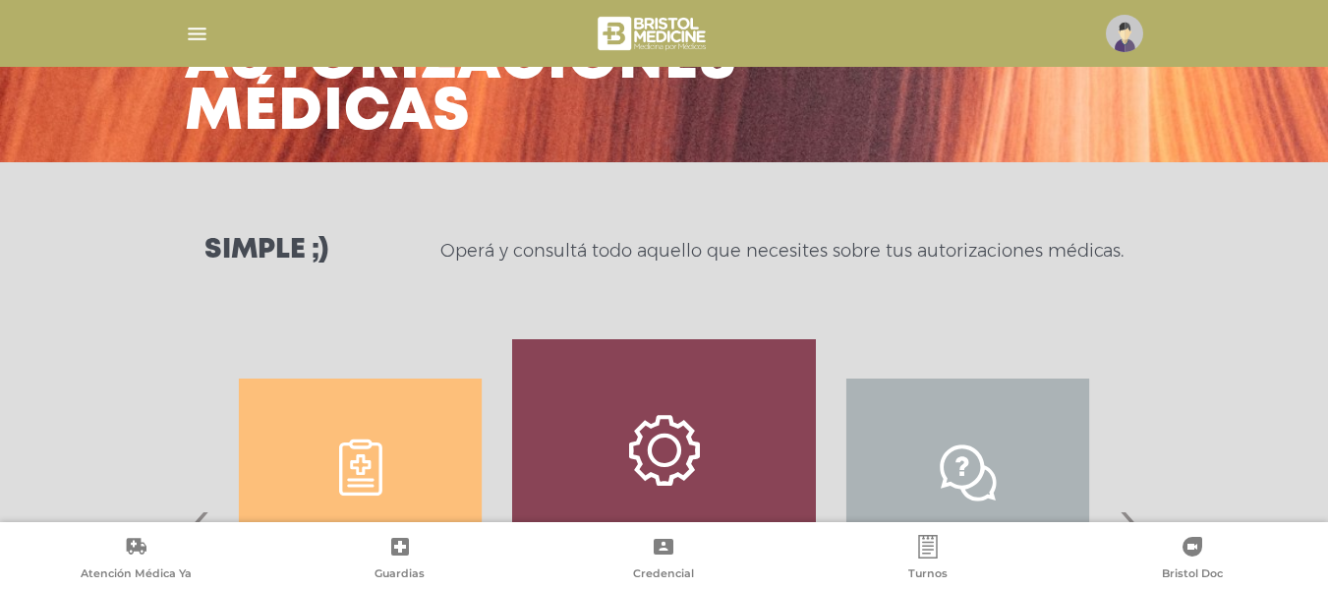
scroll to position [0, 0]
